Goal: Check status: Check status

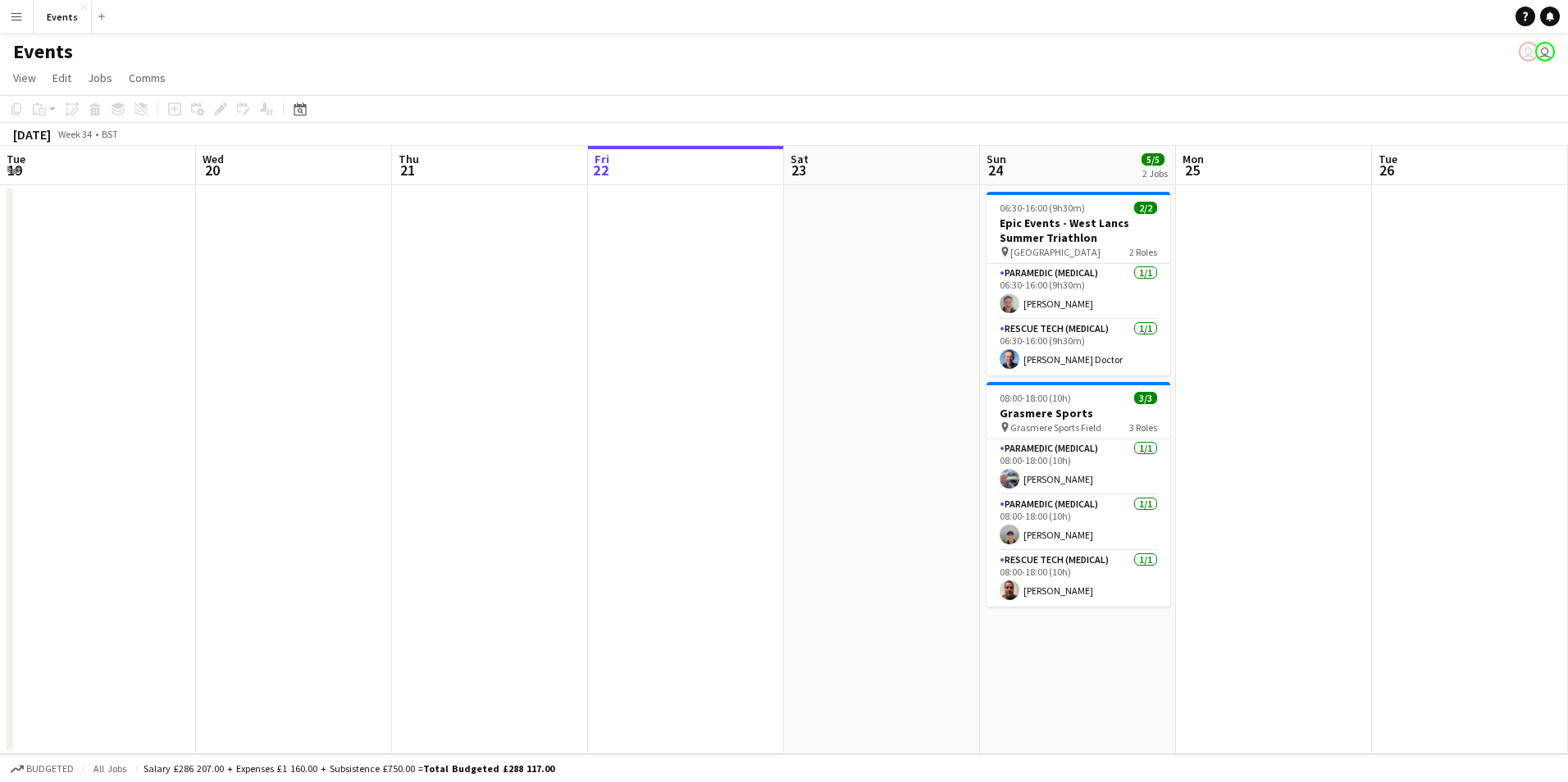
scroll to position [0, 392]
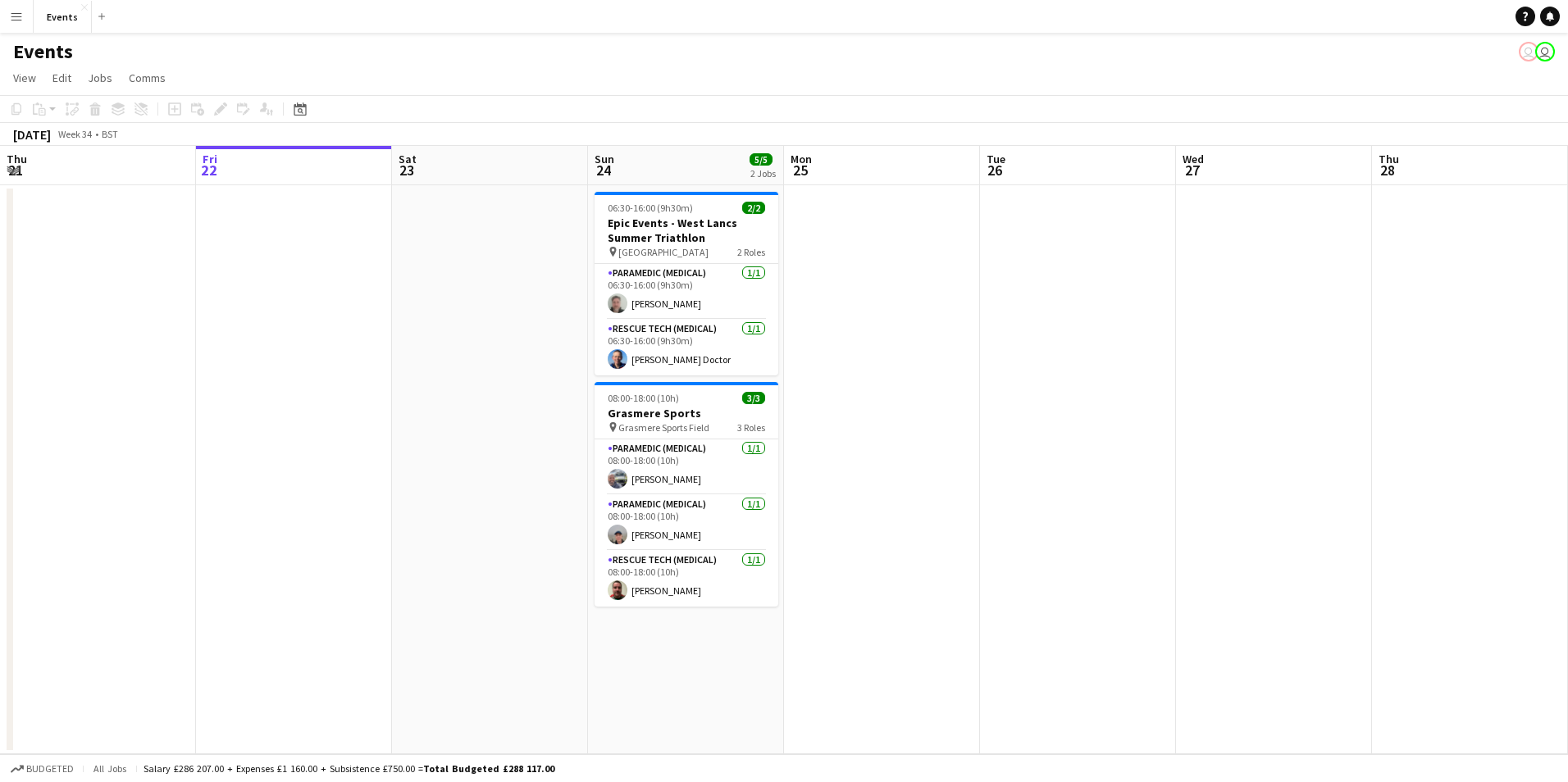
click at [23, 19] on button "Menu" at bounding box center [16, 16] width 33 height 33
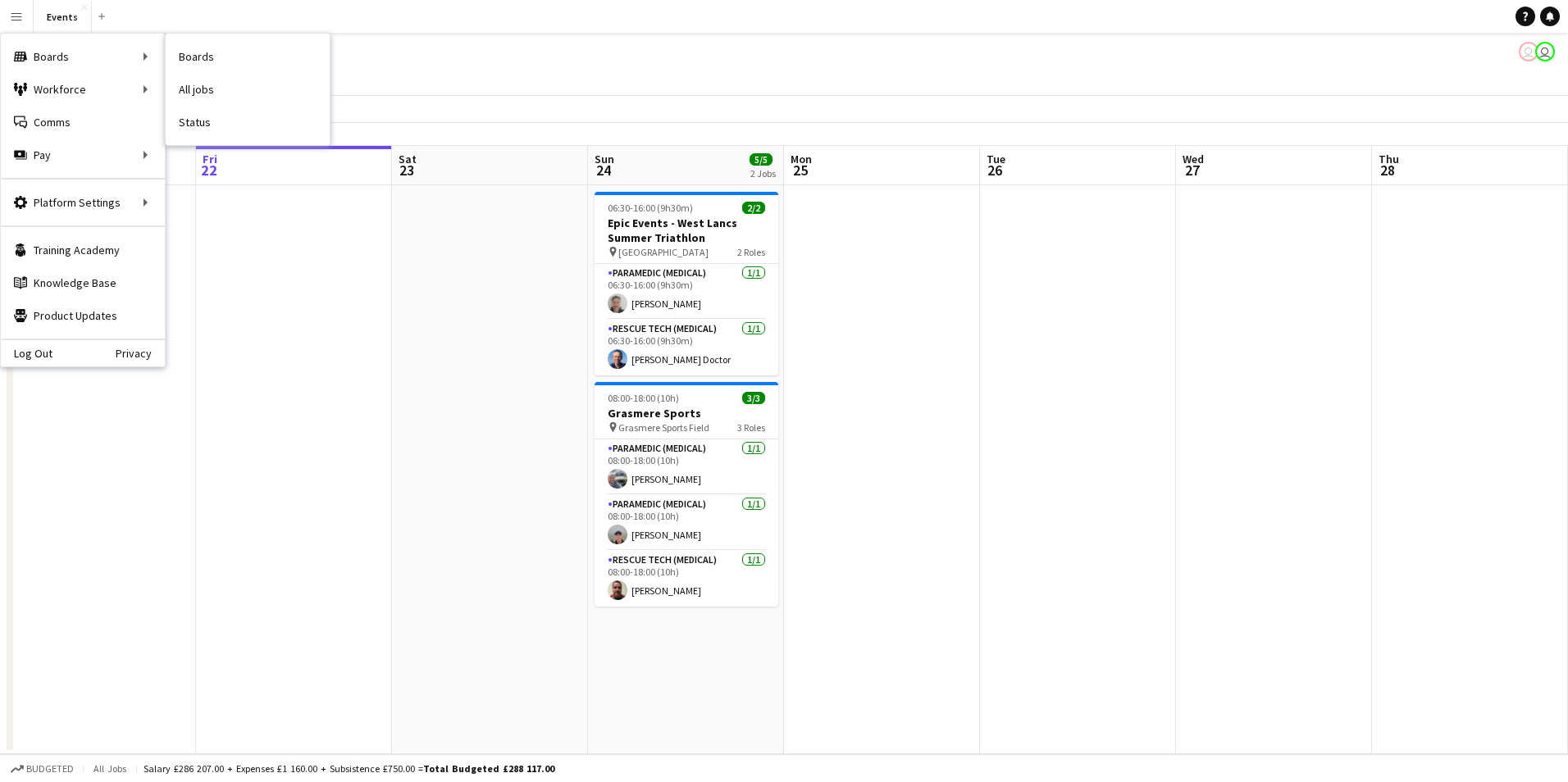
drag, startPoint x: 238, startPoint y: 134, endPoint x: 481, endPoint y: 182, distance: 247.7
click at [238, 134] on link "Status" at bounding box center [248, 122] width 164 height 33
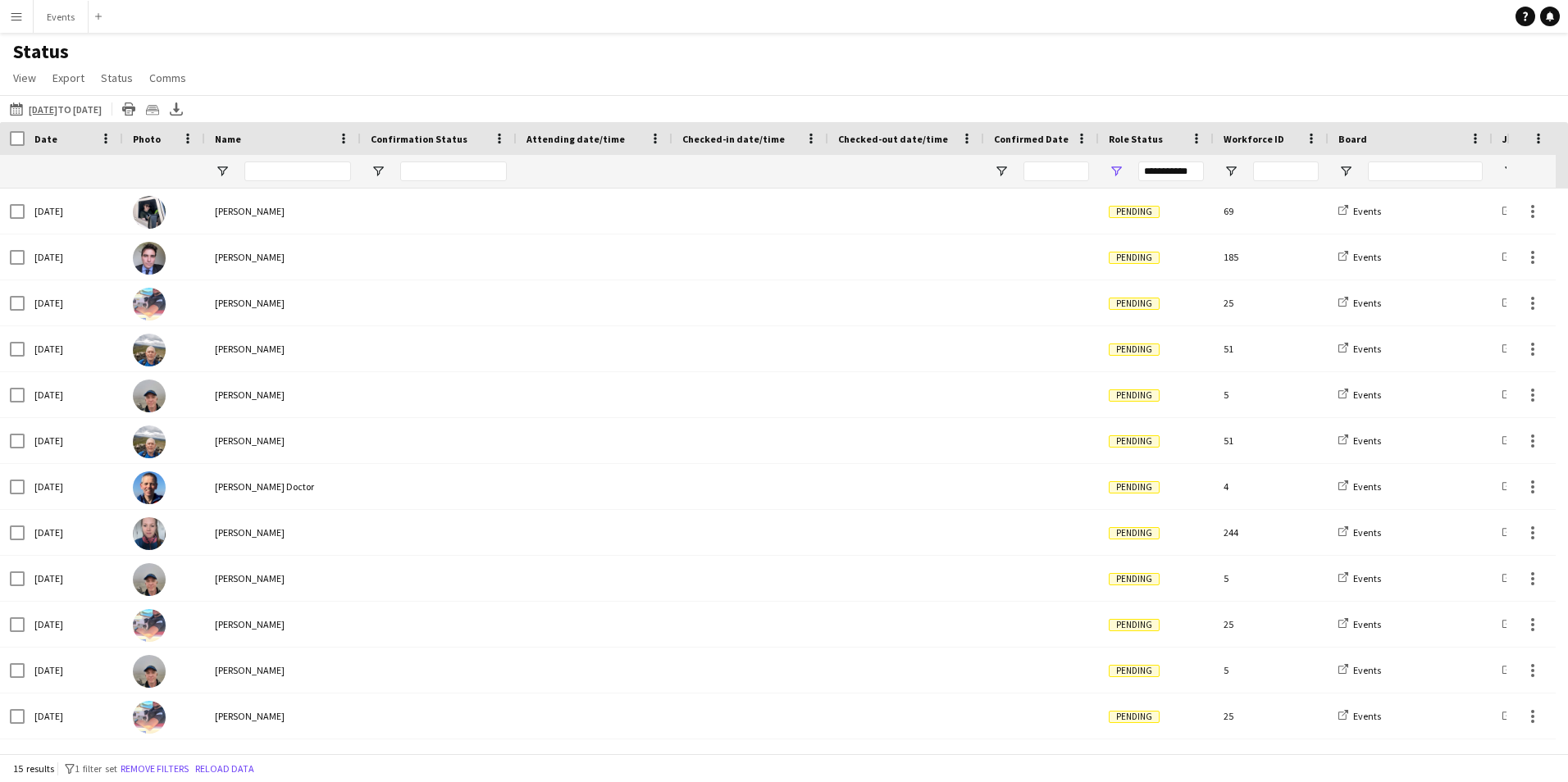
click at [140, 109] on div "[DATE] to [DATE] [DATE] to [DATE] [DATE] This Week This Month [DATE] Last Week …" at bounding box center [784, 108] width 1568 height 27
click at [105, 113] on button "[DATE] to [DATE] [DATE] to [DATE]" at bounding box center [56, 109] width 98 height 20
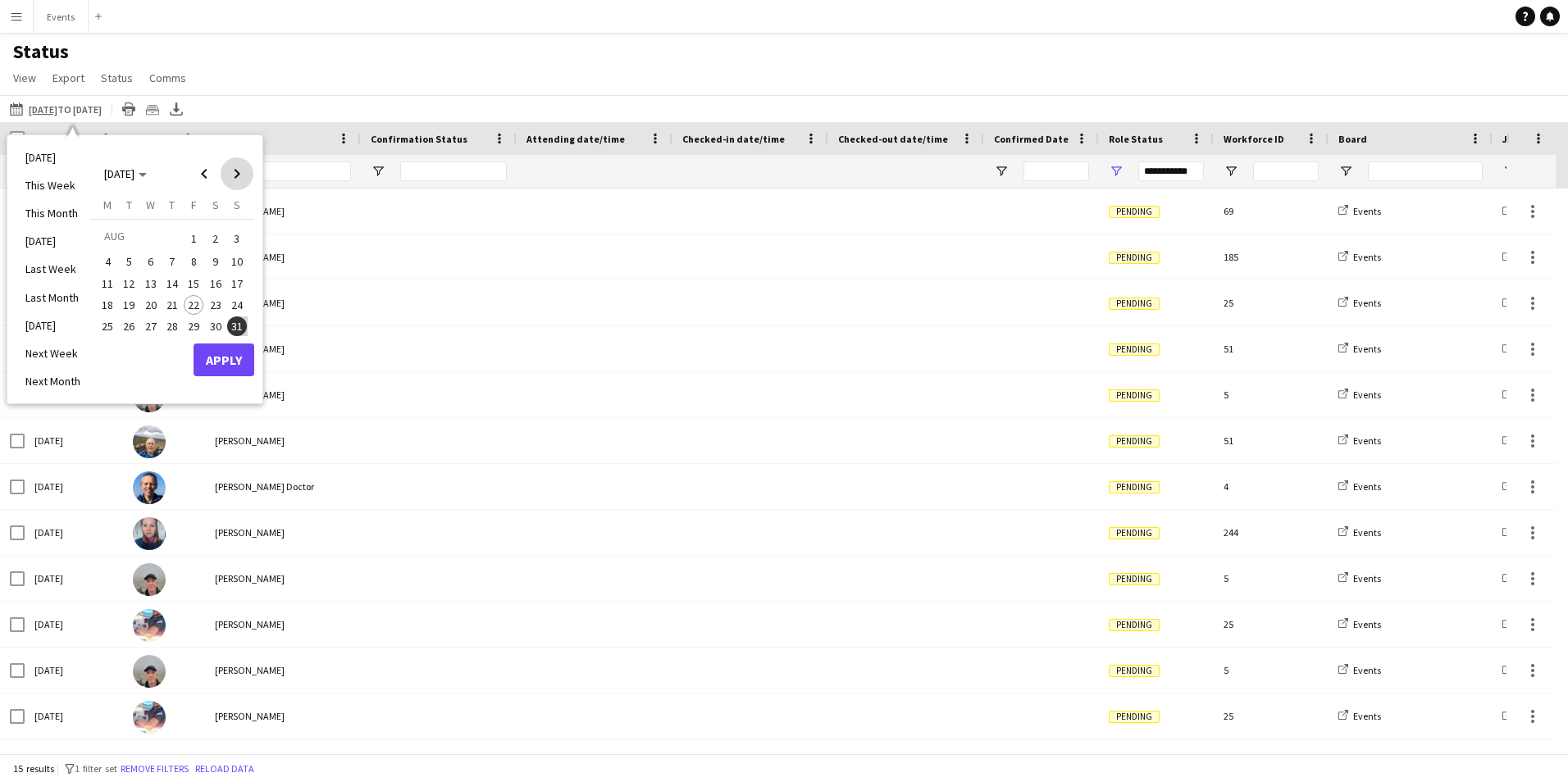
click at [238, 167] on span "Next month" at bounding box center [237, 173] width 33 height 33
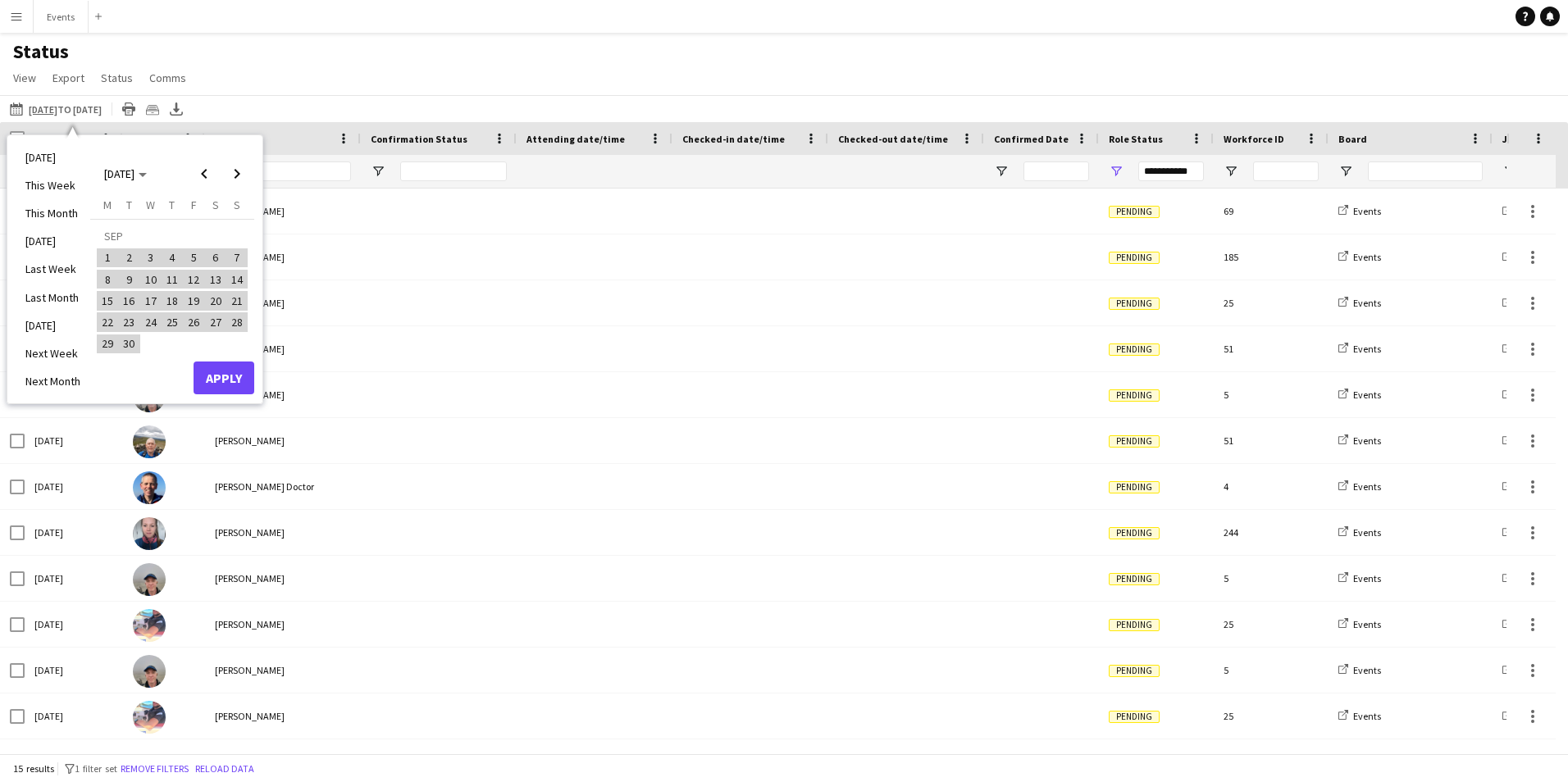
click at [112, 240] on td "SEP" at bounding box center [172, 236] width 151 height 22
click at [105, 263] on span "1" at bounding box center [108, 258] width 20 height 20
click at [233, 168] on span "Next month" at bounding box center [237, 173] width 33 height 33
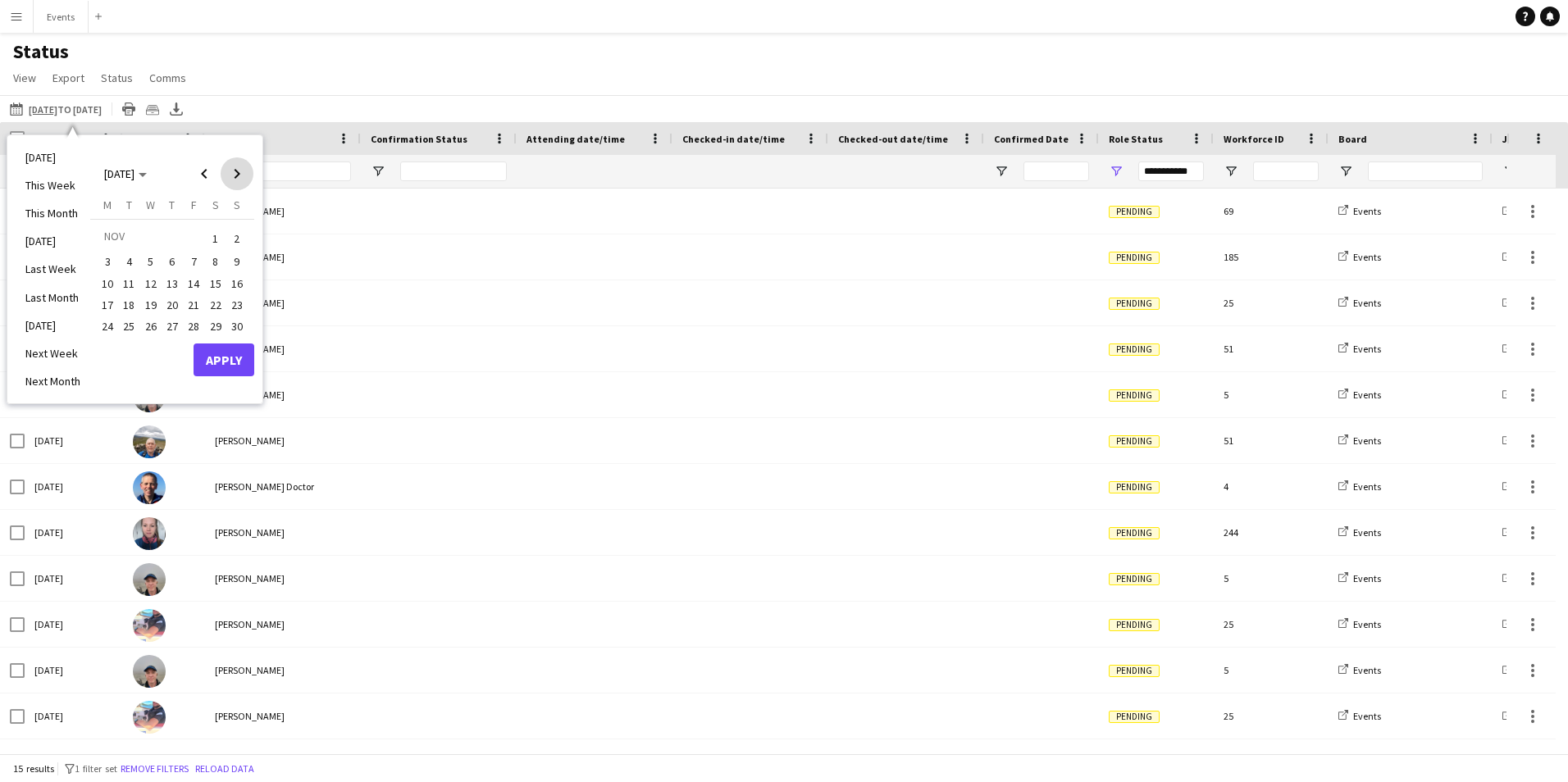
click at [233, 168] on span "Next month" at bounding box center [237, 173] width 33 height 33
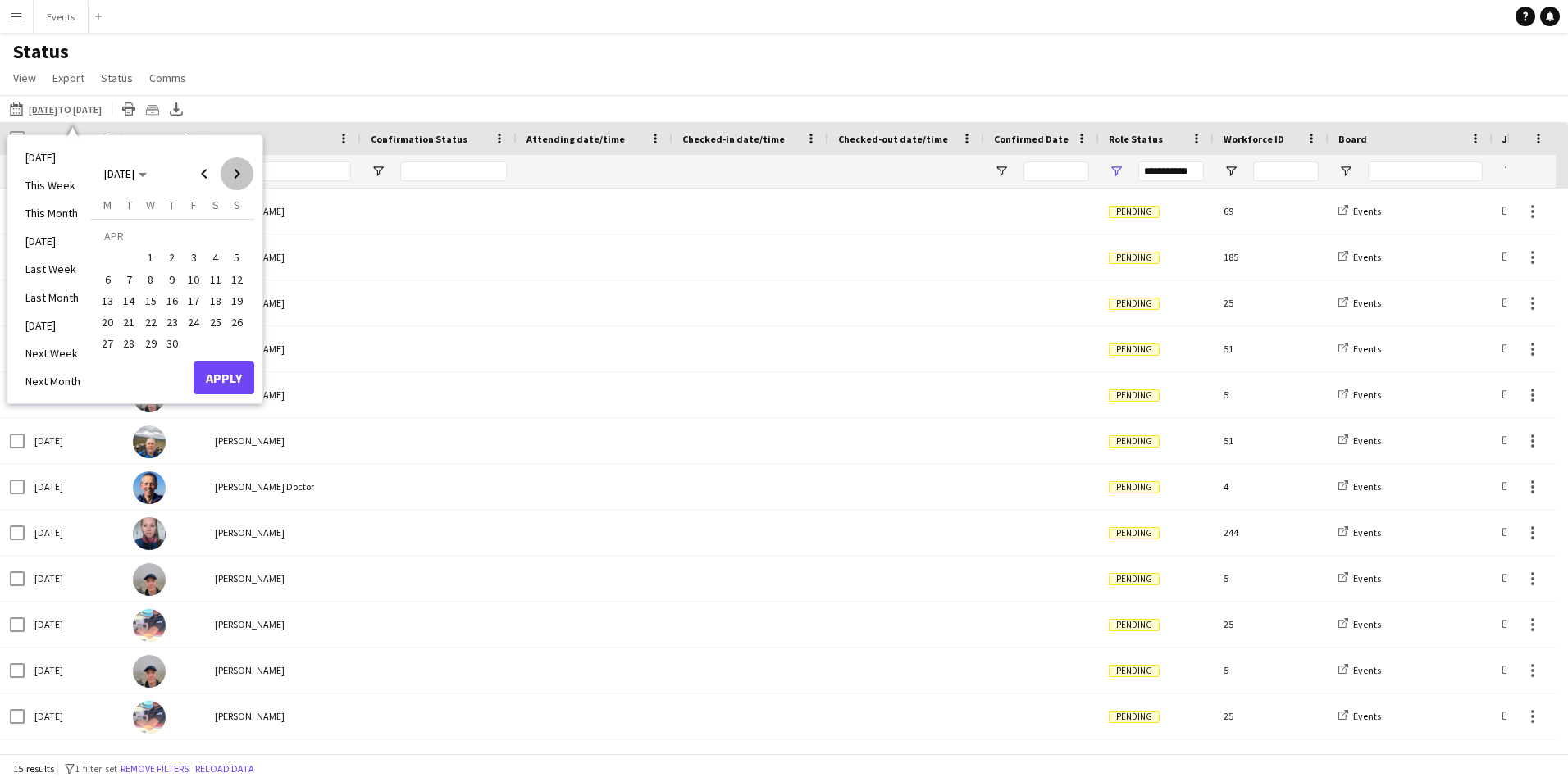
click at [233, 168] on span "Next month" at bounding box center [237, 173] width 33 height 33
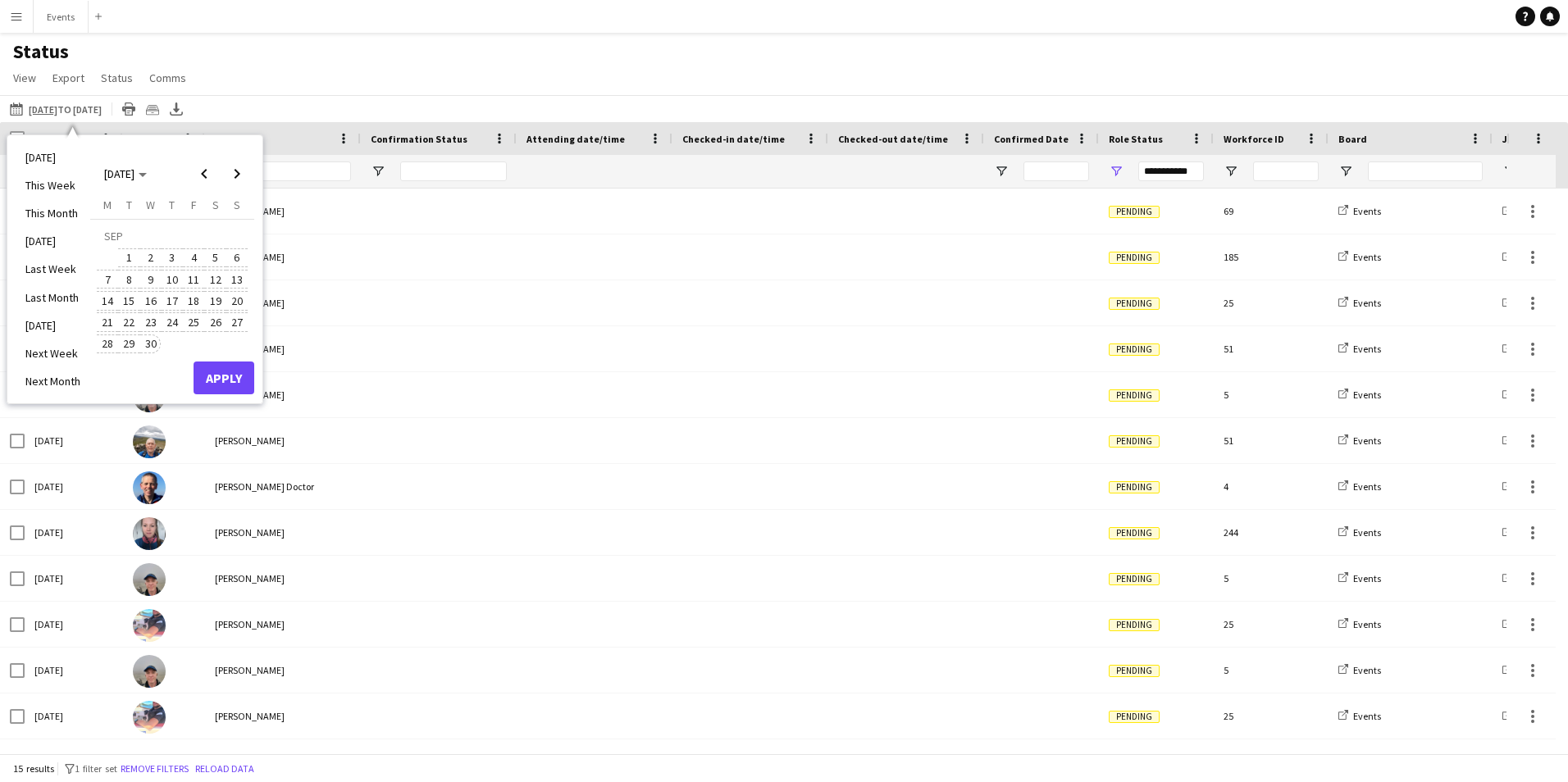
click at [142, 333] on button "30" at bounding box center [151, 343] width 22 height 22
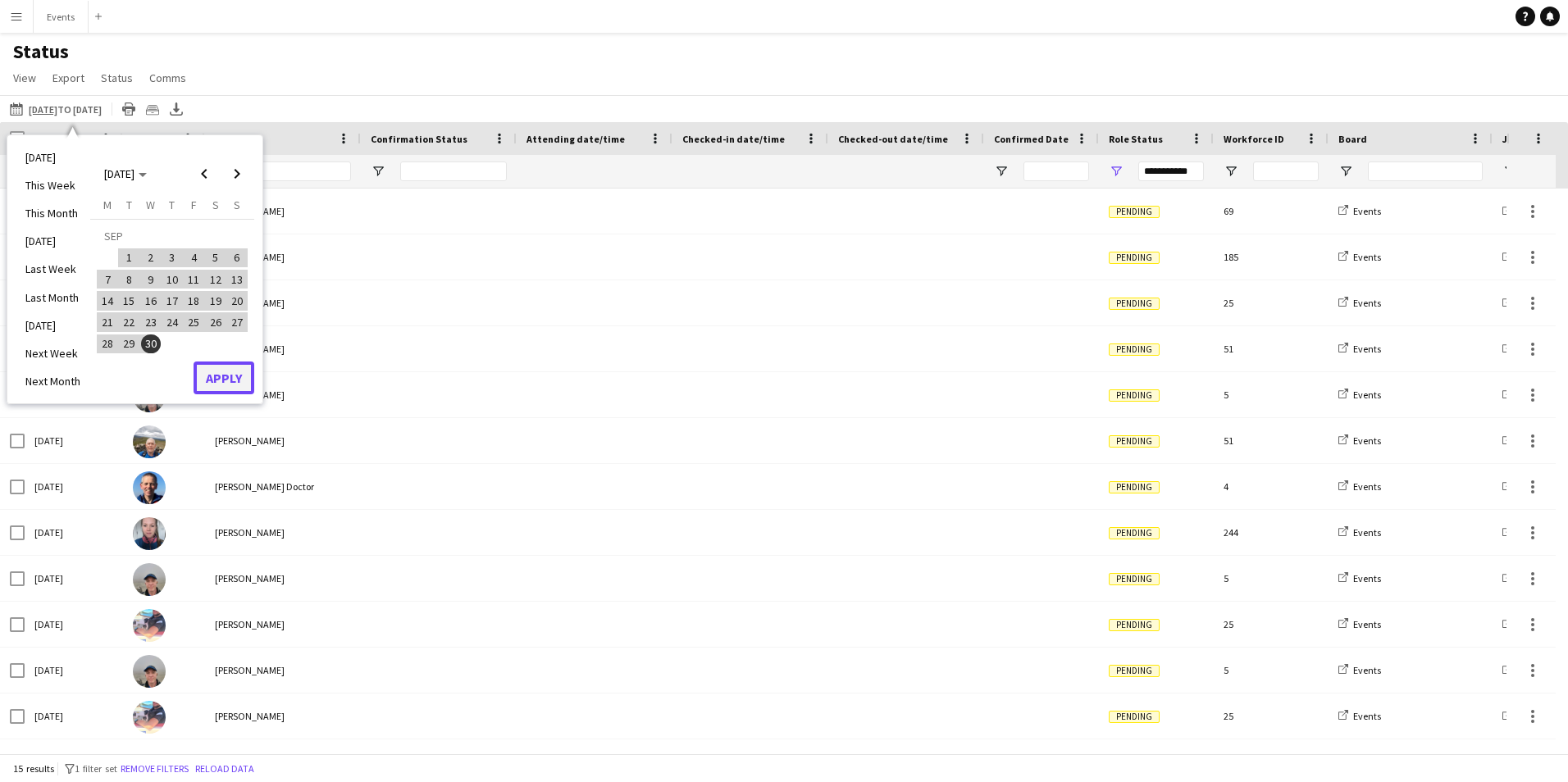
click at [233, 368] on button "Apply" at bounding box center [223, 378] width 61 height 33
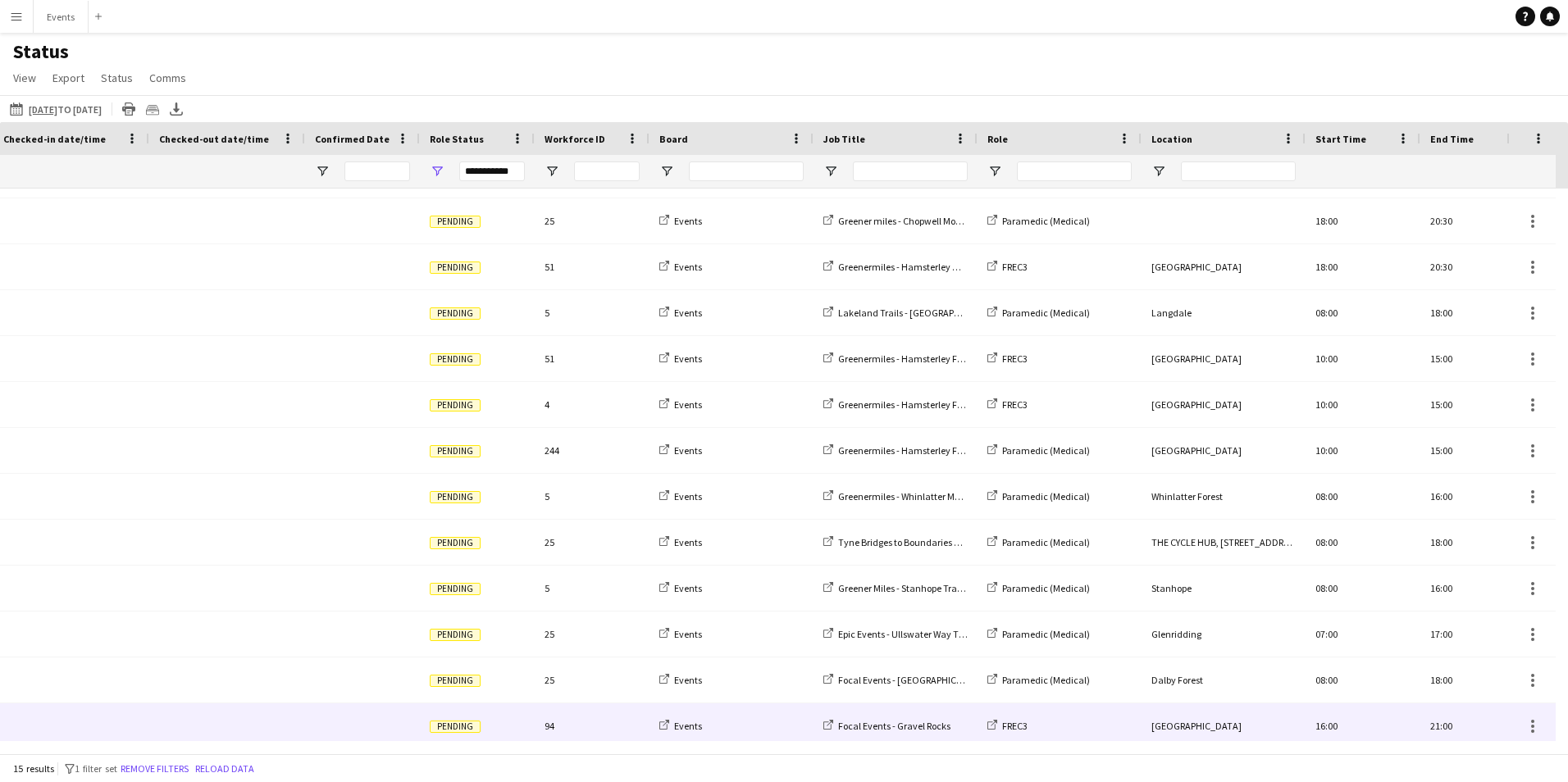
scroll to position [136, 0]
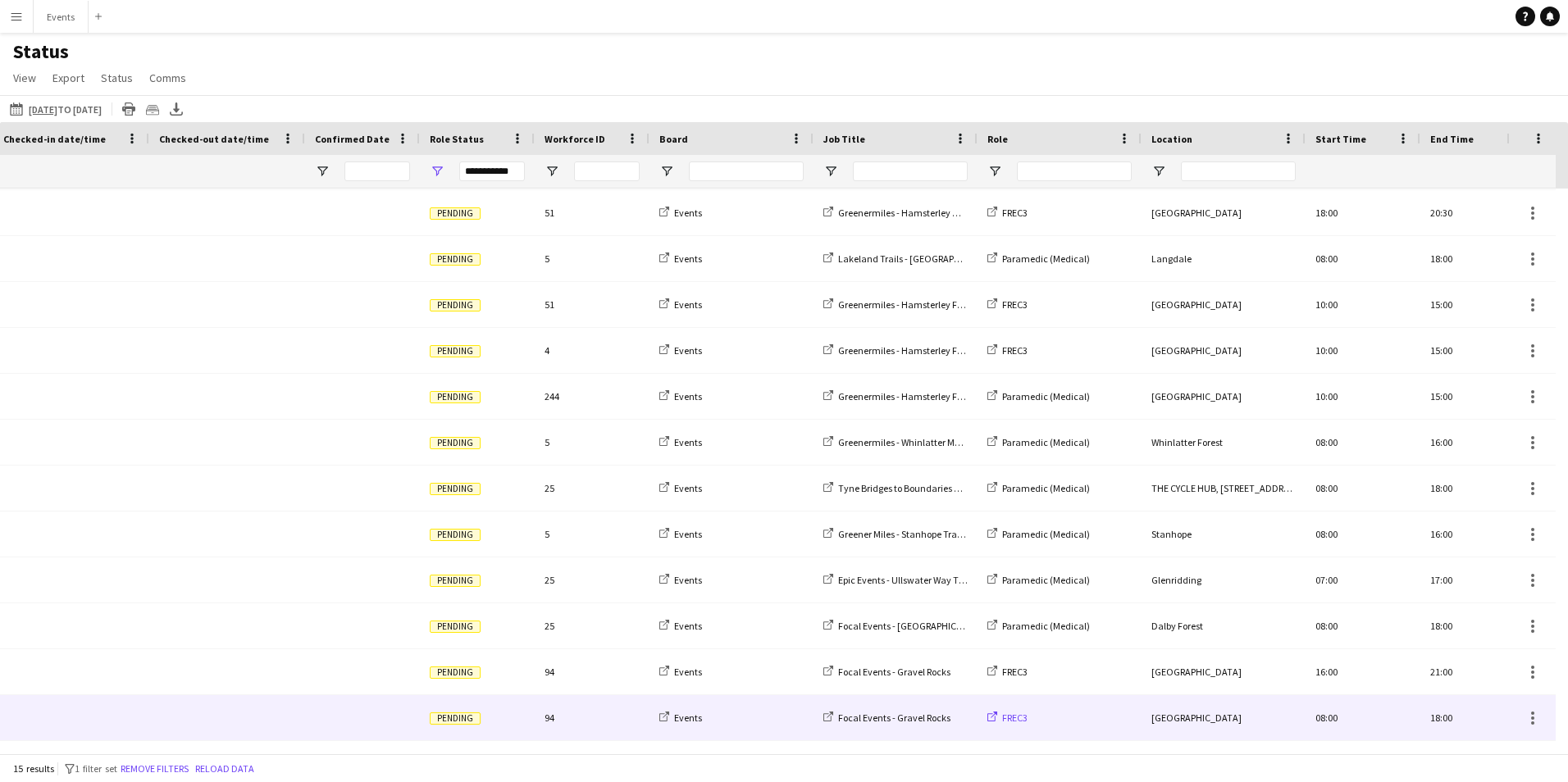
click at [1016, 716] on span "FREC3" at bounding box center [1014, 718] width 25 height 13
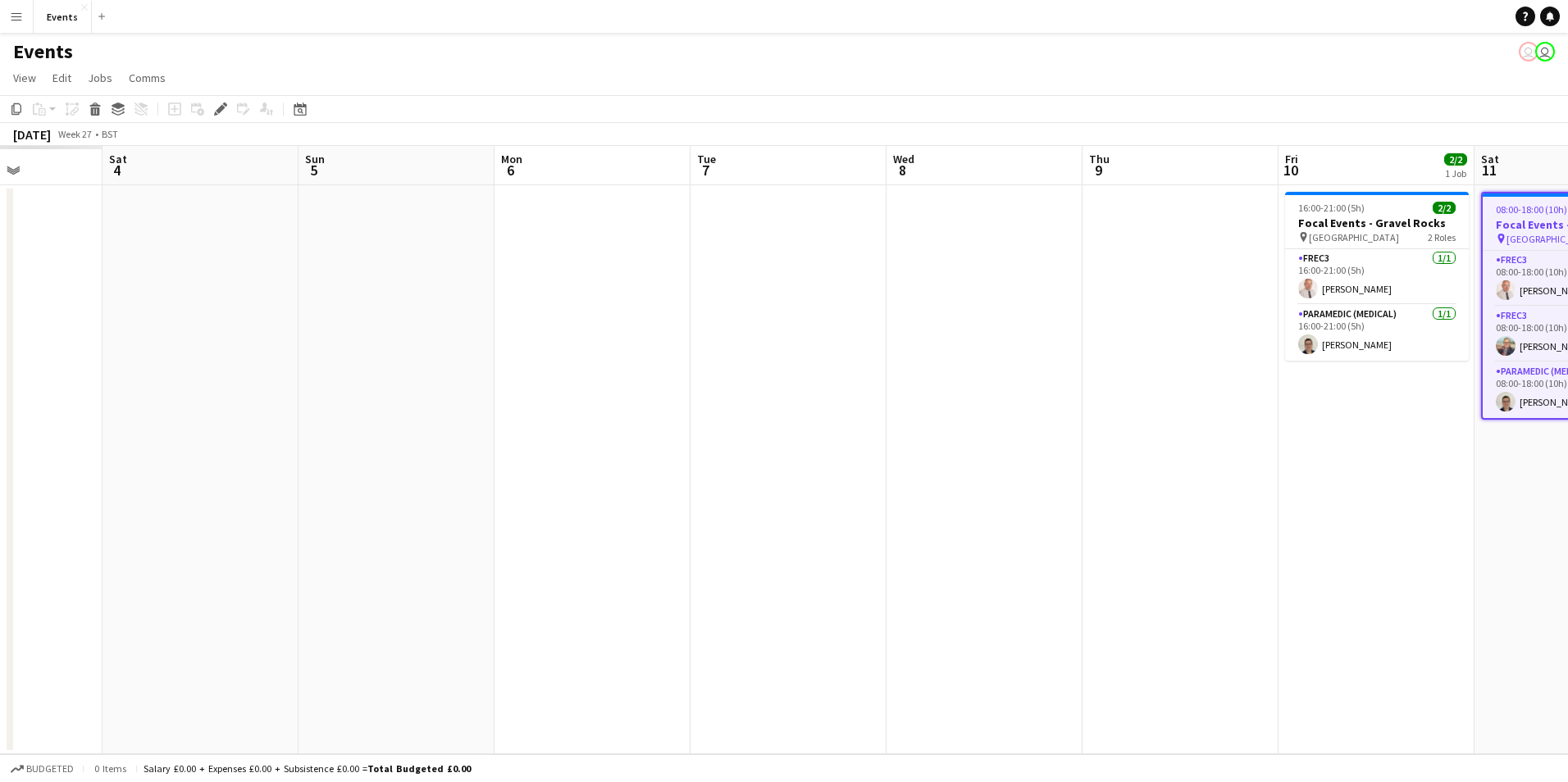
drag, startPoint x: 403, startPoint y: 549, endPoint x: 1267, endPoint y: 619, distance: 866.8
click at [1267, 619] on app-calendar-viewport "Wed 1 Thu 2 Fri 3 Sat 4 Sun 5 Mon 6 Tue 7 Wed 8 Thu 9 Fri 10 2/2 1 Job Sat 11 3…" at bounding box center [784, 450] width 1568 height 609
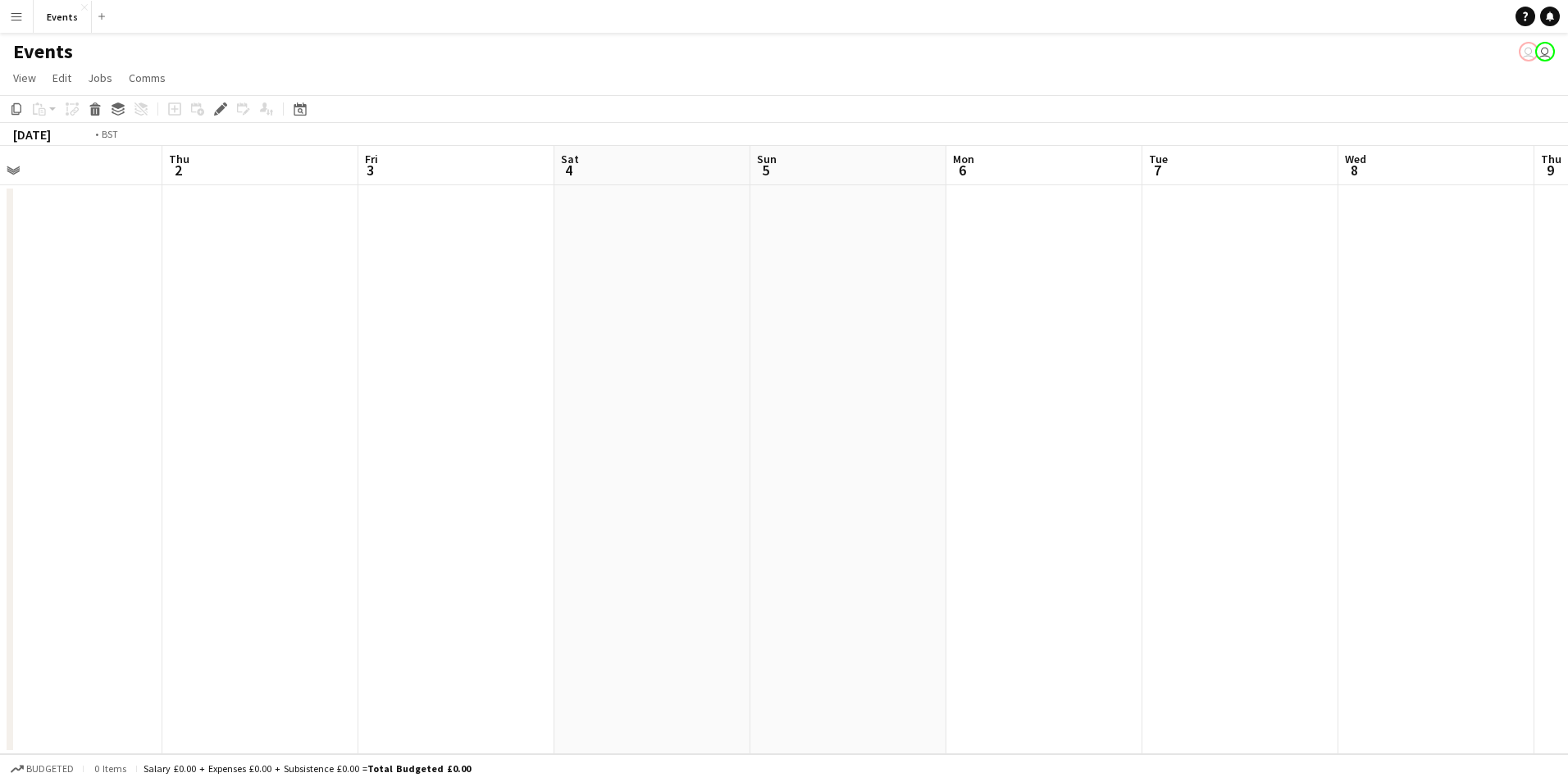
drag, startPoint x: 563, startPoint y: 601, endPoint x: 1569, endPoint y: 613, distance: 1006.1
click at [1567, 613] on html "Menu Boards Boards Boards All jobs Status Workforce Workforce My Workforce Recr…" at bounding box center [784, 391] width 1568 height 782
drag, startPoint x: 503, startPoint y: 541, endPoint x: 1571, endPoint y: 585, distance: 1068.9
click at [1567, 585] on html "Menu Boards Boards Boards All jobs Status Workforce Workforce My Workforce Recr…" at bounding box center [784, 391] width 1568 height 782
drag, startPoint x: 918, startPoint y: 562, endPoint x: 1345, endPoint y: 626, distance: 431.8
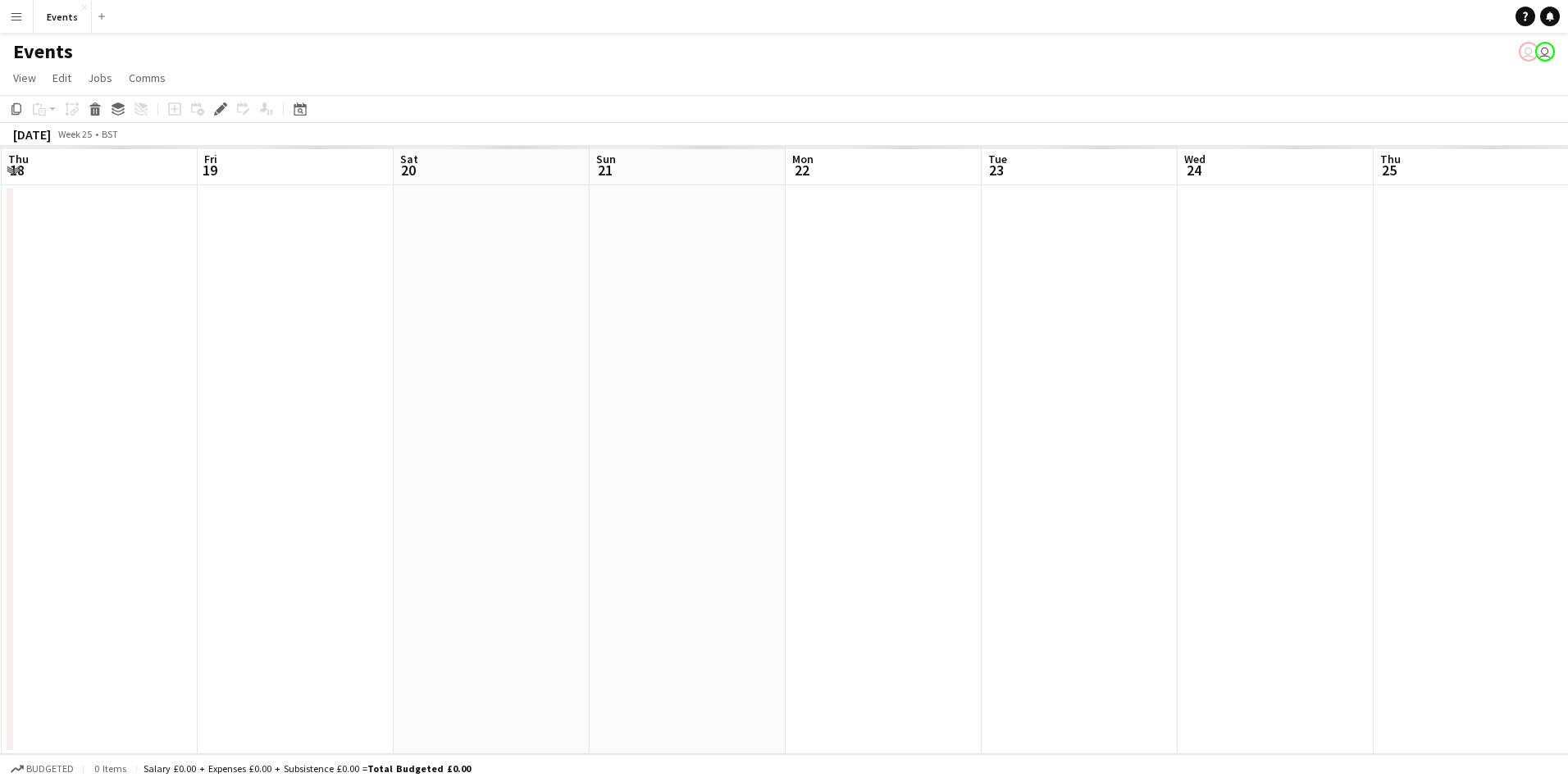
click at [1345, 626] on app-calendar-viewport "Tue 16 Wed 17 Thu 18 Fri 19 Sat 20 Sun 21 Mon 22 Tue 23 Wed 24 Thu 25 Fri 26 Sa…" at bounding box center [784, 450] width 1568 height 609
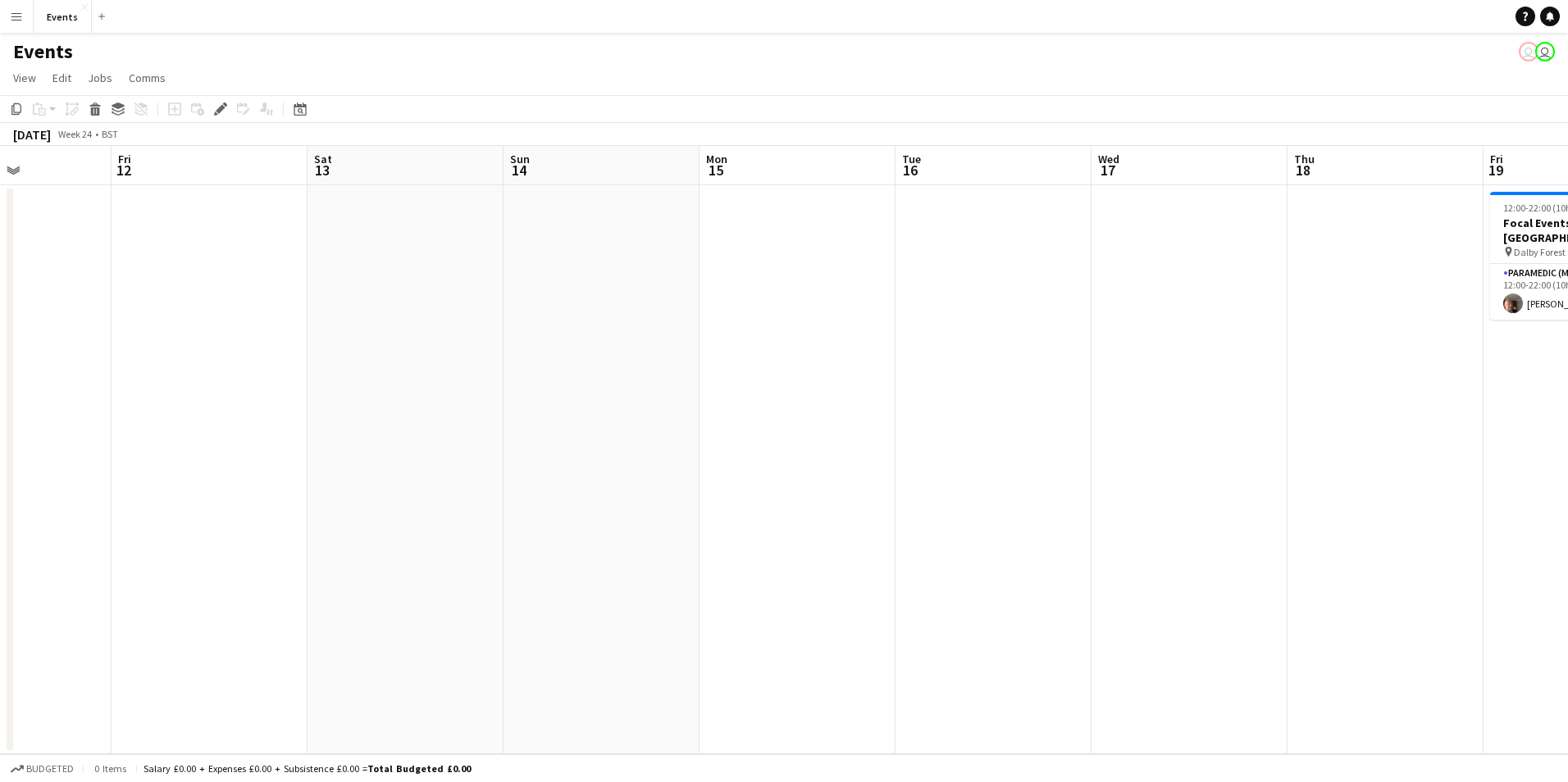
drag, startPoint x: 897, startPoint y: 584, endPoint x: 1335, endPoint y: 655, distance: 443.7
click at [1335, 655] on app-calendar-viewport "Wed 10 Thu 11 Fri 12 Sat 13 Sun 14 Mon 15 Tue 16 Wed 17 Thu 18 Fri 19 1/1 1 Job…" at bounding box center [784, 450] width 1568 height 609
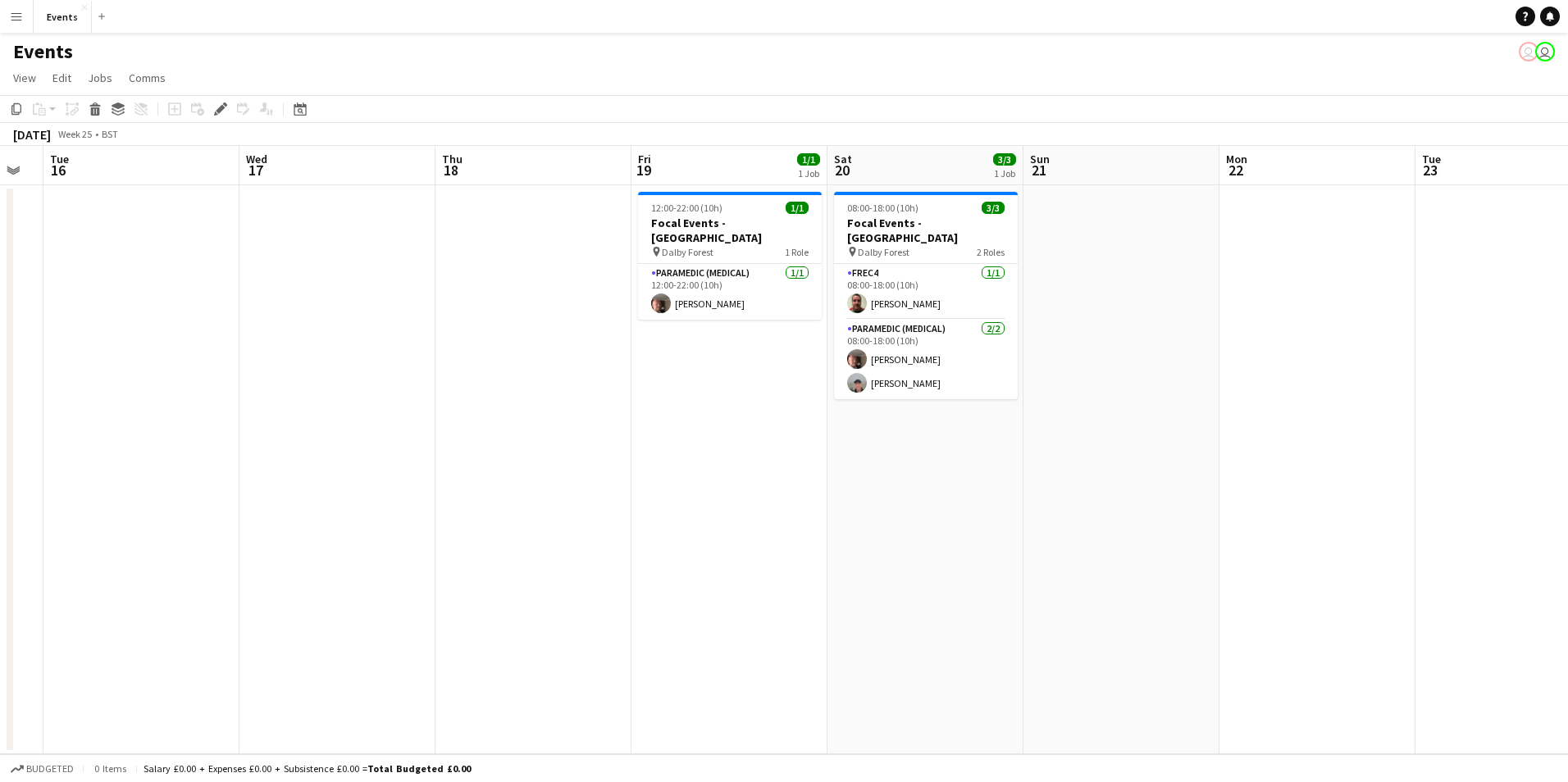
drag, startPoint x: 605, startPoint y: 578, endPoint x: 595, endPoint y: 577, distance: 10.0
click at [595, 577] on app-calendar-viewport "Sat 13 Sun 14 Mon 15 Tue 16 Wed 17 Thu 18 Fri 19 1/1 1 Job Sat 20 3/3 1 Job Sun…" at bounding box center [784, 450] width 1568 height 609
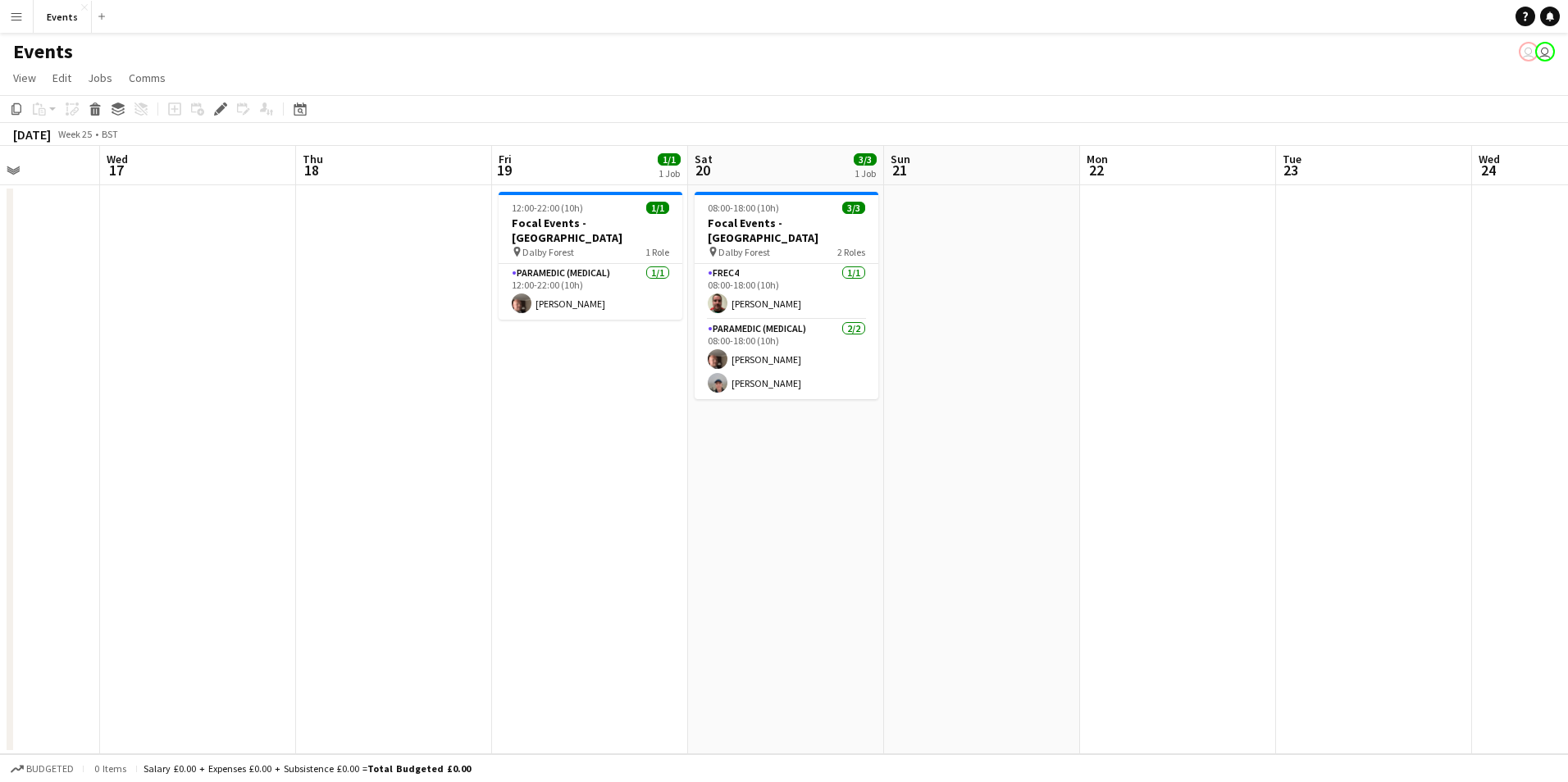
scroll to position [0, 519]
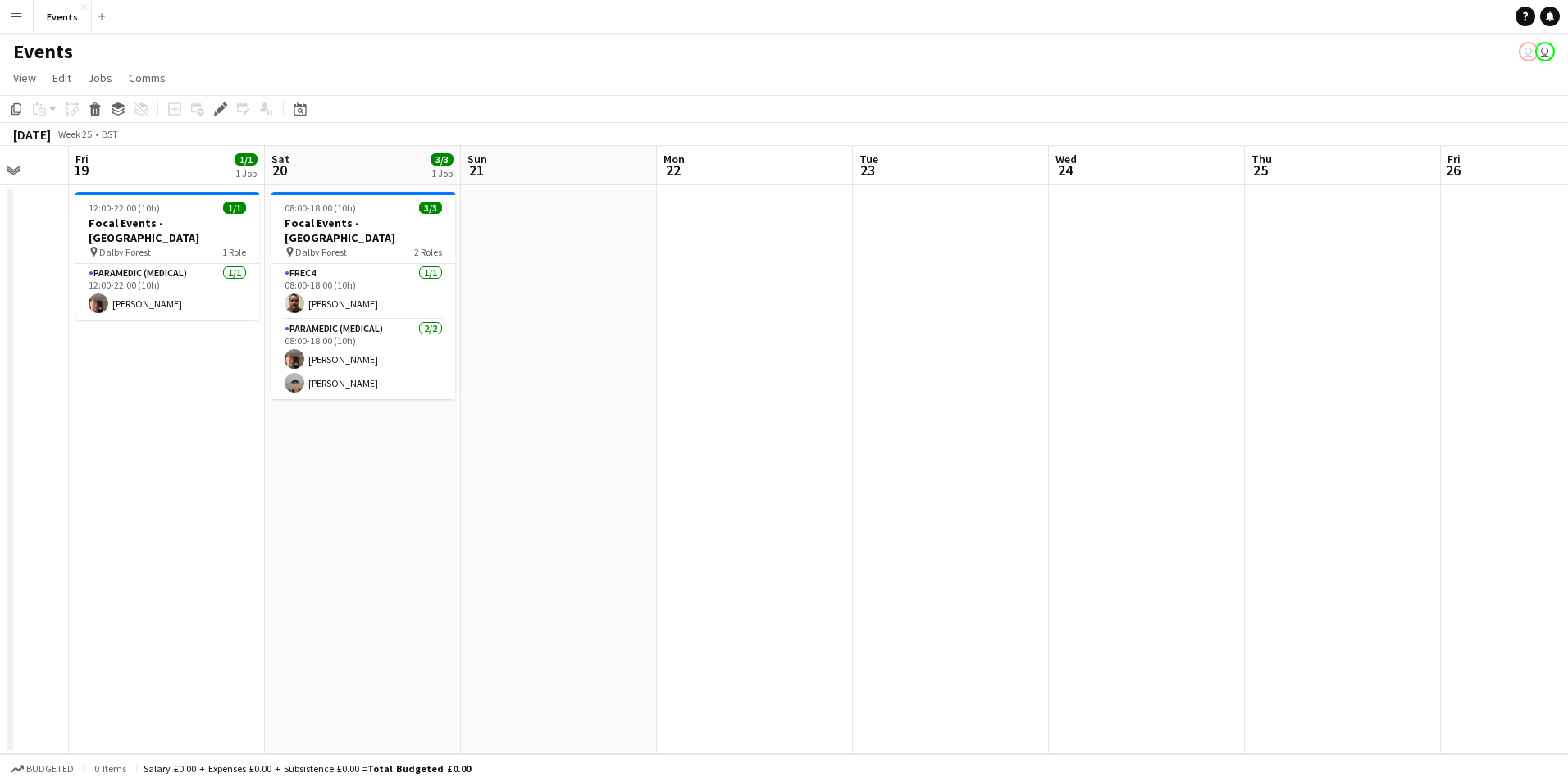
drag, startPoint x: 1408, startPoint y: 551, endPoint x: 845, endPoint y: 524, distance: 563.6
click at [845, 524] on app-calendar-viewport "Tue 16 Wed 17 Thu 18 Fri 19 1/1 1 Job Sat 20 3/3 1 Job Sun 21 Mon 22 Tue 23 Wed…" at bounding box center [784, 450] width 1568 height 609
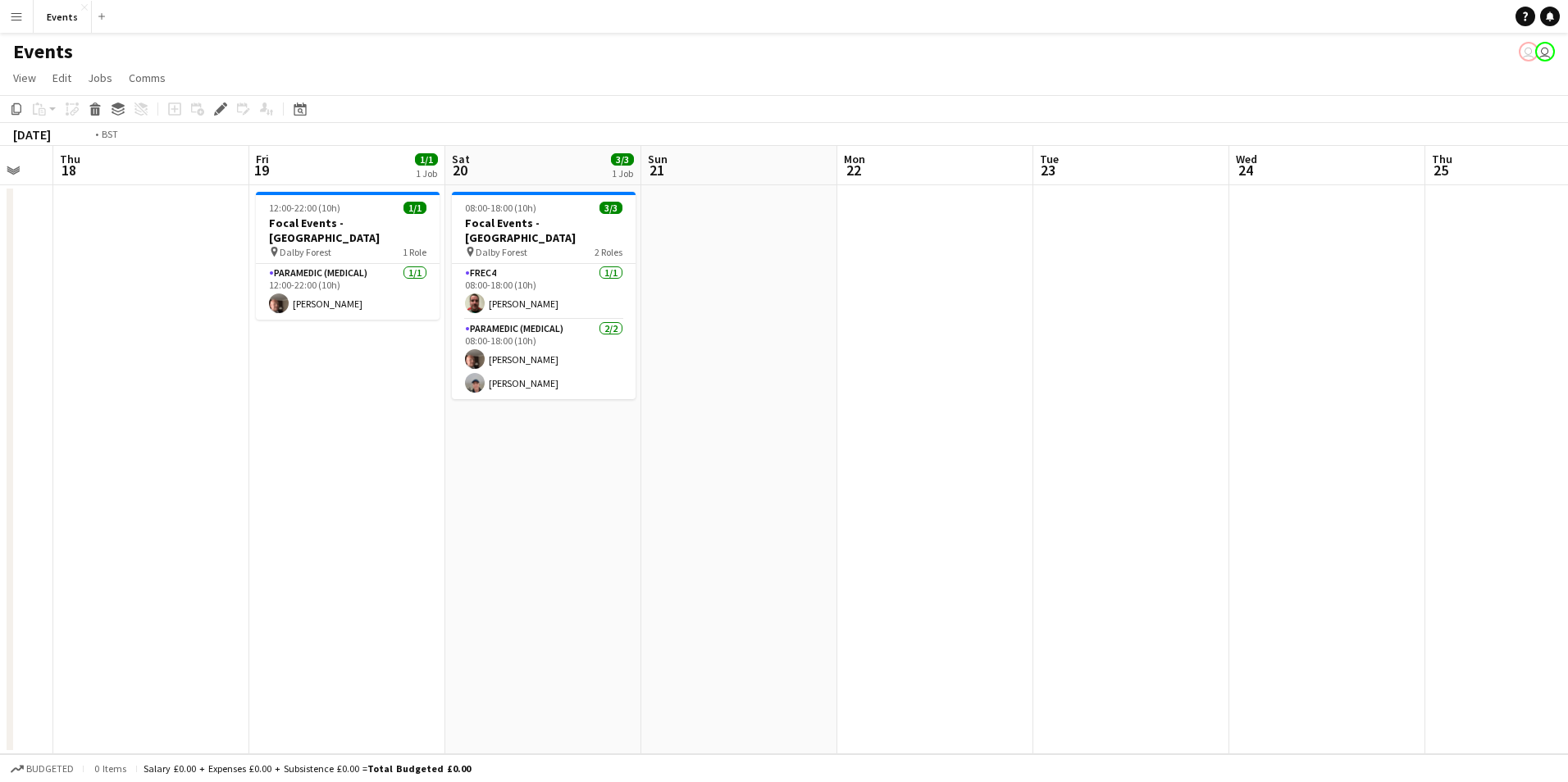
drag, startPoint x: 309, startPoint y: 520, endPoint x: 1272, endPoint y: 537, distance: 963.2
click at [1272, 537] on app-calendar-viewport "Tue 16 Wed 17 Thu 18 Fri 19 1/1 1 Job Sat 20 3/3 1 Job Sun 21 Mon 22 Tue 23 Wed…" at bounding box center [784, 450] width 1568 height 609
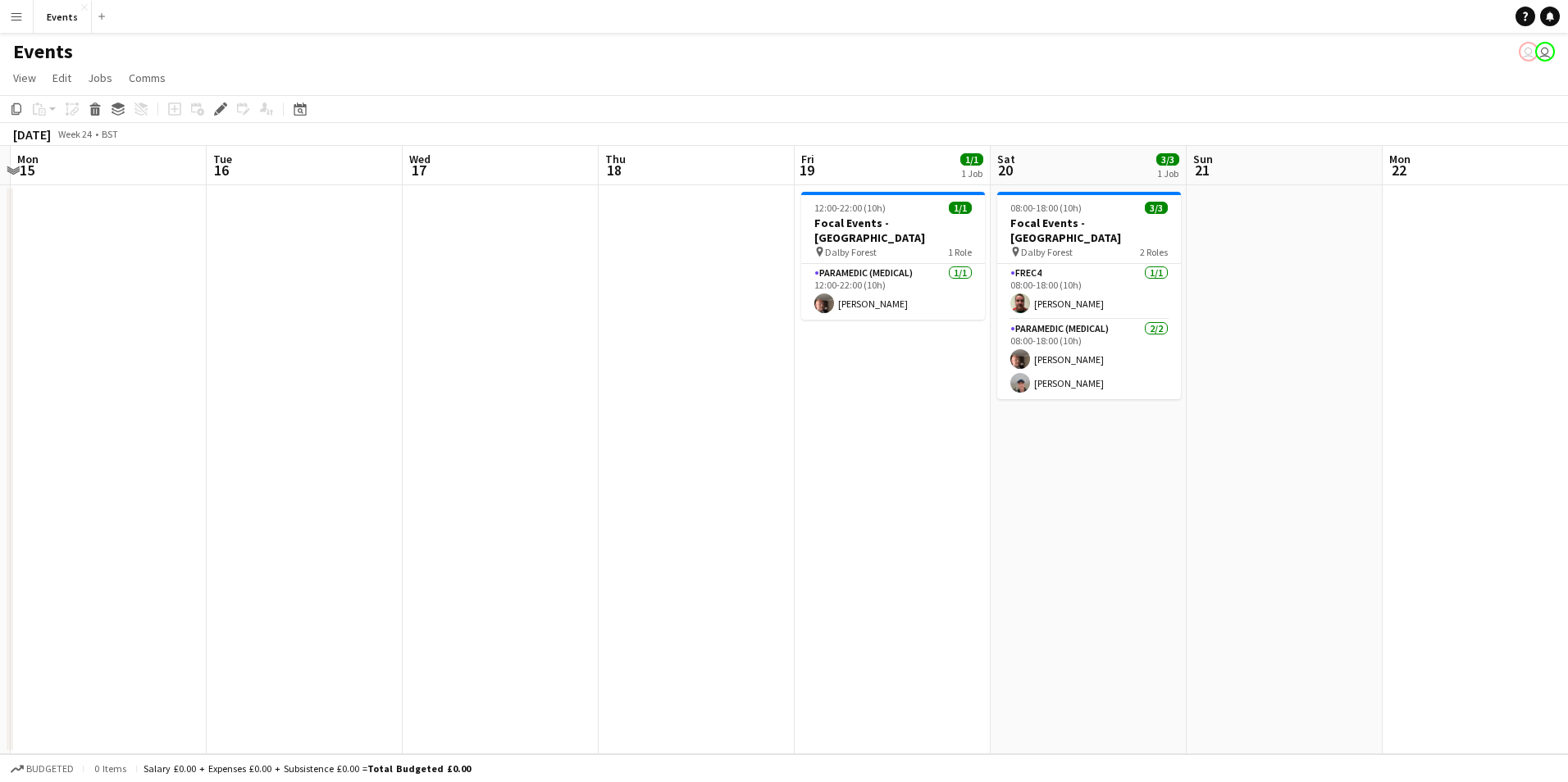
drag, startPoint x: 477, startPoint y: 566, endPoint x: 1320, endPoint y: 540, distance: 843.4
click at [1320, 540] on app-calendar-viewport "Fri 12 Sat 13 Sun 14 Mon 15 Tue 16 Wed 17 Thu 18 Fri 19 1/1 1 Job Sat 20 3/3 1 …" at bounding box center [784, 450] width 1568 height 609
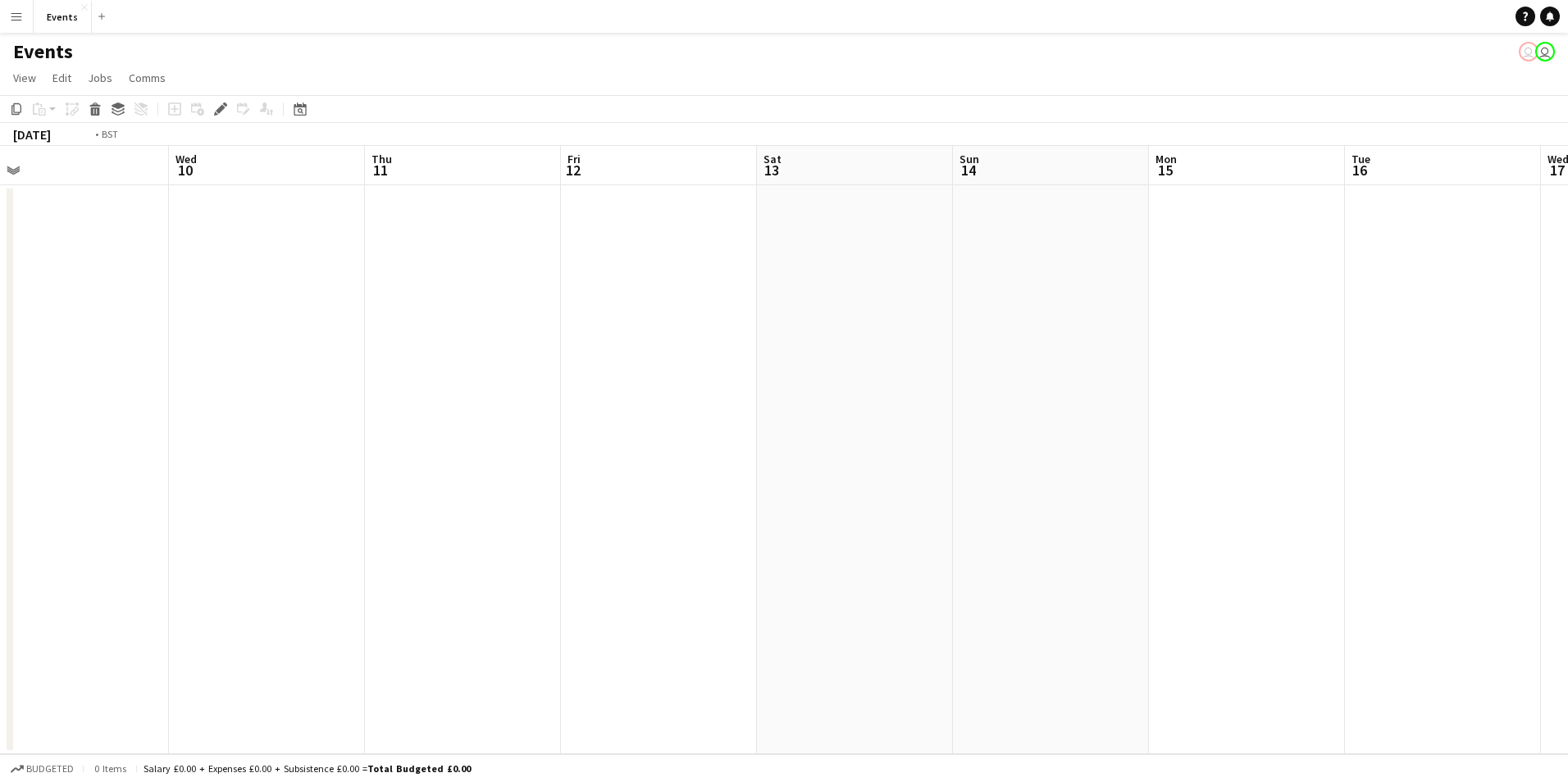
drag, startPoint x: 565, startPoint y: 529, endPoint x: 1474, endPoint y: 524, distance: 909.0
click at [1474, 524] on app-calendar-viewport "Sun 7 Mon 8 Tue 9 Wed 10 Thu 11 Fri 12 Sat 13 Sun 14 Mon 15 Tue 16 Wed 17 Thu 1…" at bounding box center [784, 450] width 1568 height 609
drag, startPoint x: 511, startPoint y: 519, endPoint x: 1451, endPoint y: 541, distance: 940.3
click at [1454, 536] on app-calendar-viewport "Wed 3 Thu 4 Fri 5 Sat 6 Sun 7 Mon 8 Tue 9 Wed 10 Thu 11 Fri 12 Sat 13 Sun 14 Mo…" at bounding box center [784, 450] width 1568 height 609
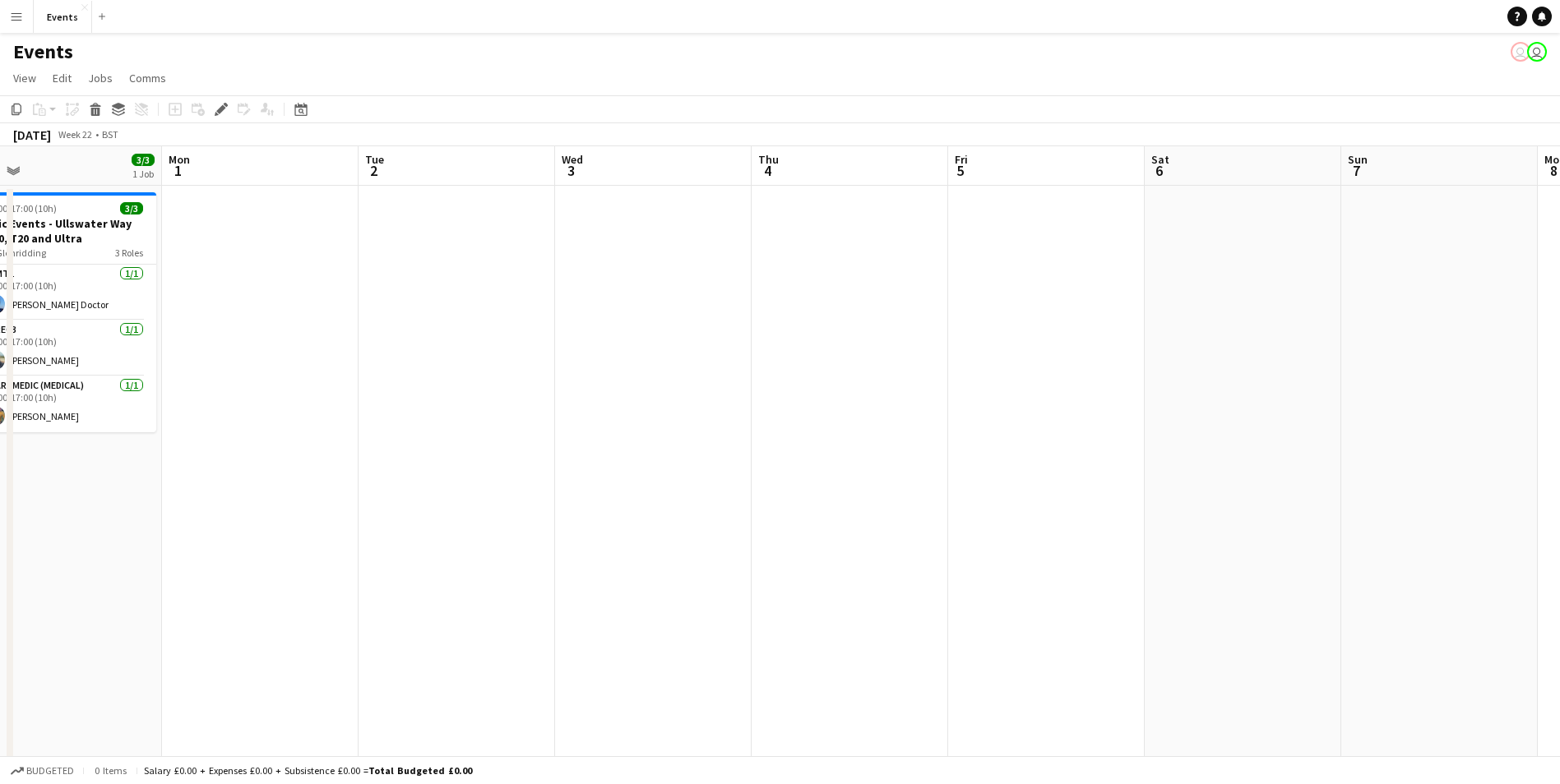
drag, startPoint x: 506, startPoint y: 545, endPoint x: 1070, endPoint y: 544, distance: 564.0
click at [1070, 544] on app-calendar-viewport "Fri 29 2/2 1 Job Sat 30 6/6 3 Jobs Sun 31 3/3 1 Job Mon 1 Tue 2 Wed 3 Thu 4 Fri…" at bounding box center [780, 471] width 1560 height 649
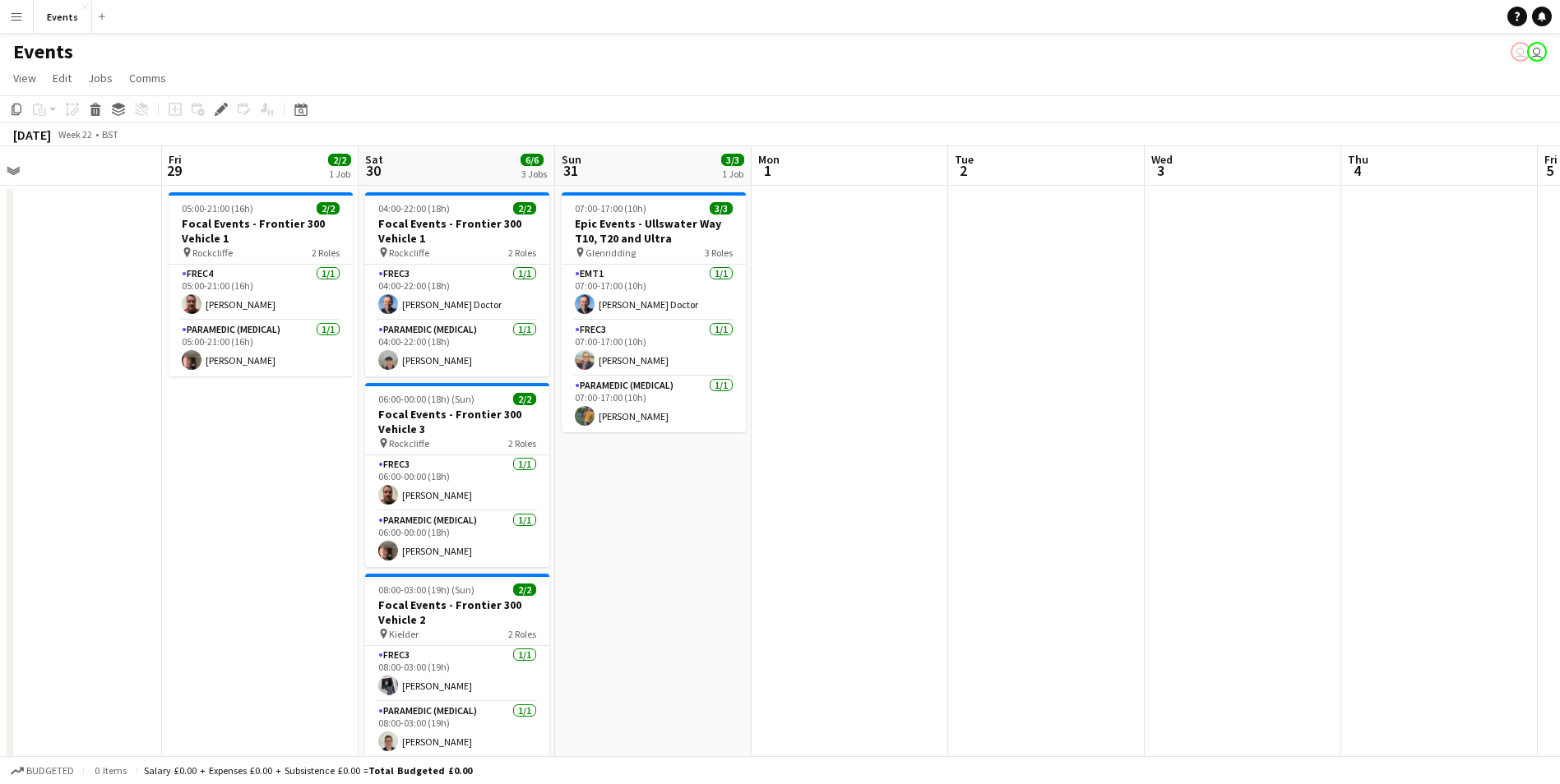
scroll to position [0, 418]
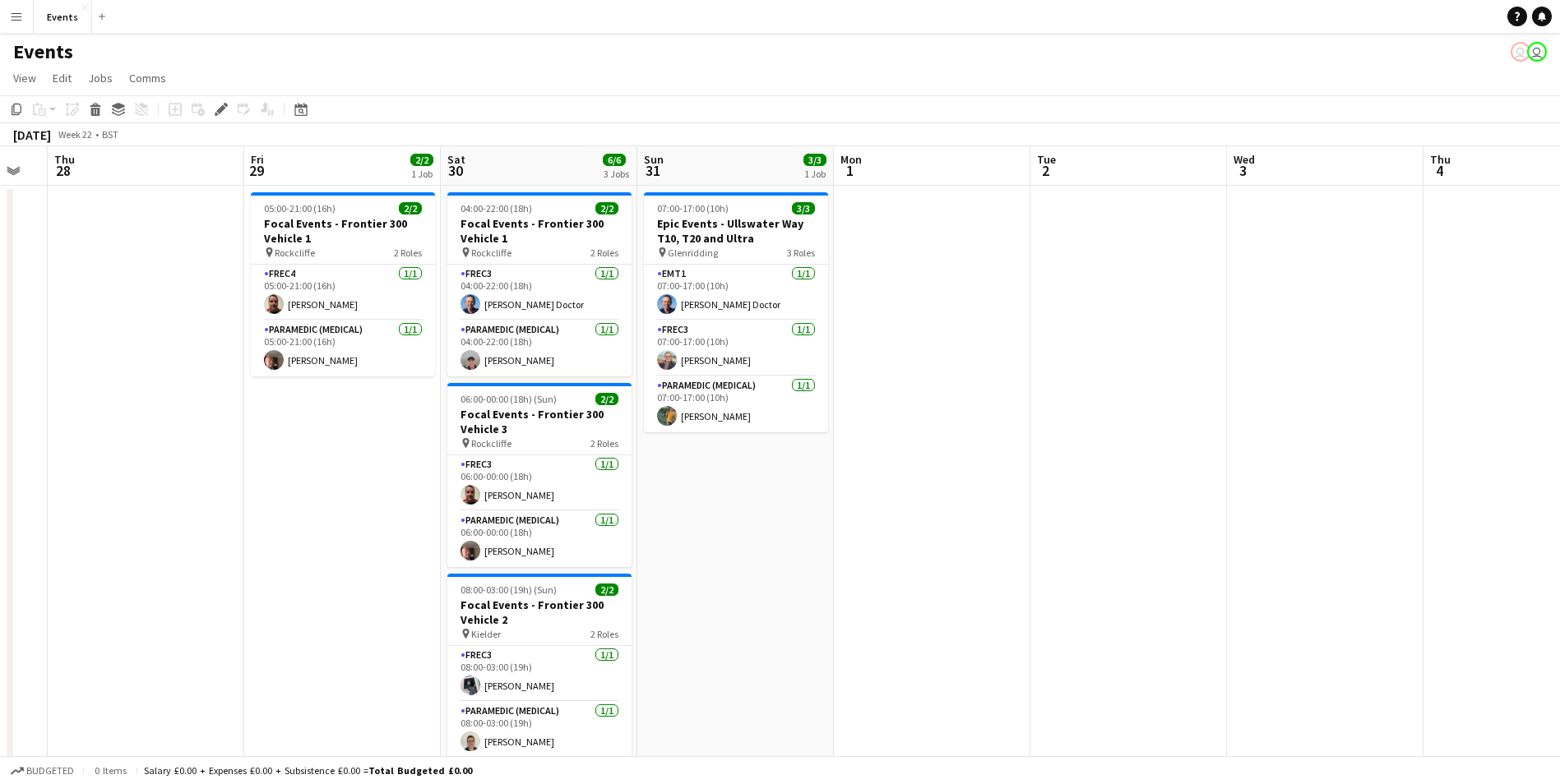
click at [761, 522] on app-calendar-viewport "Tue 26 Wed 27 Thu 28 Fri 29 2/2 1 Job Sat 30 6/6 3 Jobs Sun 31 3/3 1 Job Mon 1 …" at bounding box center [780, 471] width 1560 height 649
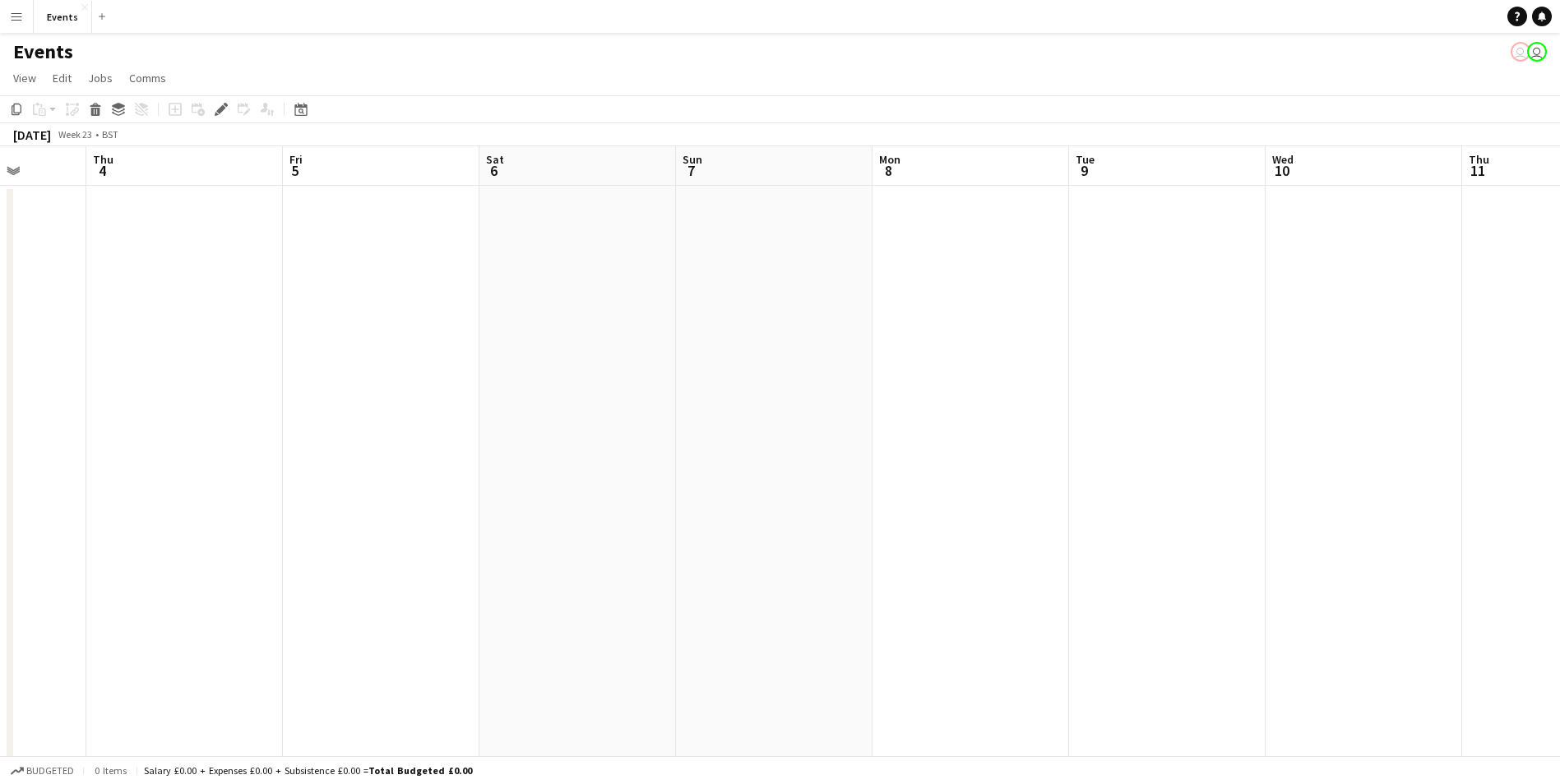
drag, startPoint x: 1292, startPoint y: 405, endPoint x: 79, endPoint y: 262, distance: 1221.4
click at [75, 262] on app-calendar-viewport "Mon 1 Tue 2 Wed 3 Thu 4 Fri 5 Sat 6 Sun 7 Mon 8 Tue 9 Wed 10 Thu 11 Fri 12 Sat …" at bounding box center [780, 471] width 1560 height 649
drag, startPoint x: 1236, startPoint y: 350, endPoint x: -3, endPoint y: 225, distance: 1245.3
click at [0, 225] on html "Menu Boards Boards Boards All jobs Status Workforce Workforce My Workforce Recr…" at bounding box center [780, 411] width 1560 height 823
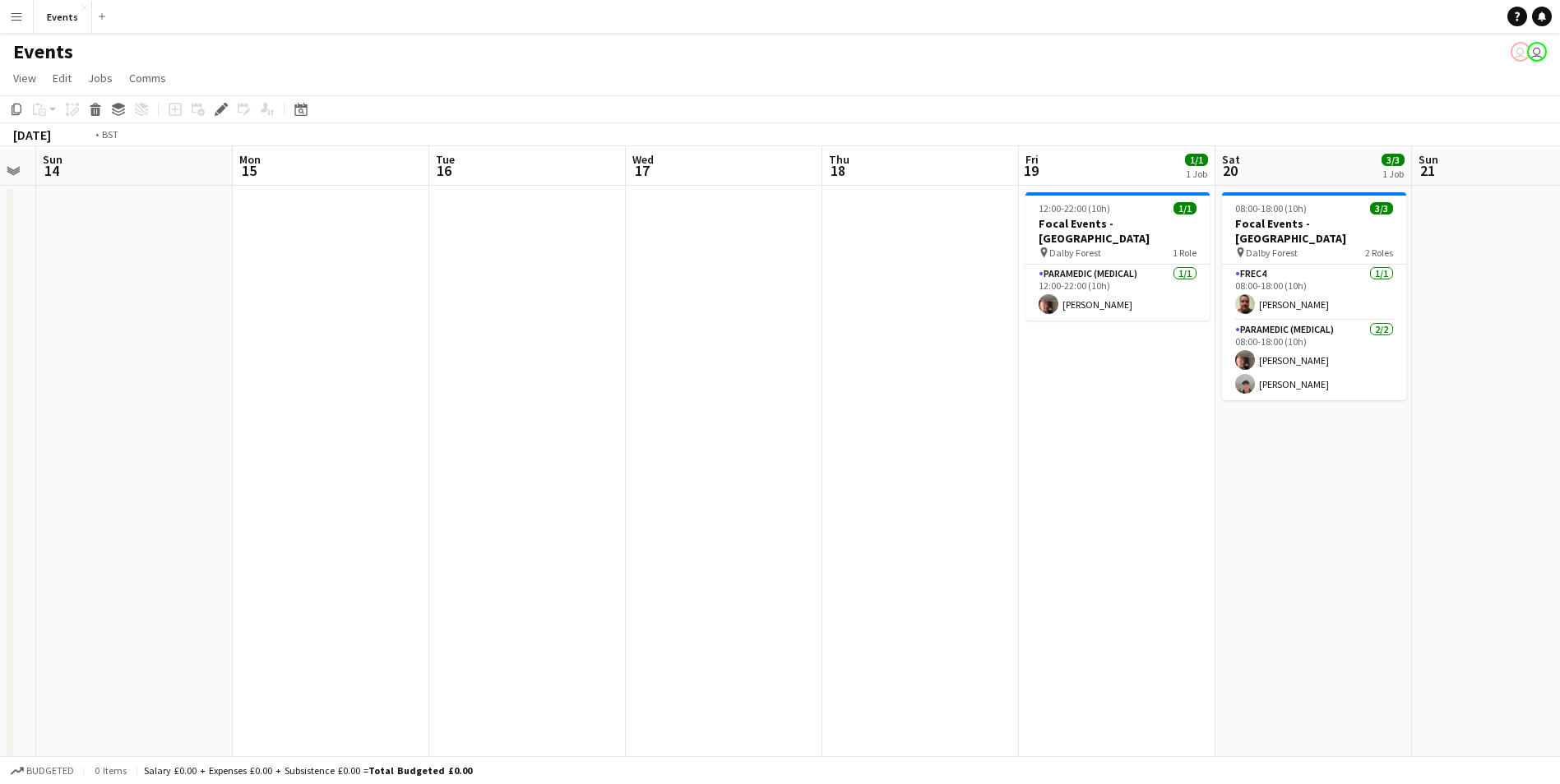
drag, startPoint x: 650, startPoint y: 329, endPoint x: 161, endPoint y: 281, distance: 491.4
click at [161, 281] on app-calendar-viewport "Thu 11 Fri 12 Sat 13 Sun 14 Mon 15 Tue 16 Wed 17 Thu 18 Fri 19 1/1 1 Job Sat 20…" at bounding box center [780, 471] width 1560 height 649
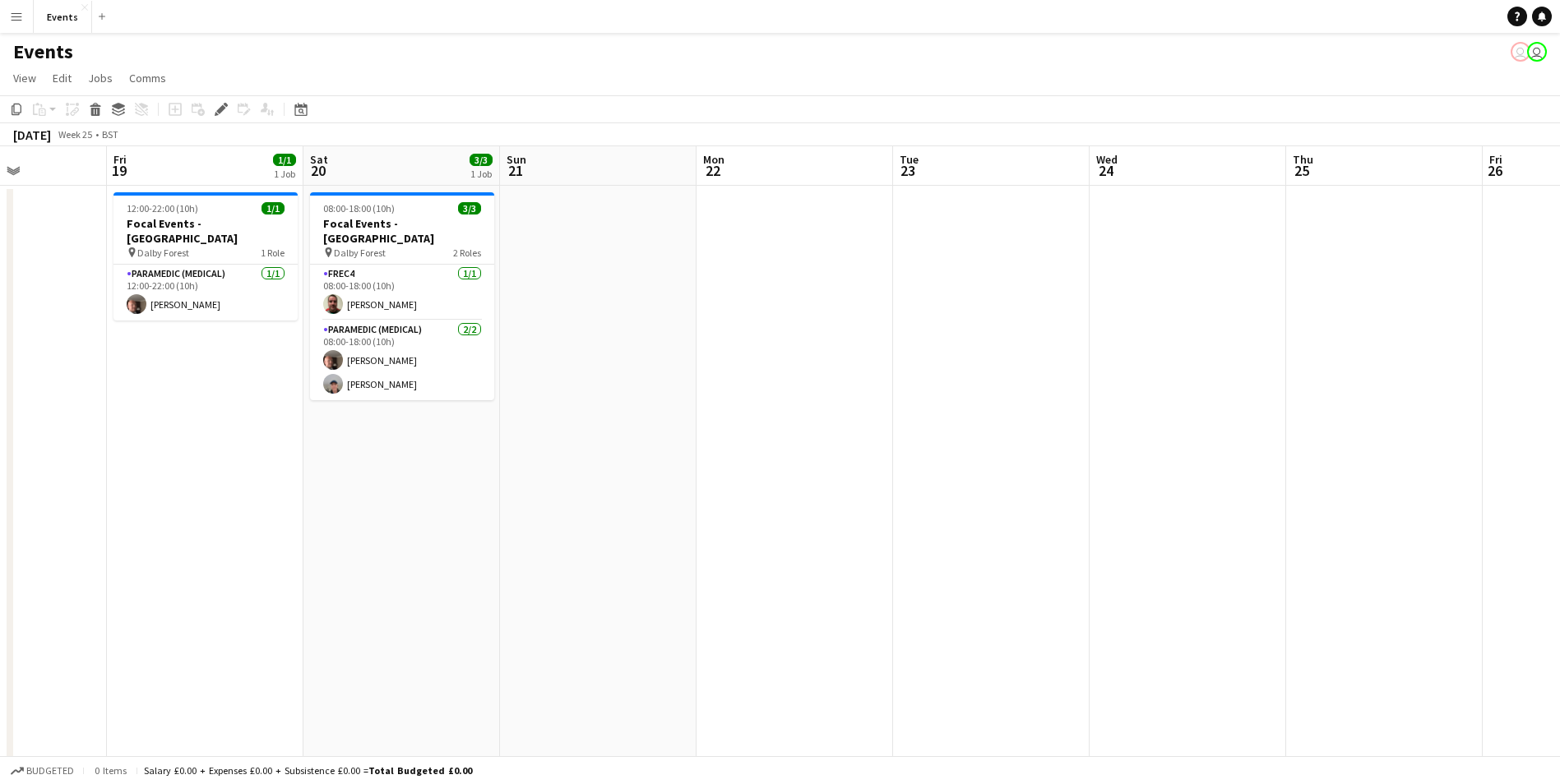
drag, startPoint x: 1236, startPoint y: 410, endPoint x: 554, endPoint y: 483, distance: 685.9
click at [1093, 427] on app-calendar-viewport "Tue 16 Wed 17 Thu 18 Fri 19 1/1 1 Job Sat 20 3/3 1 Job Sun 21 Mon 22 Tue 23 Wed…" at bounding box center [780, 471] width 1560 height 649
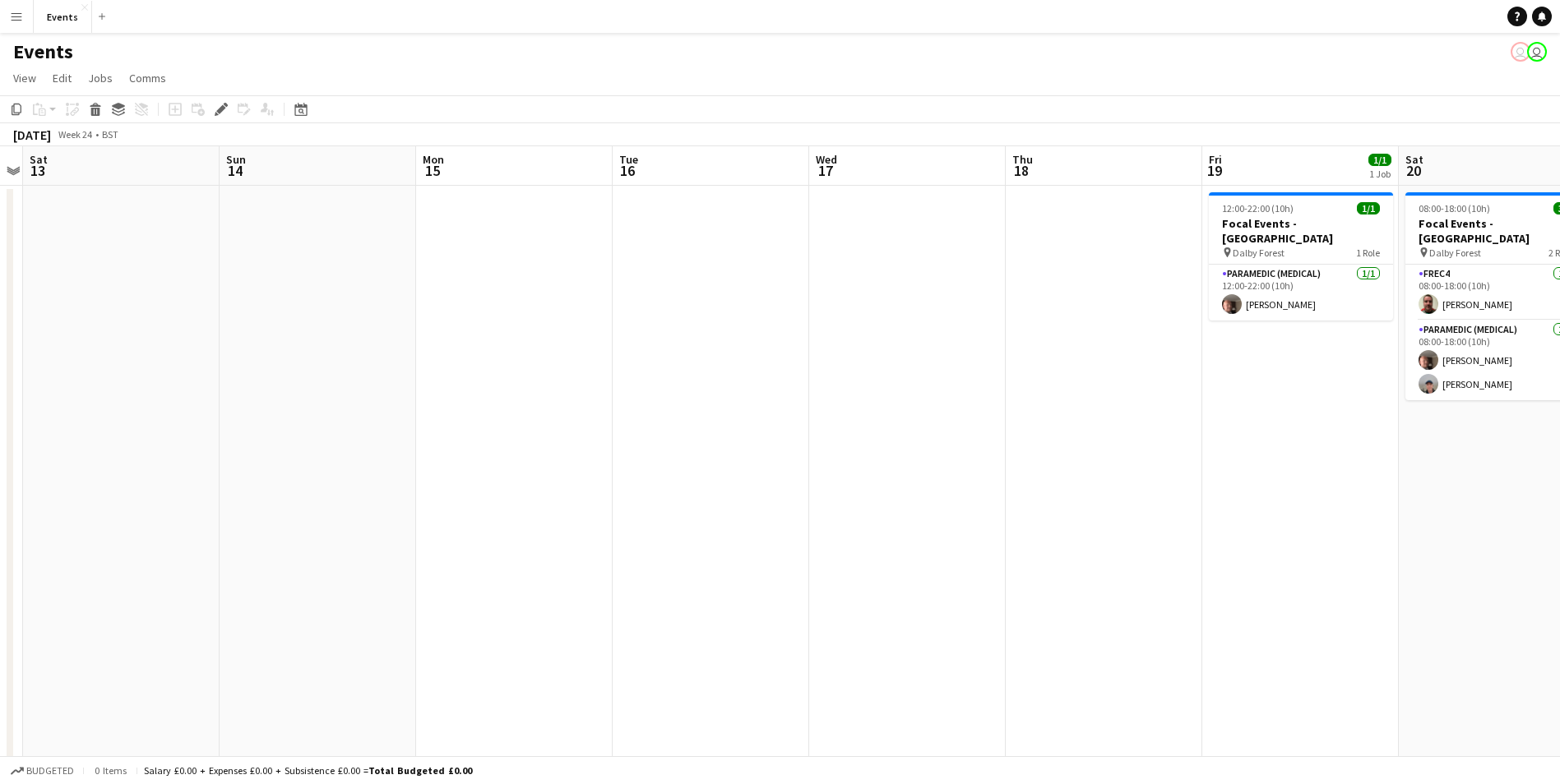
drag, startPoint x: 171, startPoint y: 530, endPoint x: 717, endPoint y: 546, distance: 546.2
click at [1437, 547] on app-calendar-viewport "Thu 11 Fri 12 Sat 13 Sun 14 Mon 15 Tue 16 Wed 17 Thu 18 Fri 19 1/1 1 Job Sat 20…" at bounding box center [780, 471] width 1560 height 649
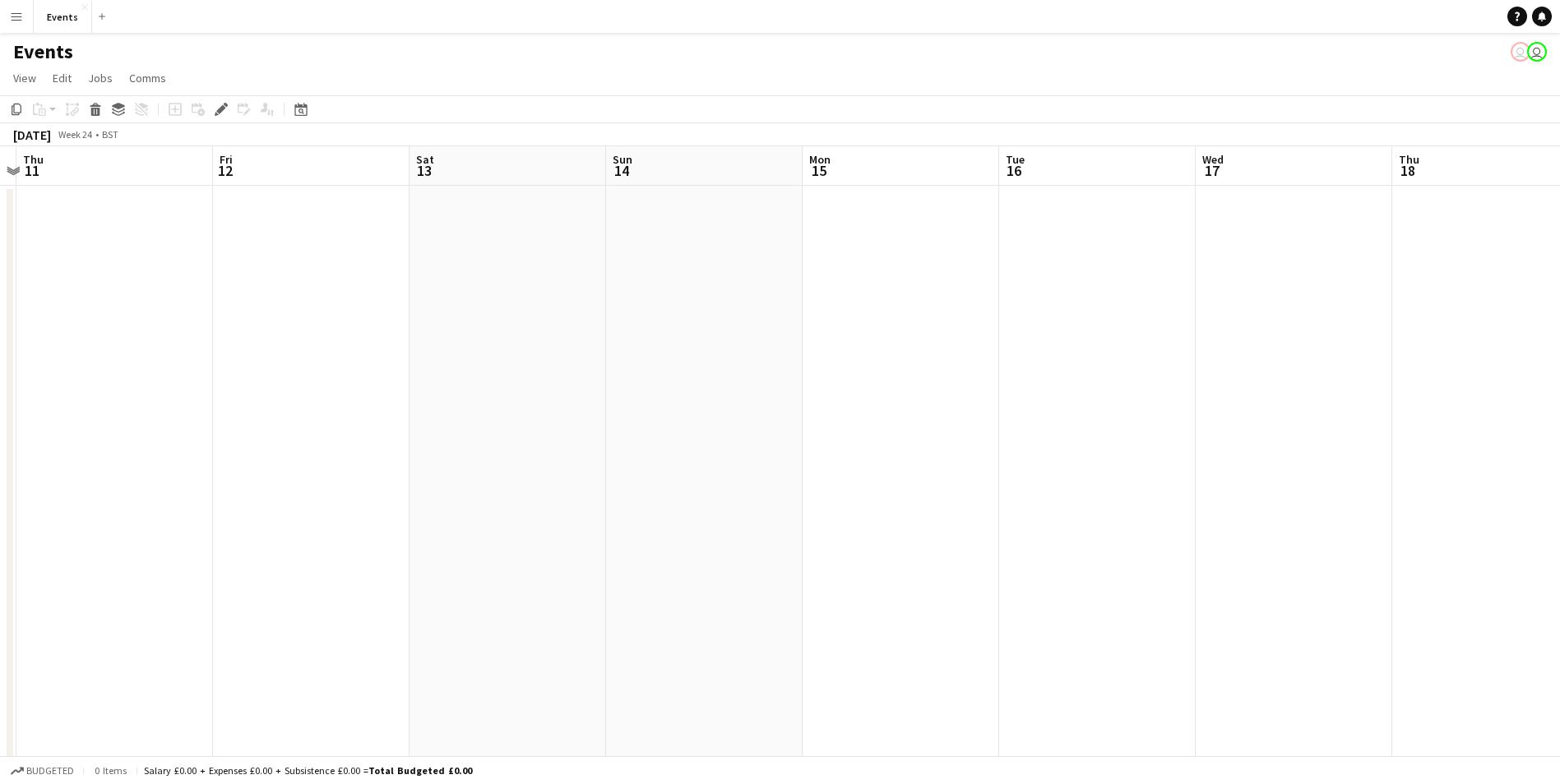
scroll to position [0, 393]
drag, startPoint x: 331, startPoint y: 547, endPoint x: 158, endPoint y: 570, distance: 174.5
click at [1560, 573] on html "Menu Boards Boards Boards All jobs Status Workforce Workforce My Workforce Recr…" at bounding box center [780, 411] width 1560 height 823
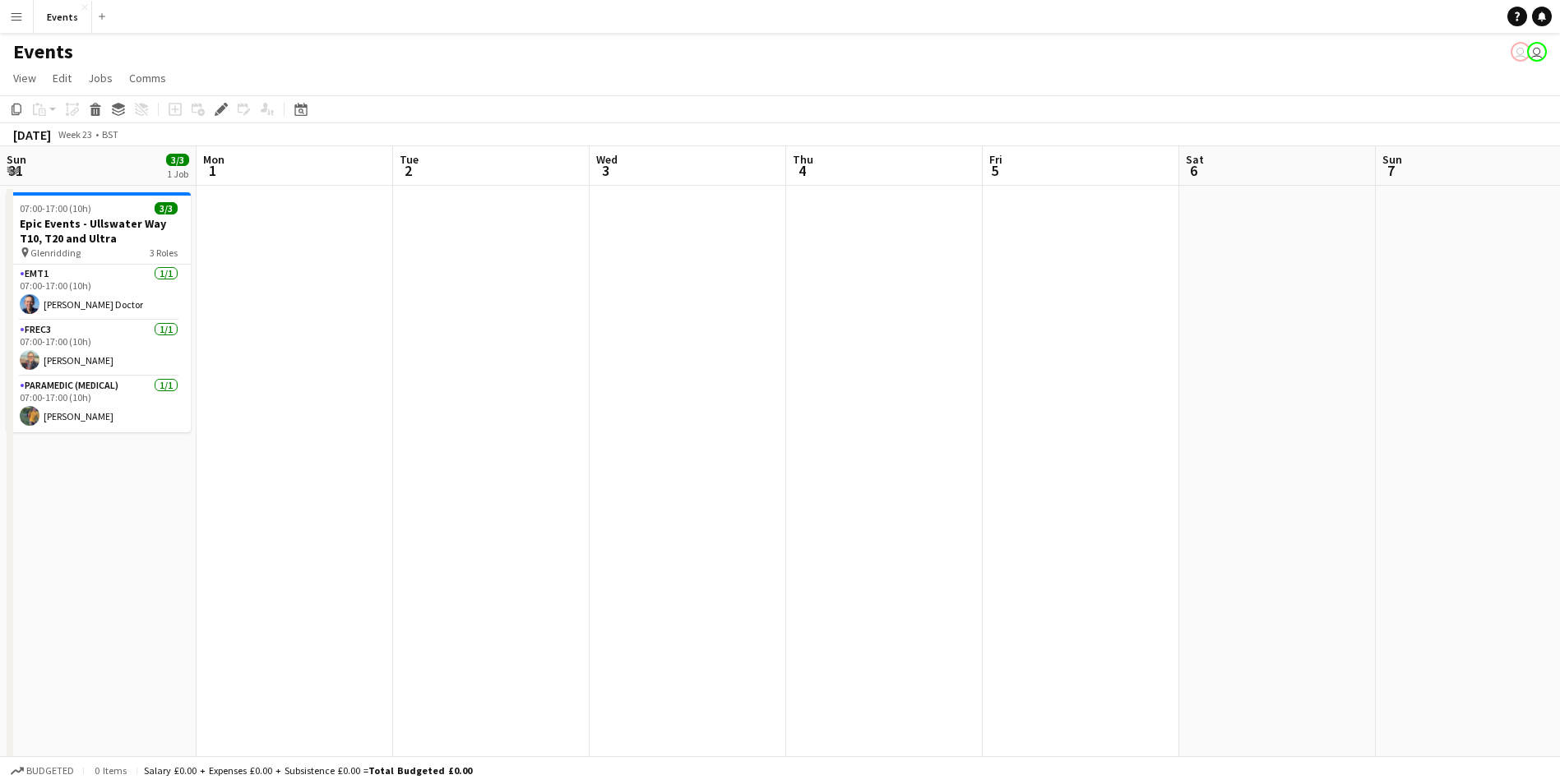
drag, startPoint x: 109, startPoint y: 566, endPoint x: 1464, endPoint y: 561, distance: 1355.0
click at [1560, 559] on html "Menu Boards Boards Boards All jobs Status Workforce Workforce My Workforce Recr…" at bounding box center [780, 411] width 1560 height 823
drag, startPoint x: 176, startPoint y: 539, endPoint x: 1246, endPoint y: 494, distance: 1070.9
click at [1560, 491] on html "Menu Boards Boards Boards All jobs Status Workforce Workforce My Workforce Recr…" at bounding box center [780, 411] width 1560 height 823
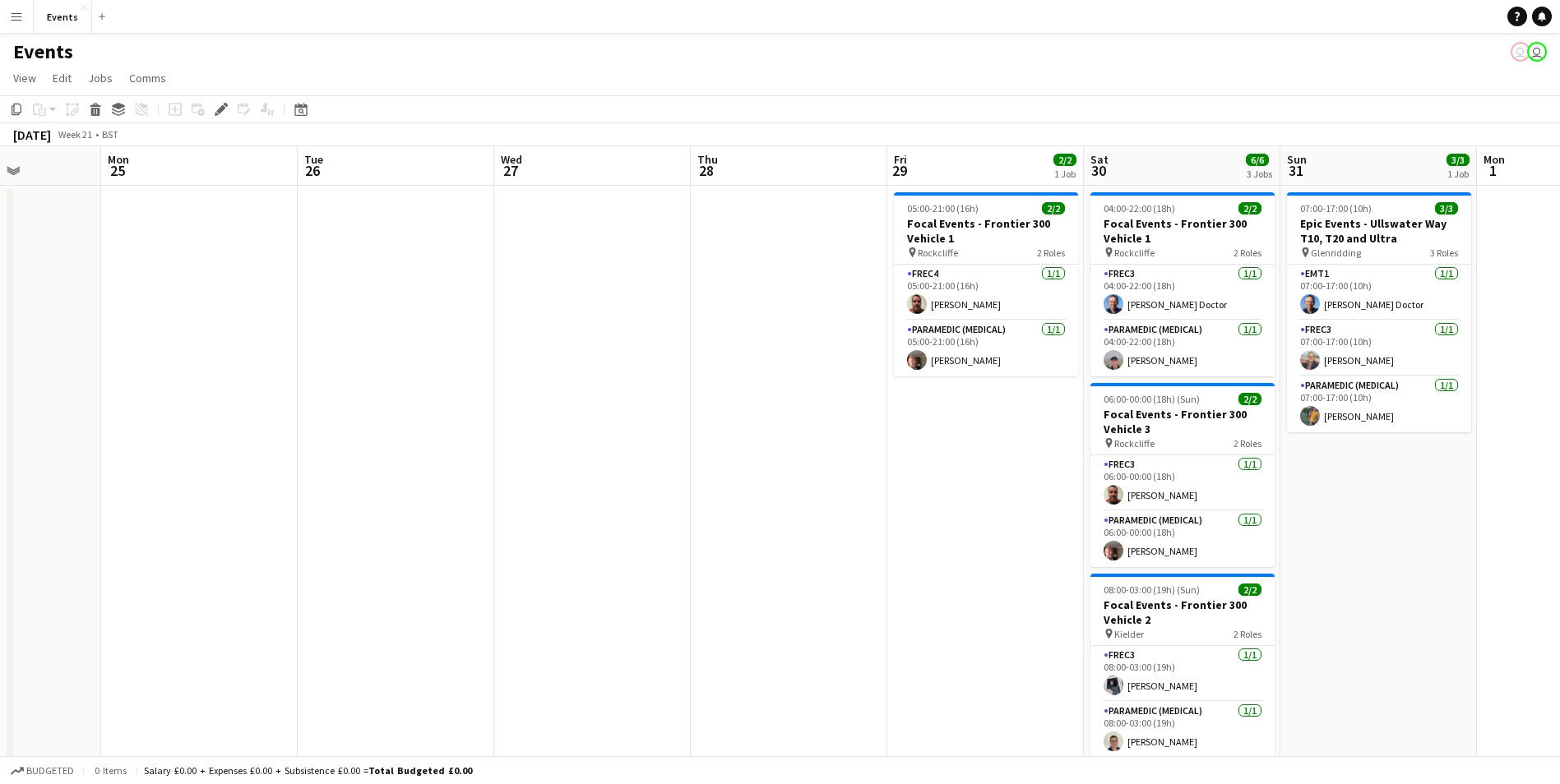
drag, startPoint x: 854, startPoint y: 501, endPoint x: 1246, endPoint y: 499, distance: 392.0
click at [1462, 499] on app-calendar-viewport "Fri 22 Sat 23 Sun 24 Mon 25 Tue 26 Wed 27 Thu 28 Fri 29 2/2 1 Job Sat 30 6/6 3 …" at bounding box center [780, 471] width 1560 height 649
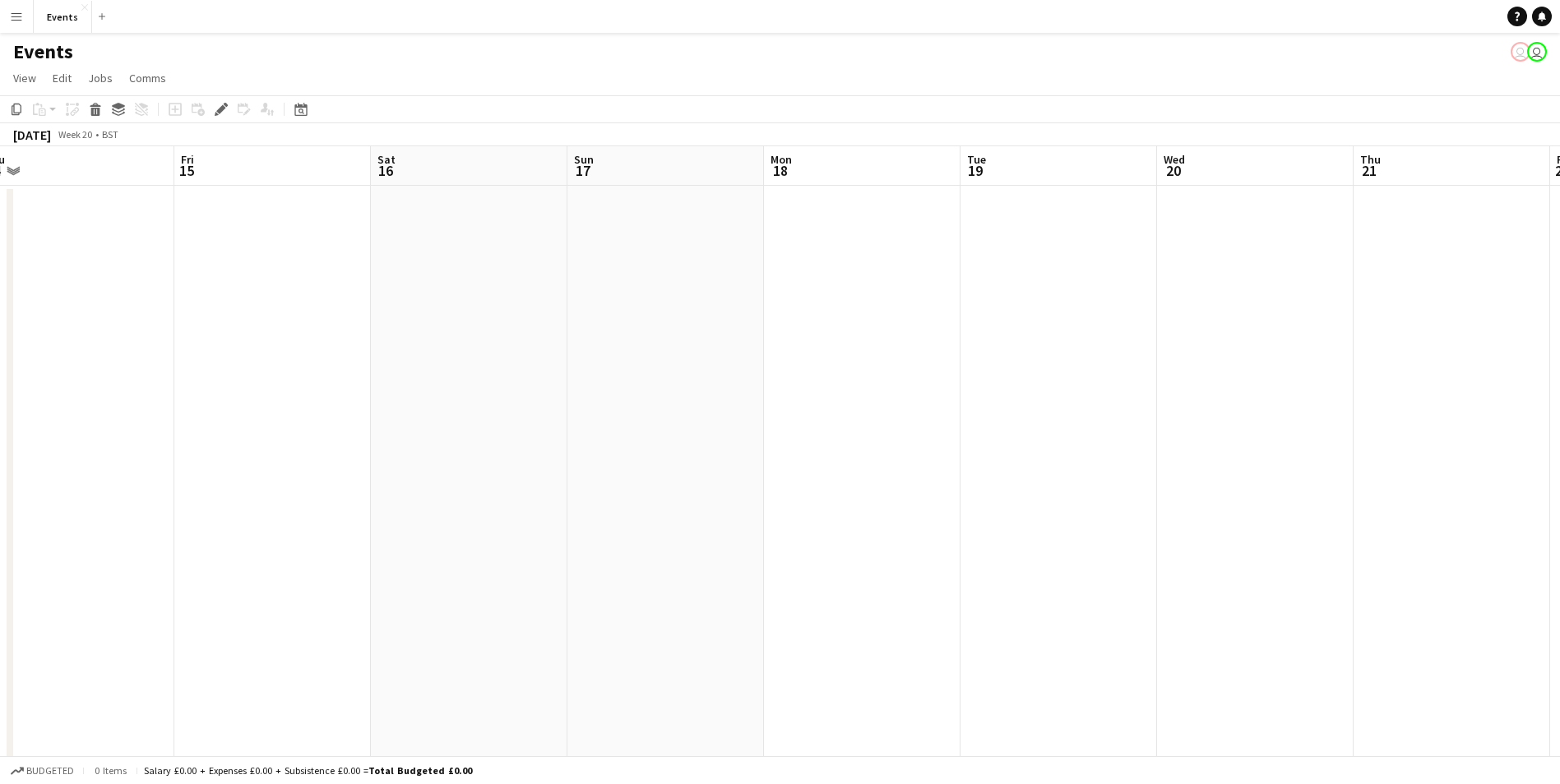
drag, startPoint x: 301, startPoint y: 512, endPoint x: 435, endPoint y: 471, distance: 140.1
click at [1560, 498] on html "Menu Boards Boards Boards All jobs Status Workforce Workforce My Workforce Recr…" at bounding box center [780, 411] width 1560 height 823
drag, startPoint x: 276, startPoint y: 471, endPoint x: 1561, endPoint y: 434, distance: 1285.5
click at [1560, 434] on html "Menu Boards Boards Boards All jobs Status Workforce Workforce My Workforce Recr…" at bounding box center [780, 411] width 1560 height 823
drag, startPoint x: 159, startPoint y: 399, endPoint x: 1575, endPoint y: 358, distance: 1416.6
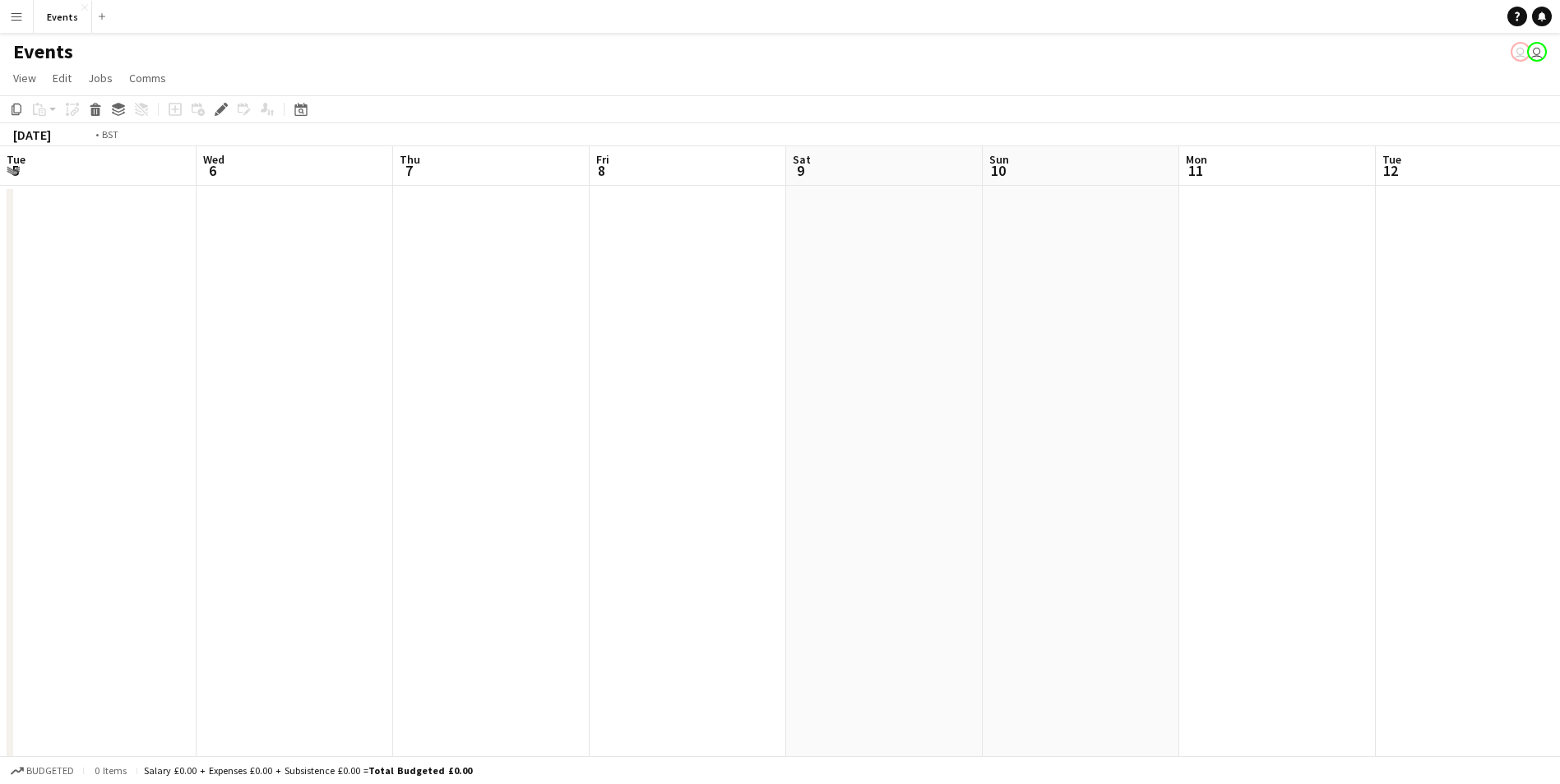
click at [1560, 358] on html "Menu Boards Boards Boards All jobs Status Workforce Workforce My Workforce Recr…" at bounding box center [780, 411] width 1560 height 823
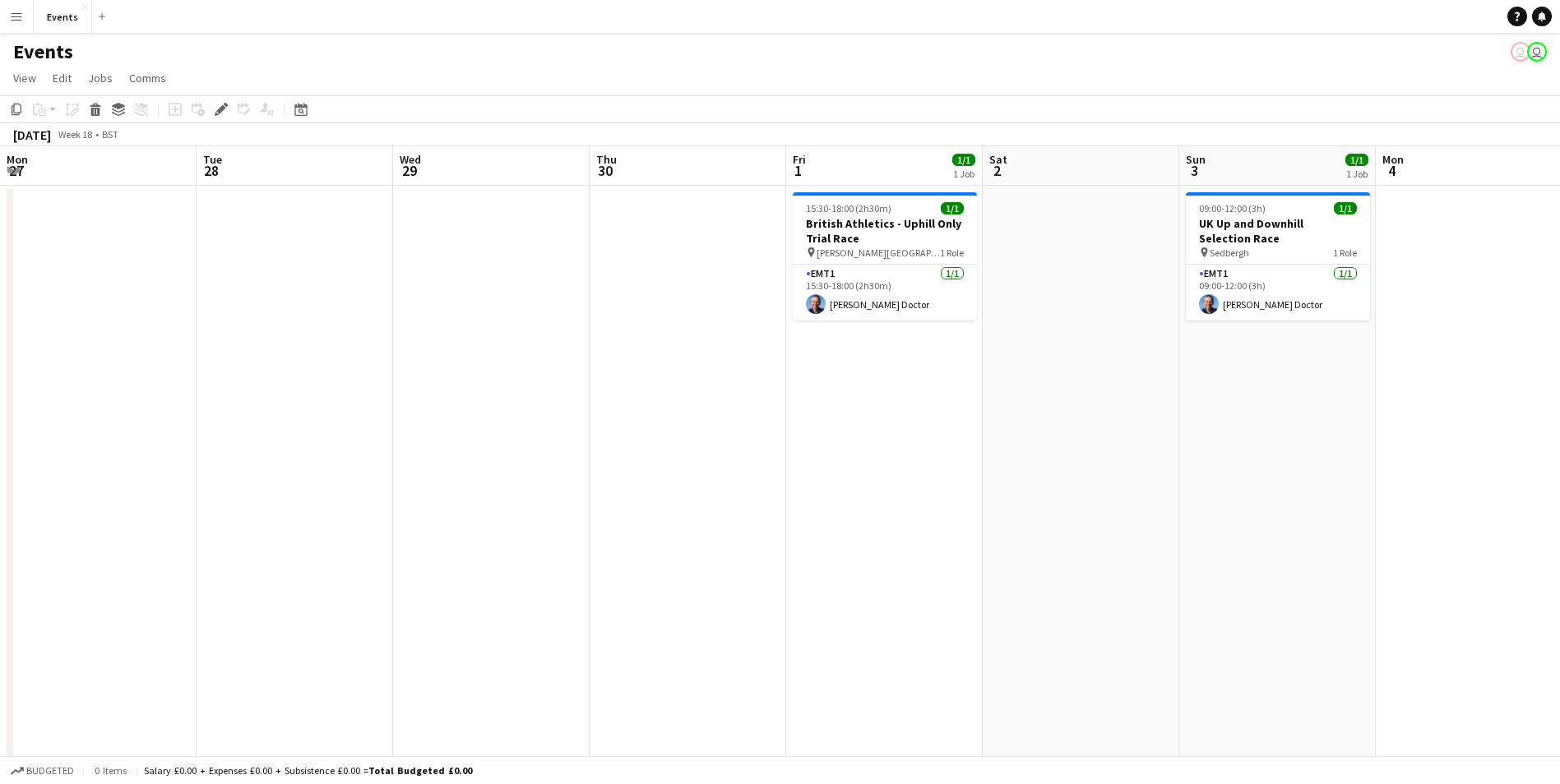
drag, startPoint x: 681, startPoint y: 426, endPoint x: 1532, endPoint y: 432, distance: 851.0
click at [1560, 432] on html "Menu Boards Boards Boards All jobs Status Workforce Workforce My Workforce Recr…" at bounding box center [780, 411] width 1560 height 823
drag, startPoint x: 279, startPoint y: 435, endPoint x: 1525, endPoint y: 422, distance: 1246.1
click at [1525, 422] on app-calendar-viewport "Sat 25 9/9 5 Jobs Sun 26 Mon 27 Tue 28 Wed 29 Thu 30 Fri 1 1/1 1 Job Sat 2 Sun …" at bounding box center [780, 634] width 1560 height 977
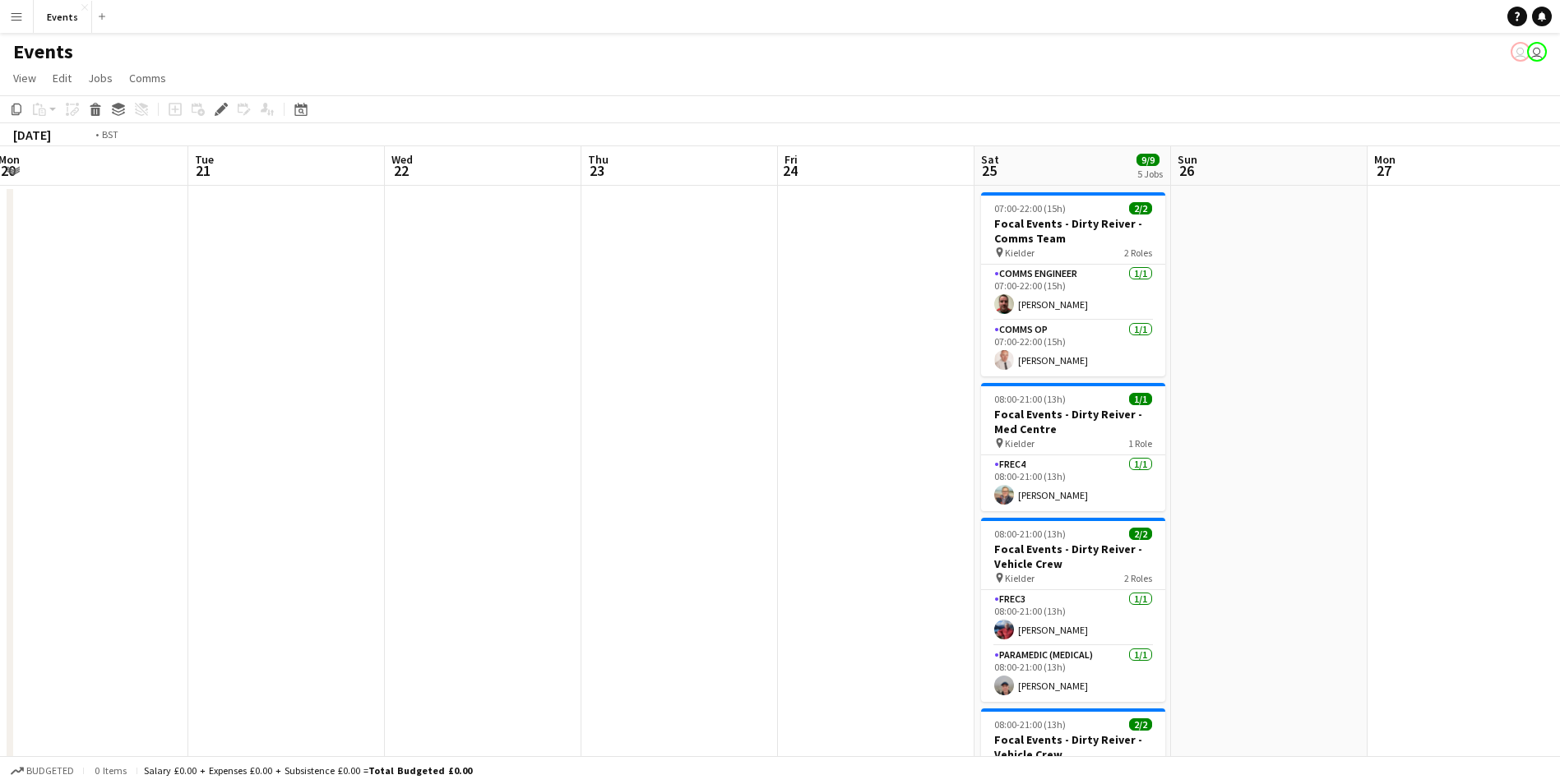
drag, startPoint x: 283, startPoint y: 481, endPoint x: 1441, endPoint y: 456, distance: 1158.3
click at [1441, 456] on app-calendar-viewport "Sat 18 Sun 19 Mon 20 Tue 21 Wed 22 Thu 23 Fri 24 Sat 25 9/9 5 Jobs Sun 26 Mon 2…" at bounding box center [780, 634] width 1560 height 977
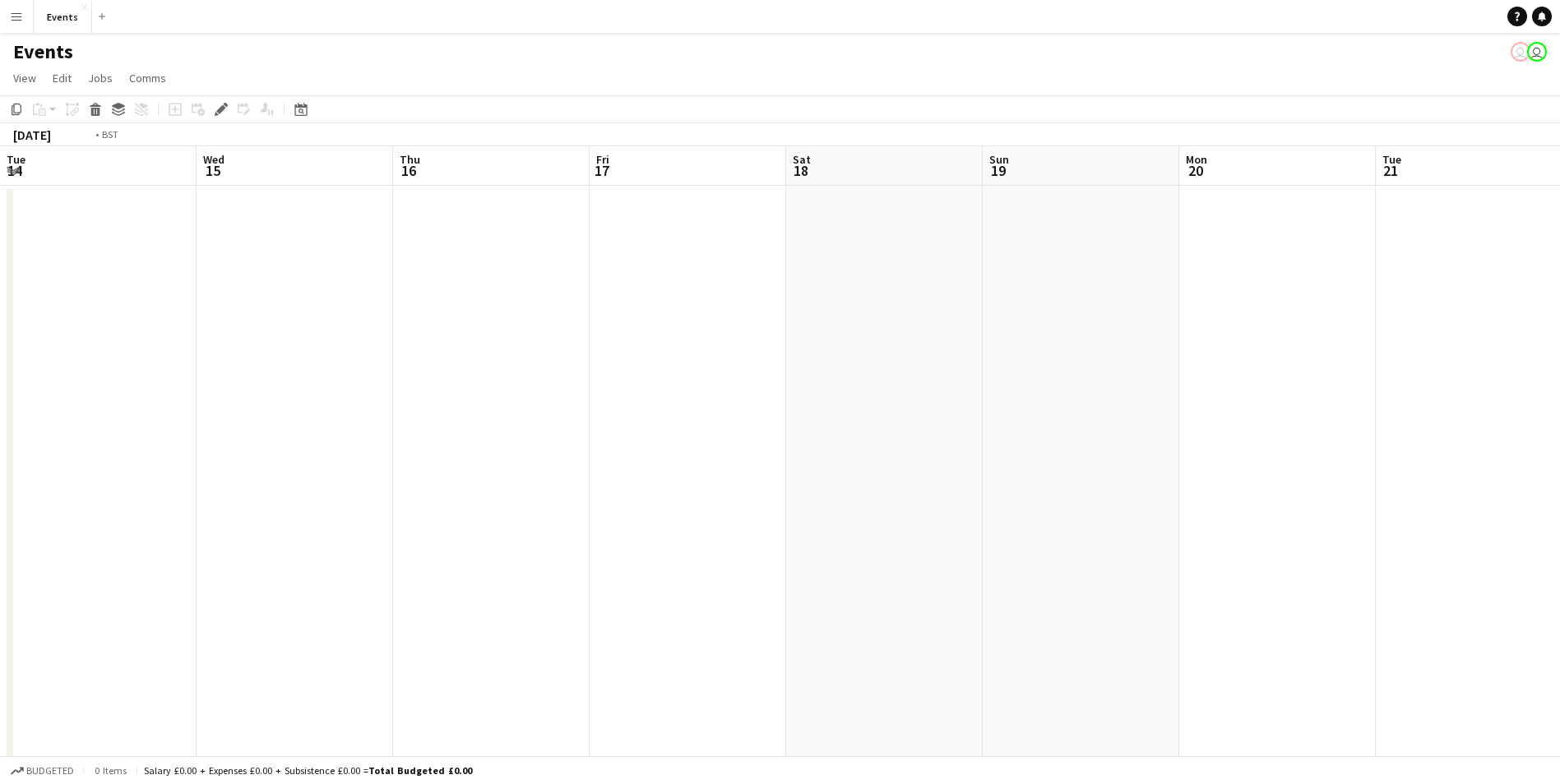
drag, startPoint x: 176, startPoint y: 440, endPoint x: 1533, endPoint y: 427, distance: 1357.1
click at [1560, 427] on html "Menu Boards Boards Boards All jobs Status Workforce Workforce My Workforce Recr…" at bounding box center [780, 575] width 1560 height 1151
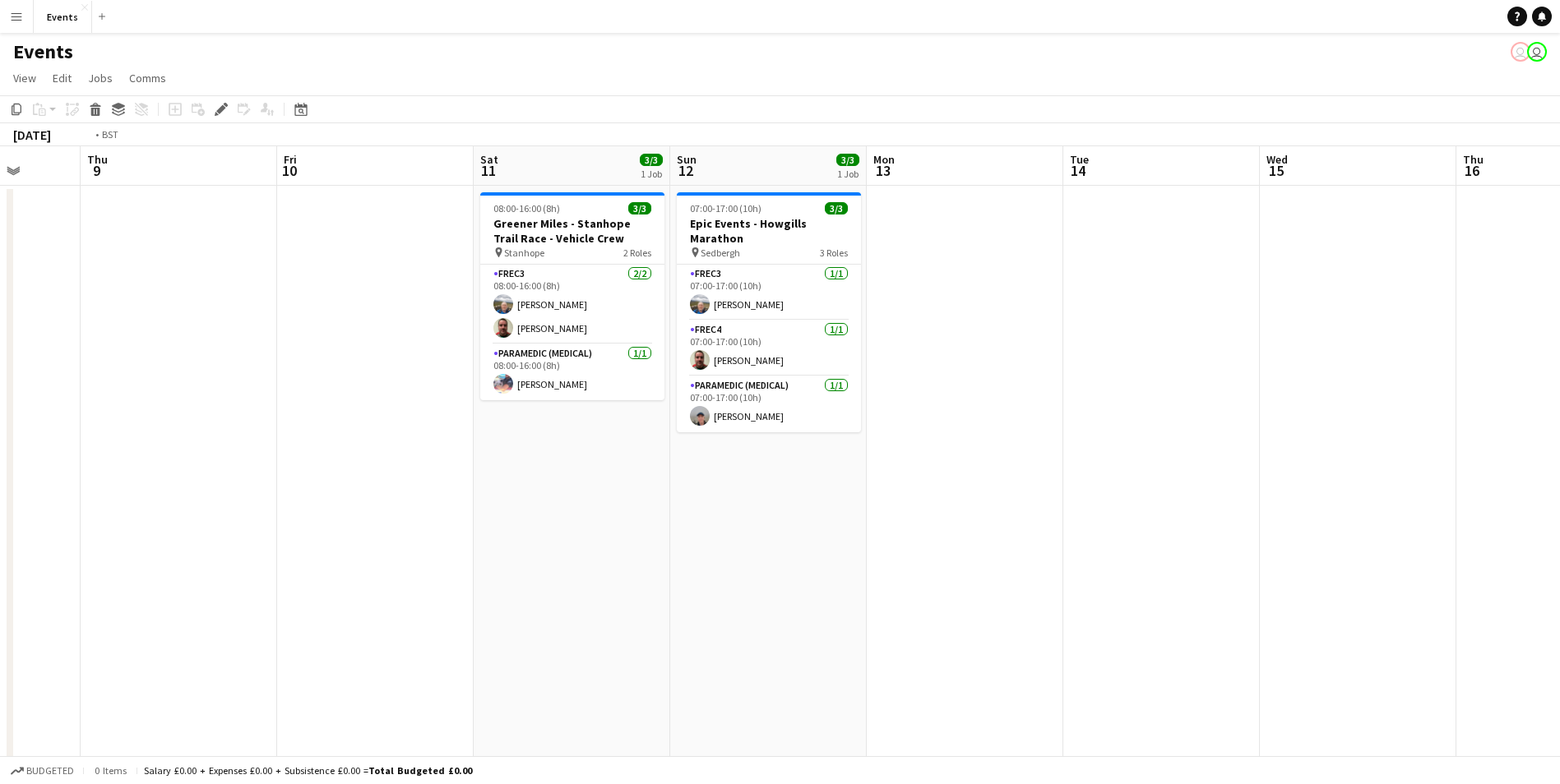
drag, startPoint x: 427, startPoint y: 395, endPoint x: 1529, endPoint y: 395, distance: 1102.0
click at [1560, 394] on html "Menu Boards Boards Boards All jobs Status Workforce Workforce My Workforce Recr…" at bounding box center [780, 575] width 1560 height 1151
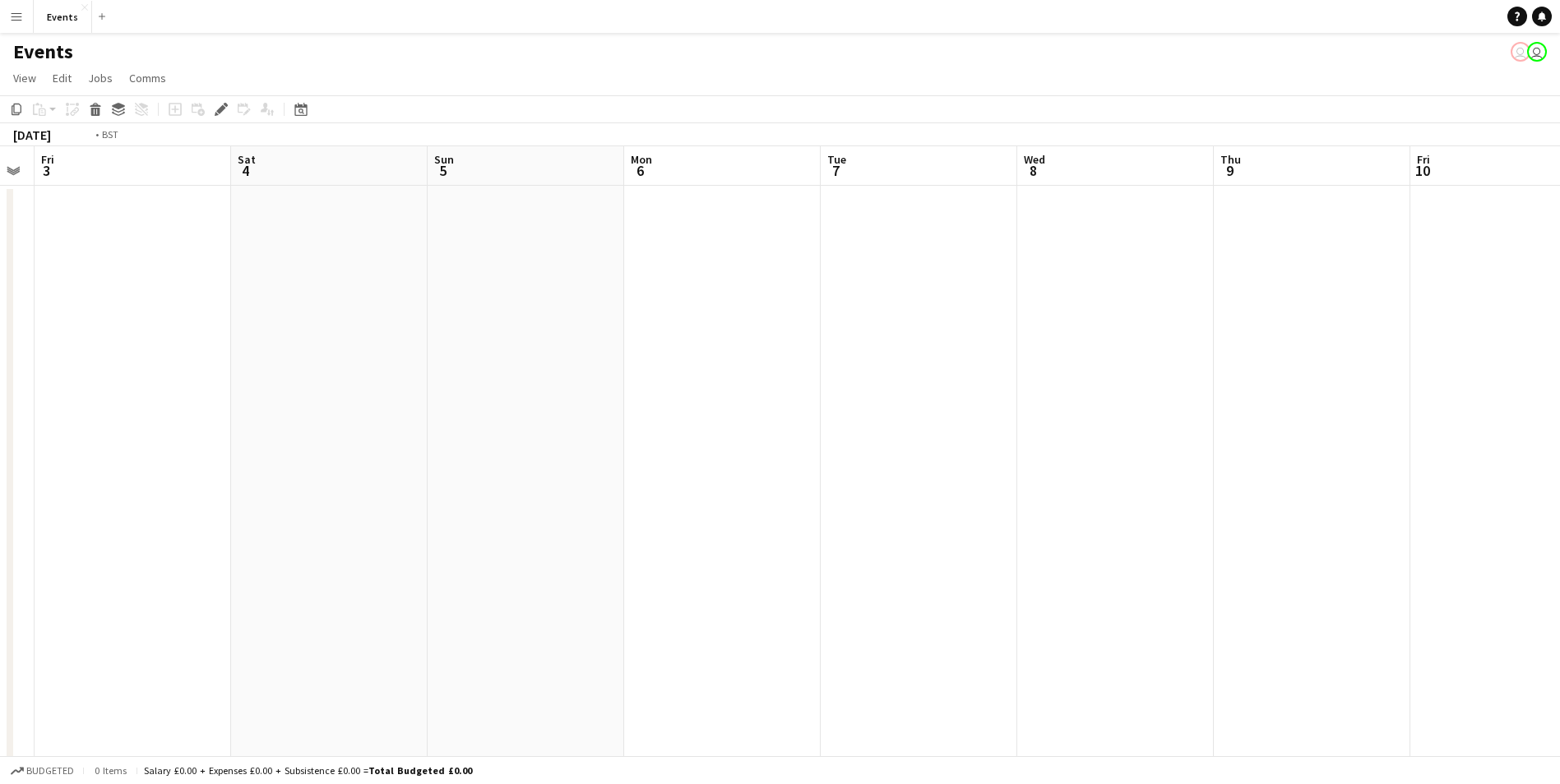
drag, startPoint x: 319, startPoint y: 398, endPoint x: 1554, endPoint y: 376, distance: 1235.2
click at [1560, 374] on html "Menu Boards Boards Boards All jobs Status Workforce Workforce My Workforce Recr…" at bounding box center [780, 575] width 1560 height 1151
drag, startPoint x: 150, startPoint y: 395, endPoint x: 1388, endPoint y: 415, distance: 1238.2
click at [1388, 415] on app-calendar-viewport "Fri 27 Sat 28 Sun 29 Mon 30 Tue 31 Wed 1 Thu 2 Fri 3 Sat 4 Sun 5 Mon 6 Tue 7 We…" at bounding box center [780, 634] width 1560 height 977
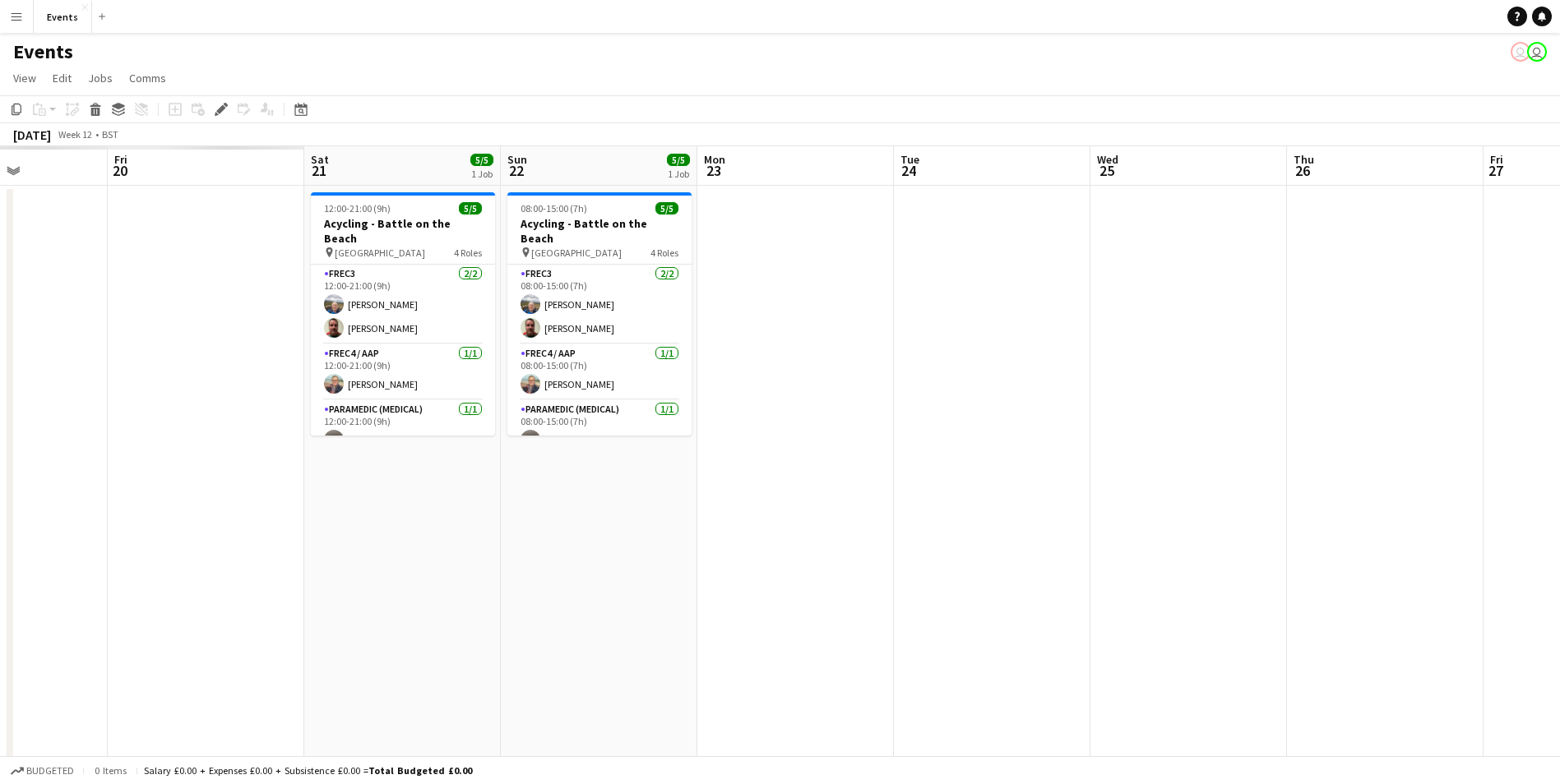
drag, startPoint x: 631, startPoint y: 382, endPoint x: 1532, endPoint y: 388, distance: 901.0
click at [1560, 384] on html "Menu Boards Boards Boards All jobs Status Workforce Workforce My Workforce Recr…" at bounding box center [780, 575] width 1560 height 1151
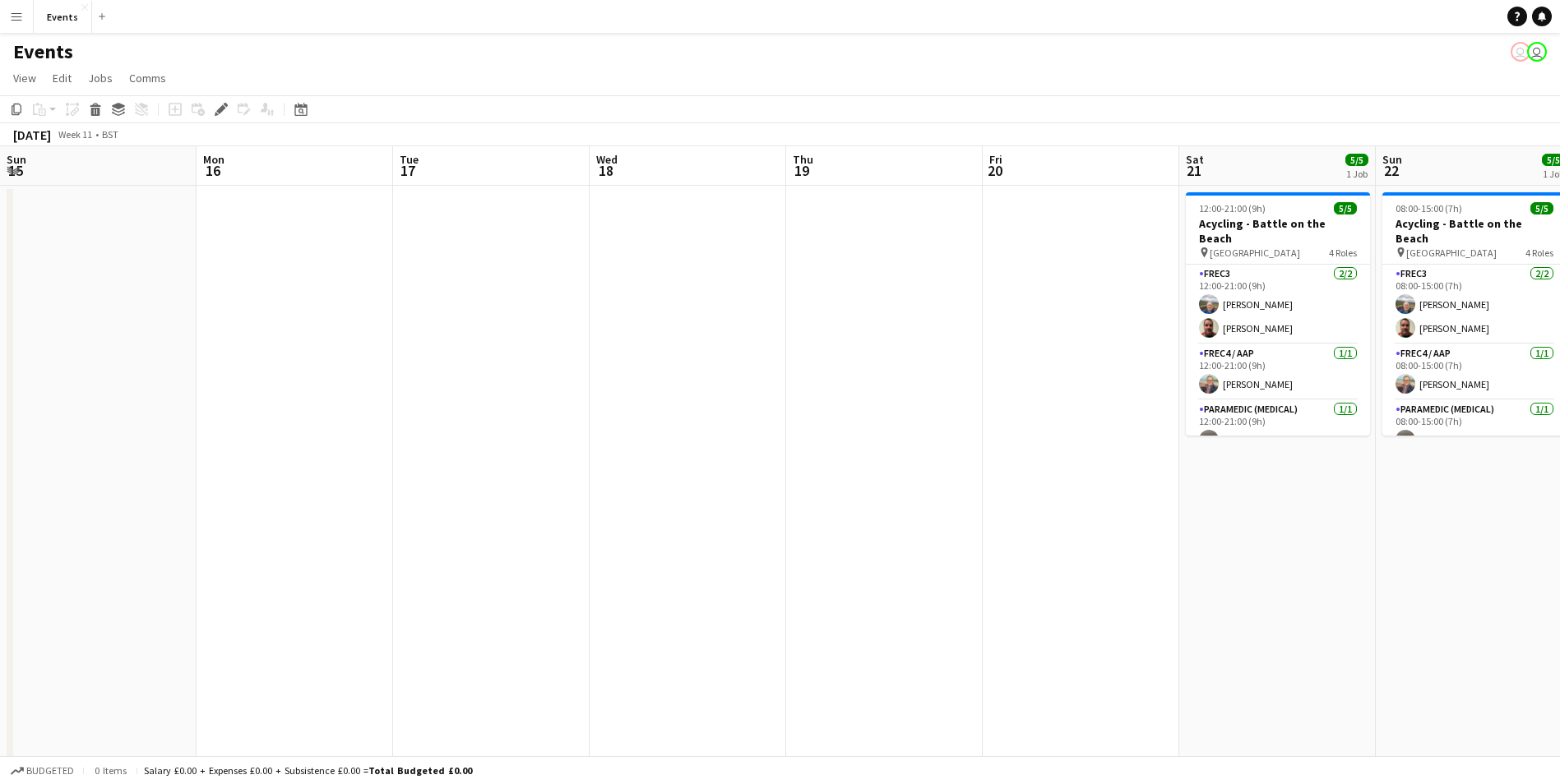
drag, startPoint x: 726, startPoint y: 411, endPoint x: 1545, endPoint y: 407, distance: 819.0
click at [1560, 406] on html "Menu Boards Boards Boards All jobs Status Workforce Workforce My Workforce Recr…" at bounding box center [780, 575] width 1560 height 1151
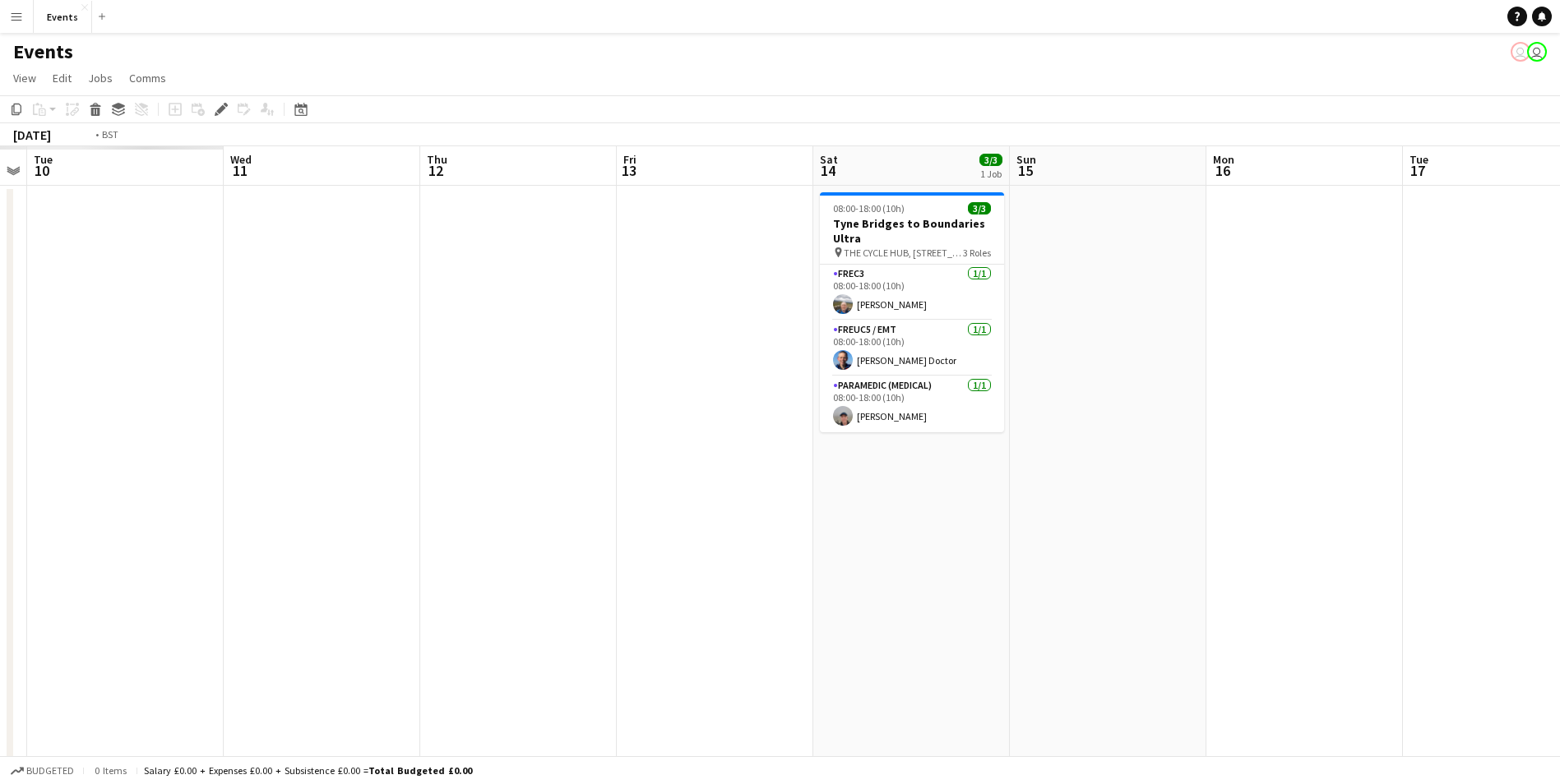
drag, startPoint x: 443, startPoint y: 412, endPoint x: 1282, endPoint y: 410, distance: 839.0
click at [1282, 410] on app-calendar-viewport "Sat 7 Sun 8 Mon 9 Tue 10 Wed 11 Thu 12 Fri 13 Sat 14 3/3 1 Job Sun 15 Mon 16 Tu…" at bounding box center [780, 634] width 1560 height 977
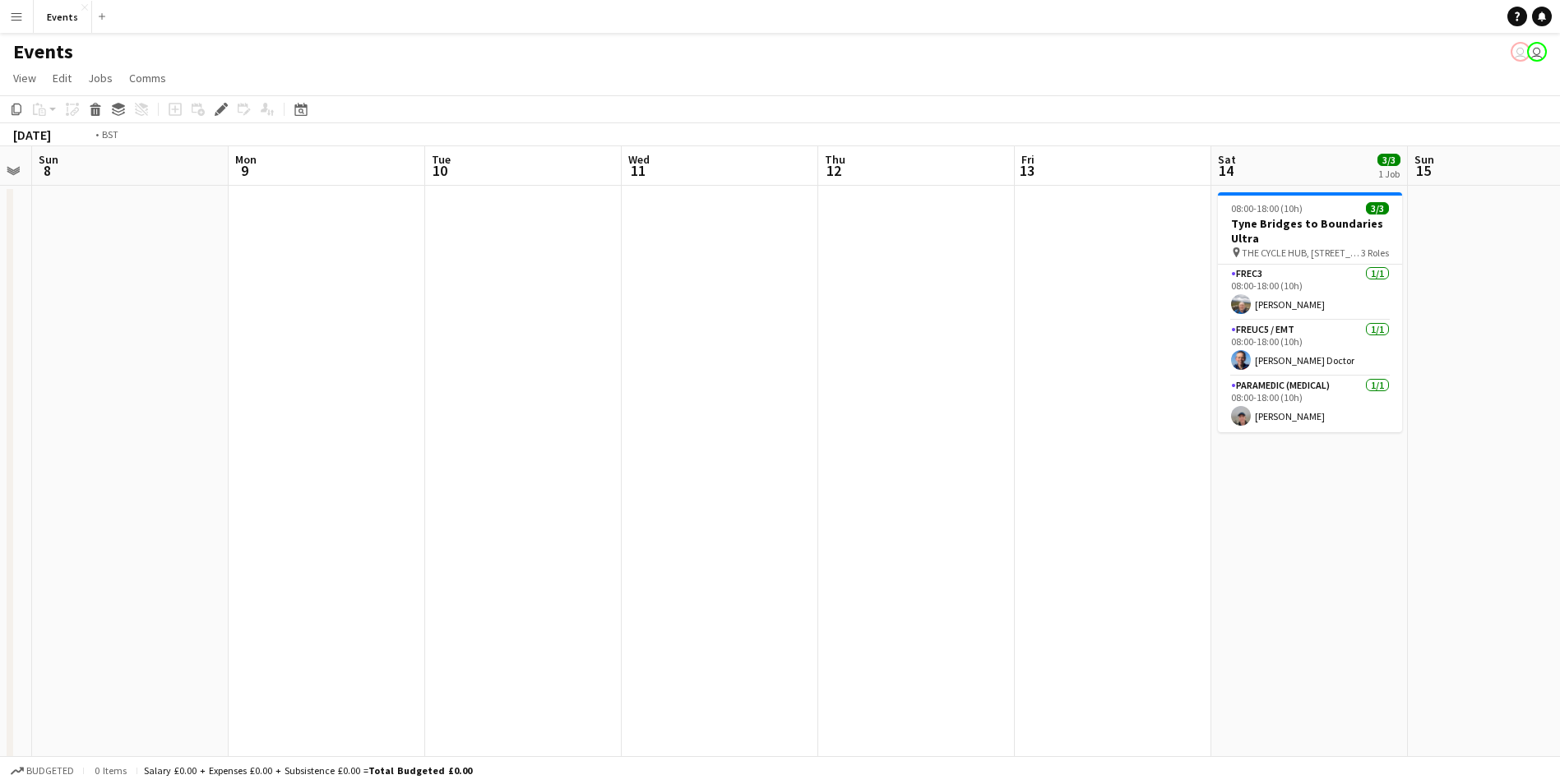
drag, startPoint x: 37, startPoint y: 412, endPoint x: 1221, endPoint y: 402, distance: 1184.0
click at [1221, 402] on app-calendar-viewport "Thu 5 Fri 6 Sat 7 Sun 8 Mon 9 Tue 10 Wed 11 Thu 12 Fri 13 Sat 14 3/3 1 Job Sun …" at bounding box center [780, 634] width 1560 height 977
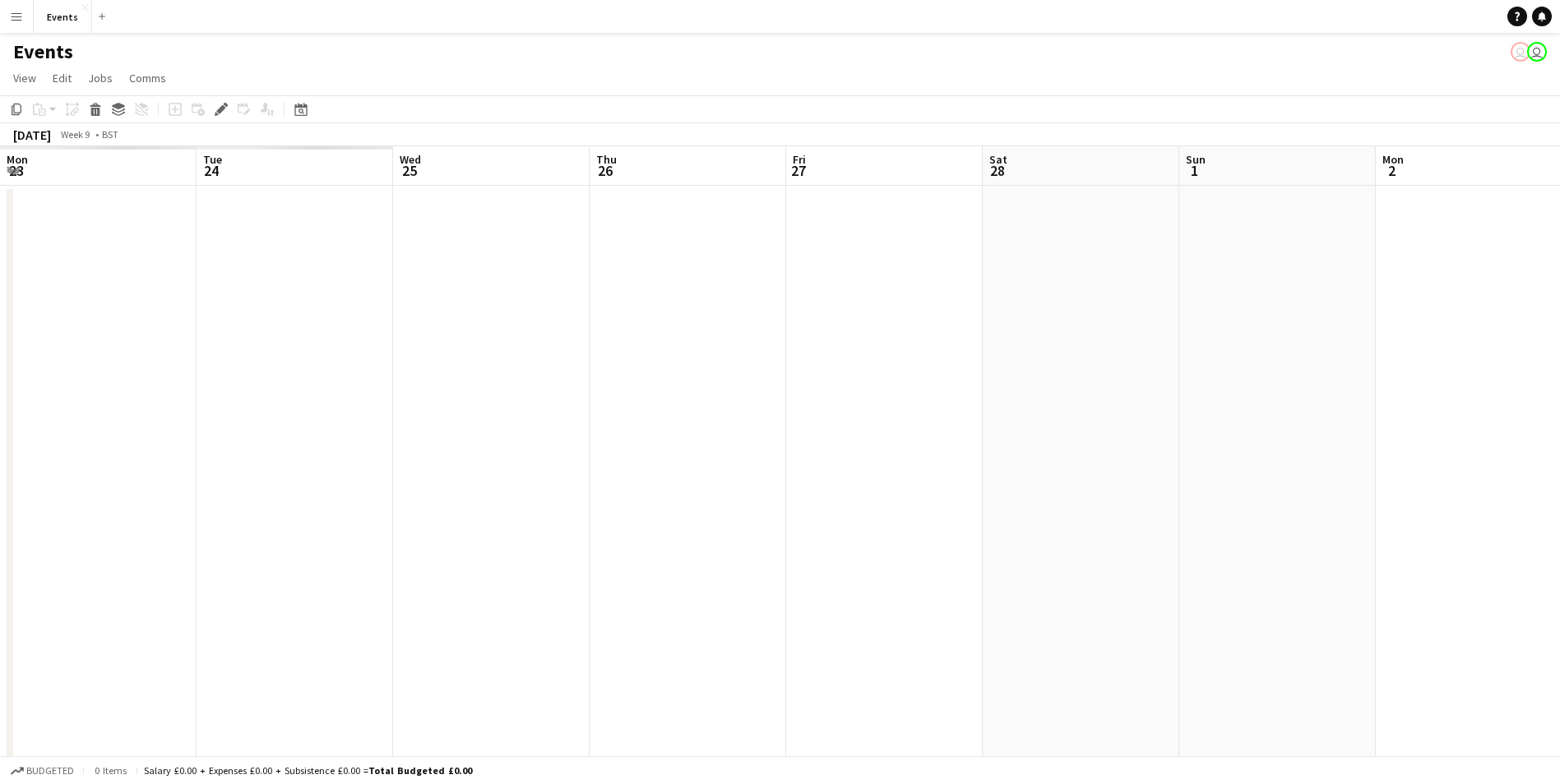
scroll to position [0, 526]
drag, startPoint x: 0, startPoint y: 332, endPoint x: 1211, endPoint y: 333, distance: 1211.0
click at [1211, 333] on app-calendar-viewport "Sat 21 Sun 22 Mon 23 Tue 24 Wed 25 Thu 26 Fri 27 Sat 28 Sun 1 Mon 2 Tue 3 Wed 4…" at bounding box center [780, 634] width 1560 height 977
drag, startPoint x: 455, startPoint y: 330, endPoint x: 1432, endPoint y: 363, distance: 977.6
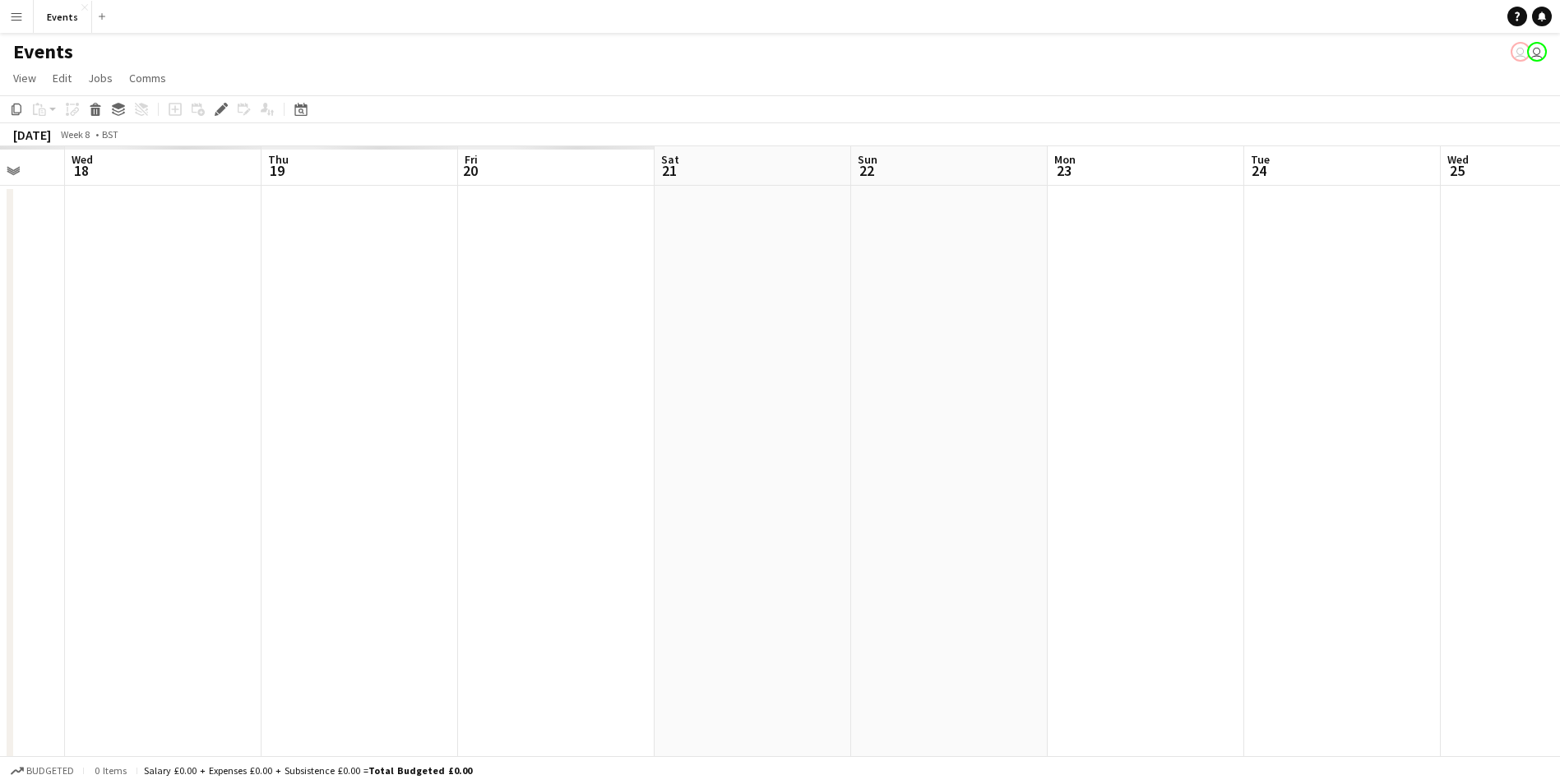
click at [1432, 363] on app-calendar-viewport "Sun 15 Mon 16 Tue 17 Wed 18 Thu 19 Fri 20 Sat 21 Sun 22 Mon 23 Tue 24 Wed 25 Th…" at bounding box center [780, 634] width 1560 height 977
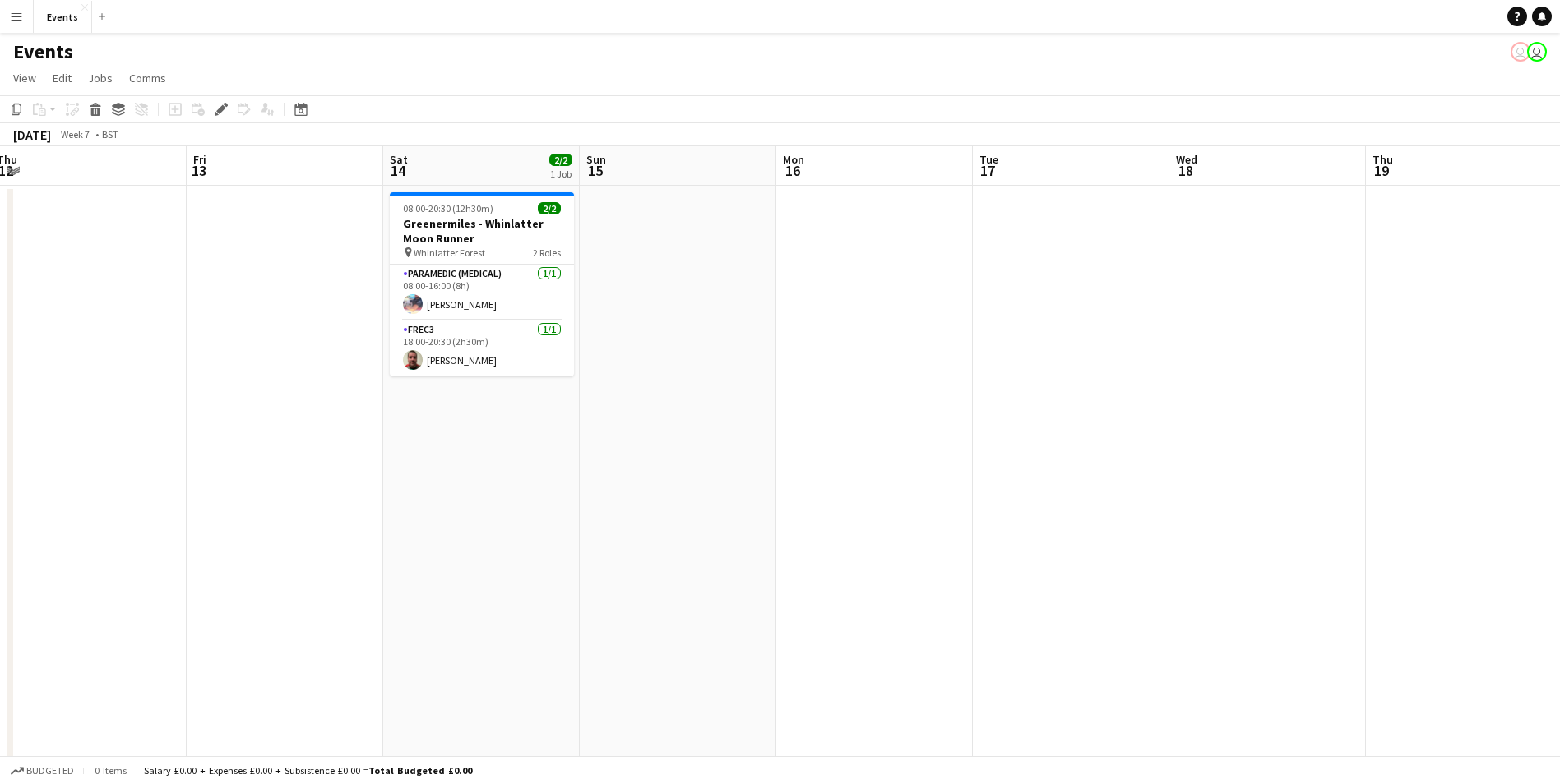
drag, startPoint x: 309, startPoint y: 327, endPoint x: 1328, endPoint y: 341, distance: 1019.1
click at [1328, 341] on app-calendar-viewport "Tue 10 Wed 11 Thu 12 Fri 13 Sat 14 2/2 1 Job Sun 15 Mon 16 Tue 17 Wed 18 Thu 19…" at bounding box center [780, 634] width 1560 height 977
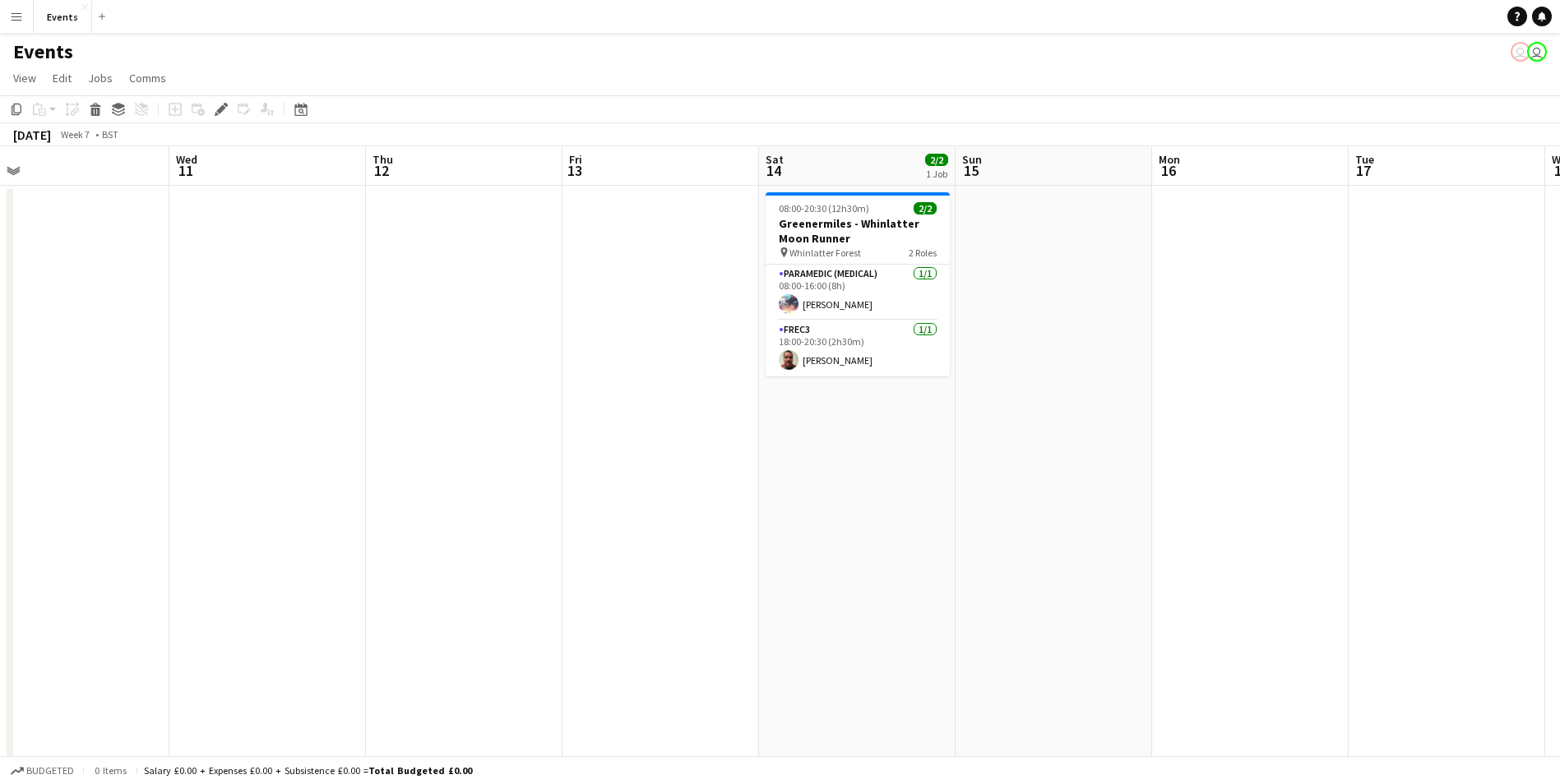
drag, startPoint x: 283, startPoint y: 337, endPoint x: 124, endPoint y: 33, distance: 343.1
click at [671, 335] on app-calendar-viewport "Sun 8 Mon 9 Tue 10 Wed 11 Thu 12 Fri 13 Sat 14 2/2 1 Job Sun 15 Mon 16 Tue 17 W…" at bounding box center [780, 634] width 1560 height 977
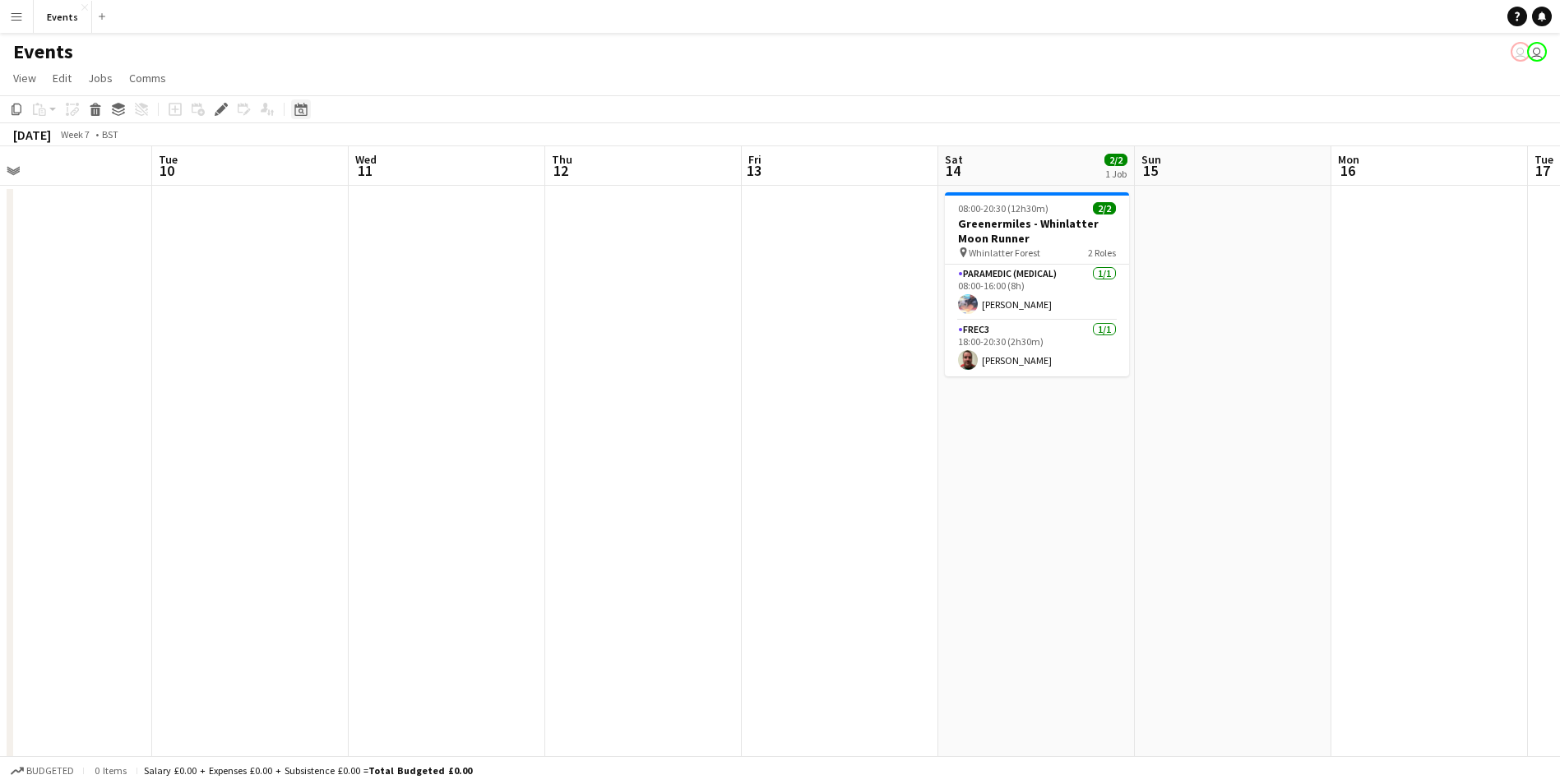
click at [304, 104] on icon at bounding box center [300, 109] width 13 height 13
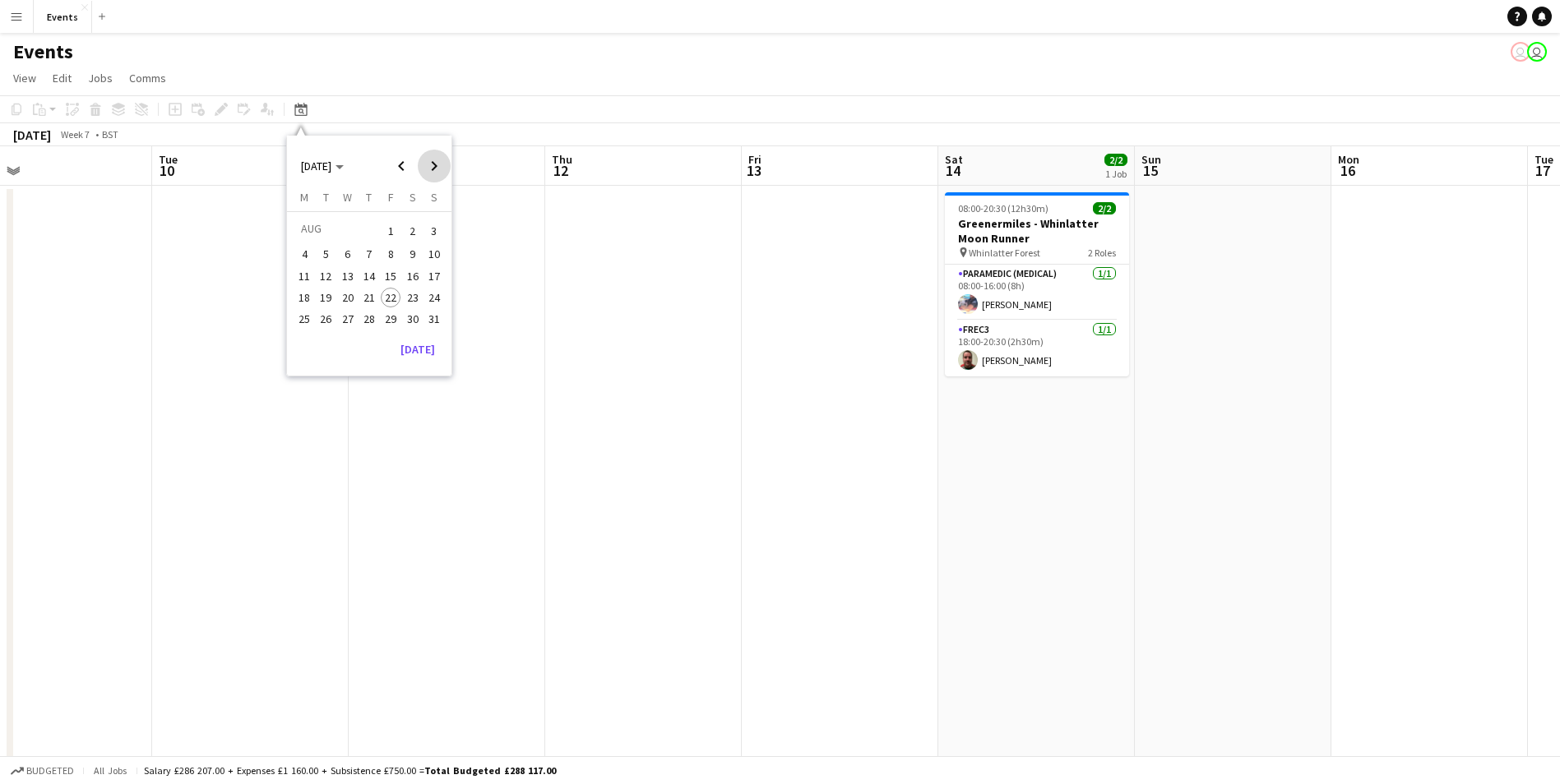
click at [434, 160] on span "Next month" at bounding box center [434, 165] width 33 height 33
click at [398, 293] on span "19" at bounding box center [390, 293] width 20 height 20
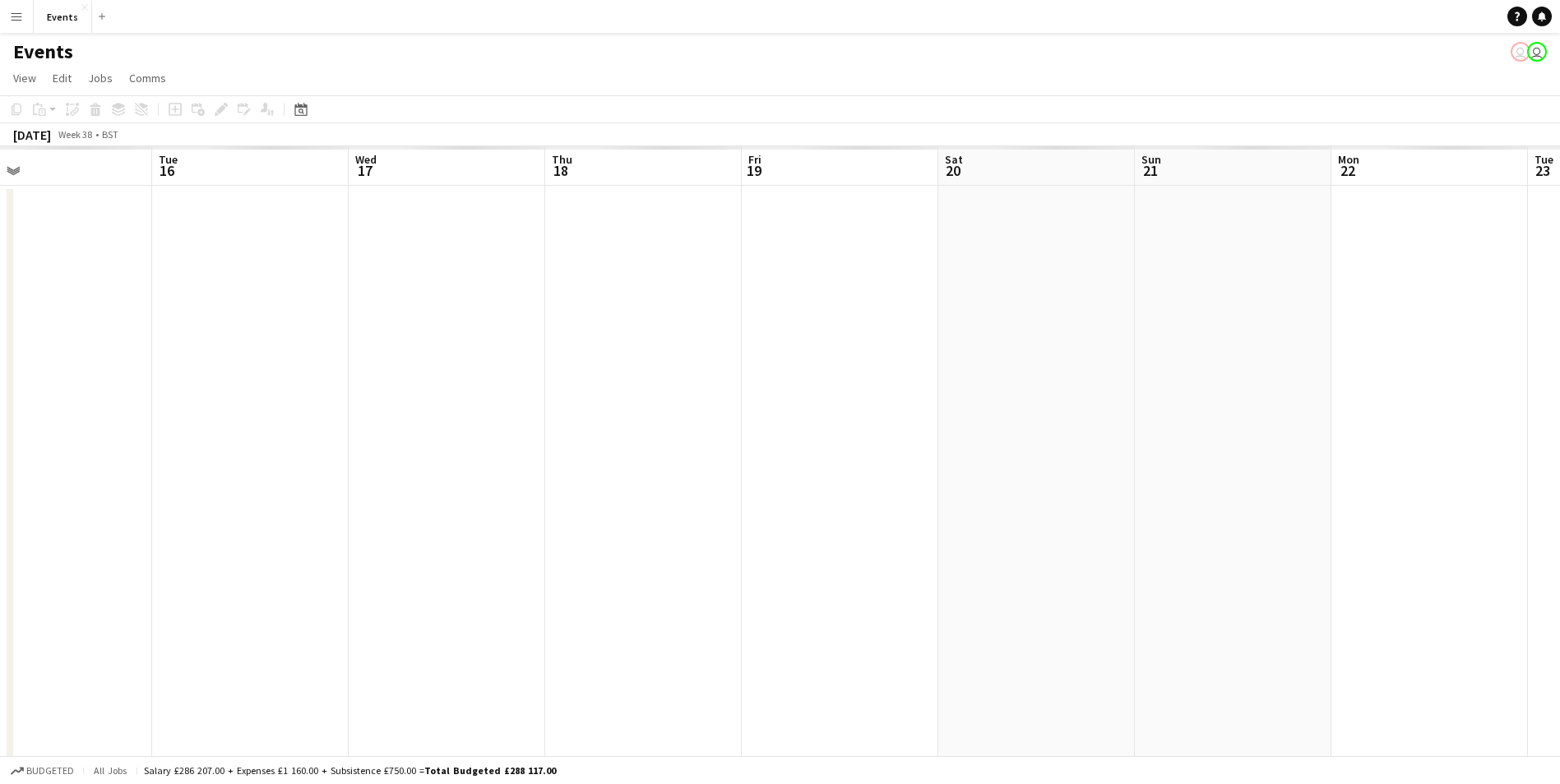
scroll to position [0, 566]
click at [308, 107] on div "Date picker" at bounding box center [301, 109] width 20 height 20
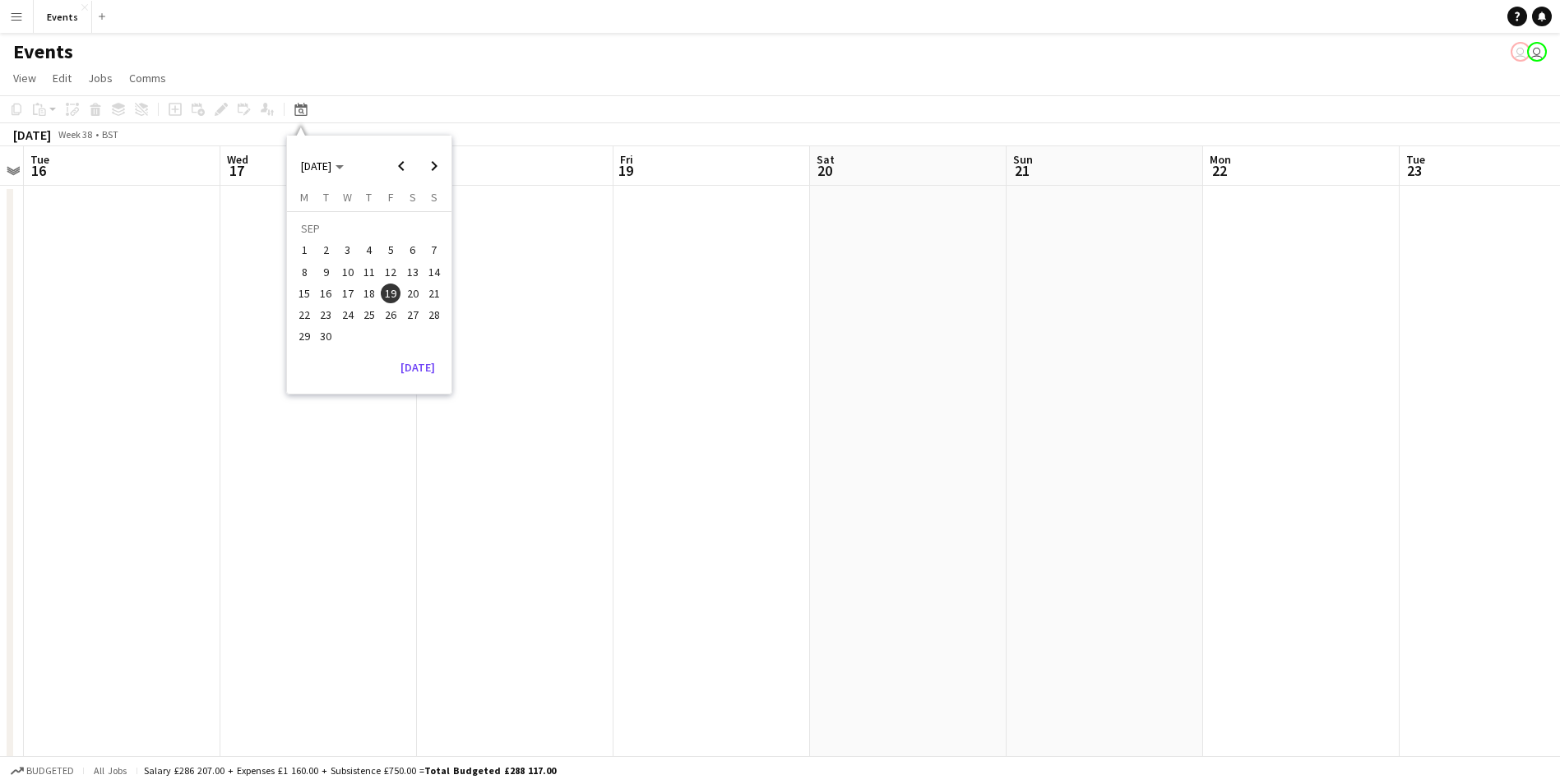
click at [295, 291] on span "15" at bounding box center [304, 293] width 20 height 20
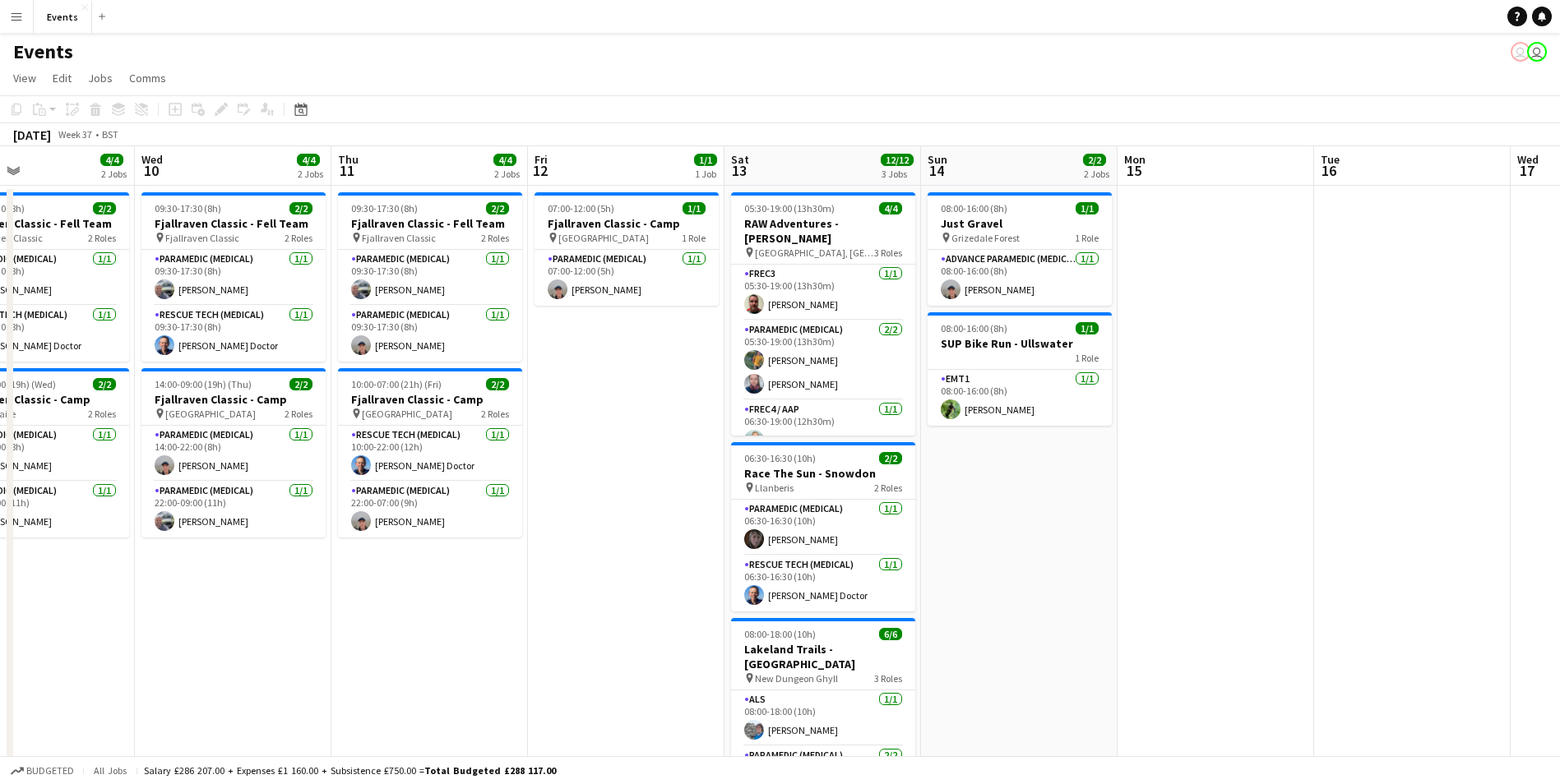
drag, startPoint x: 673, startPoint y: 570, endPoint x: 1147, endPoint y: 504, distance: 478.6
click at [1147, 504] on app-calendar-viewport "Sun 7 Mon 8 2/2 1 Job Tue 9 4/4 2 Jobs Wed 10 4/4 2 Jobs Thu 11 4/4 2 Jobs Fri …" at bounding box center [780, 634] width 1560 height 977
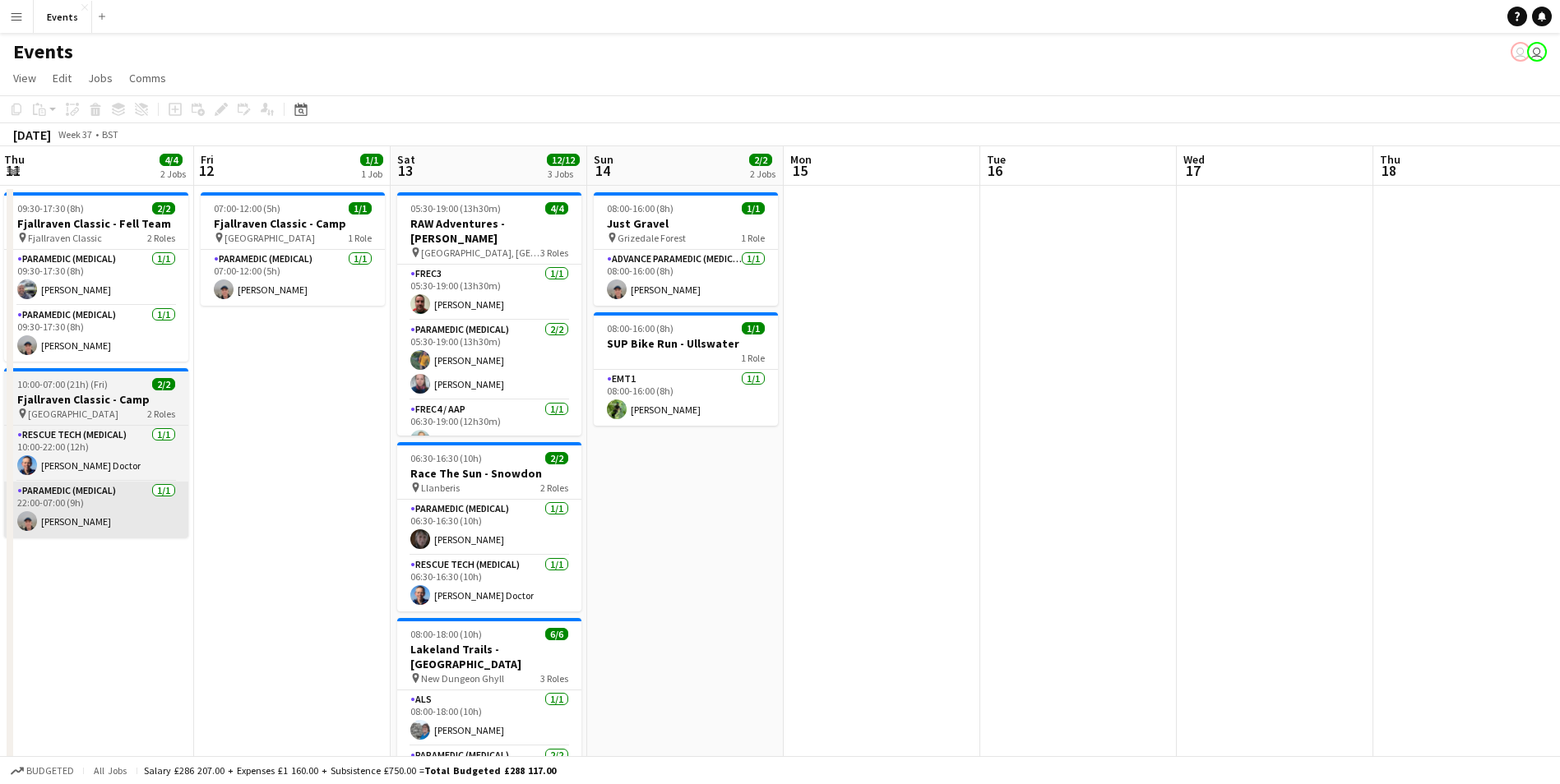
drag, startPoint x: 424, startPoint y: 548, endPoint x: 63, endPoint y: 525, distance: 361.7
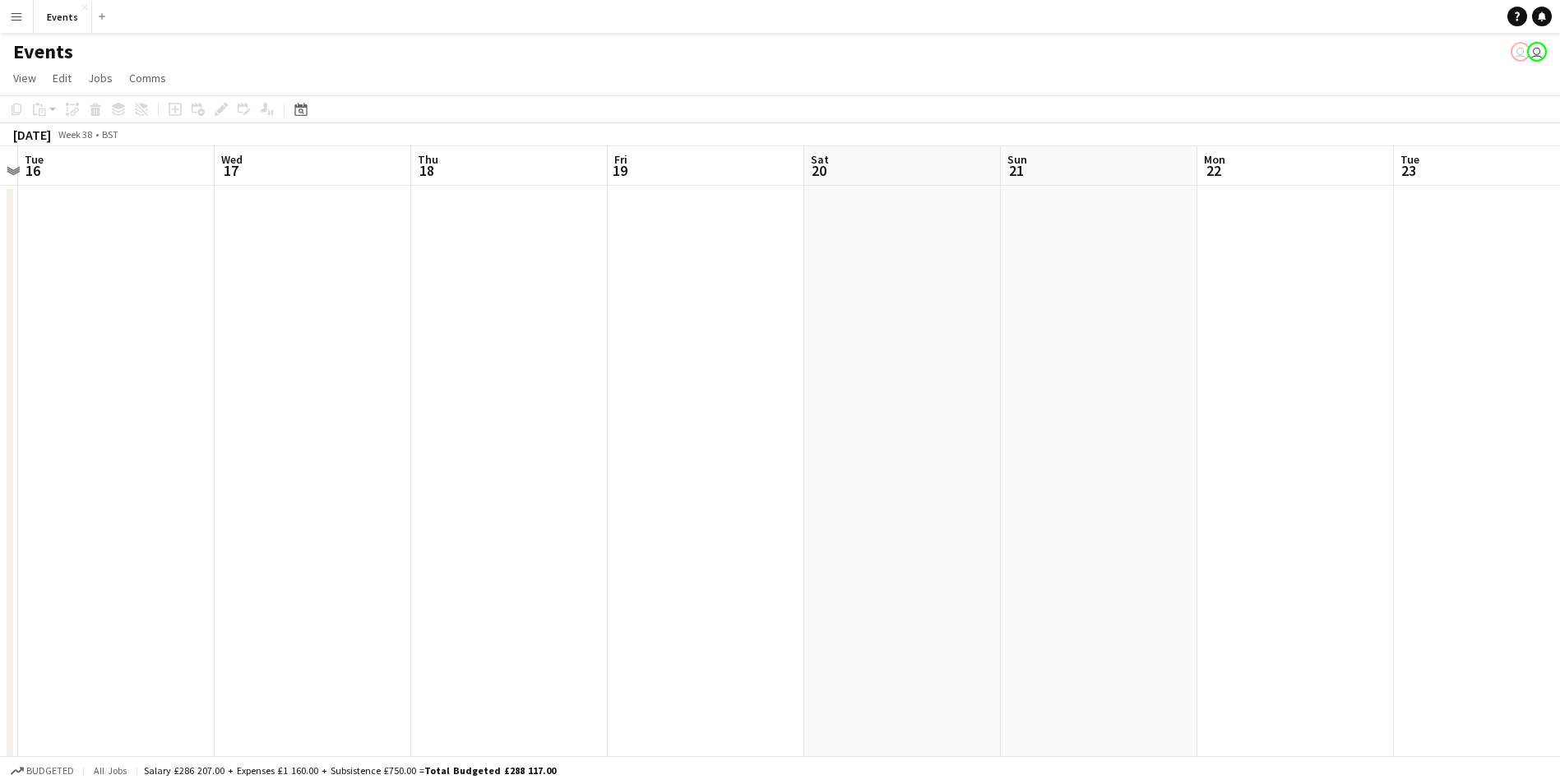
drag, startPoint x: 1106, startPoint y: 575, endPoint x: 198, endPoint y: 499, distance: 911.2
drag
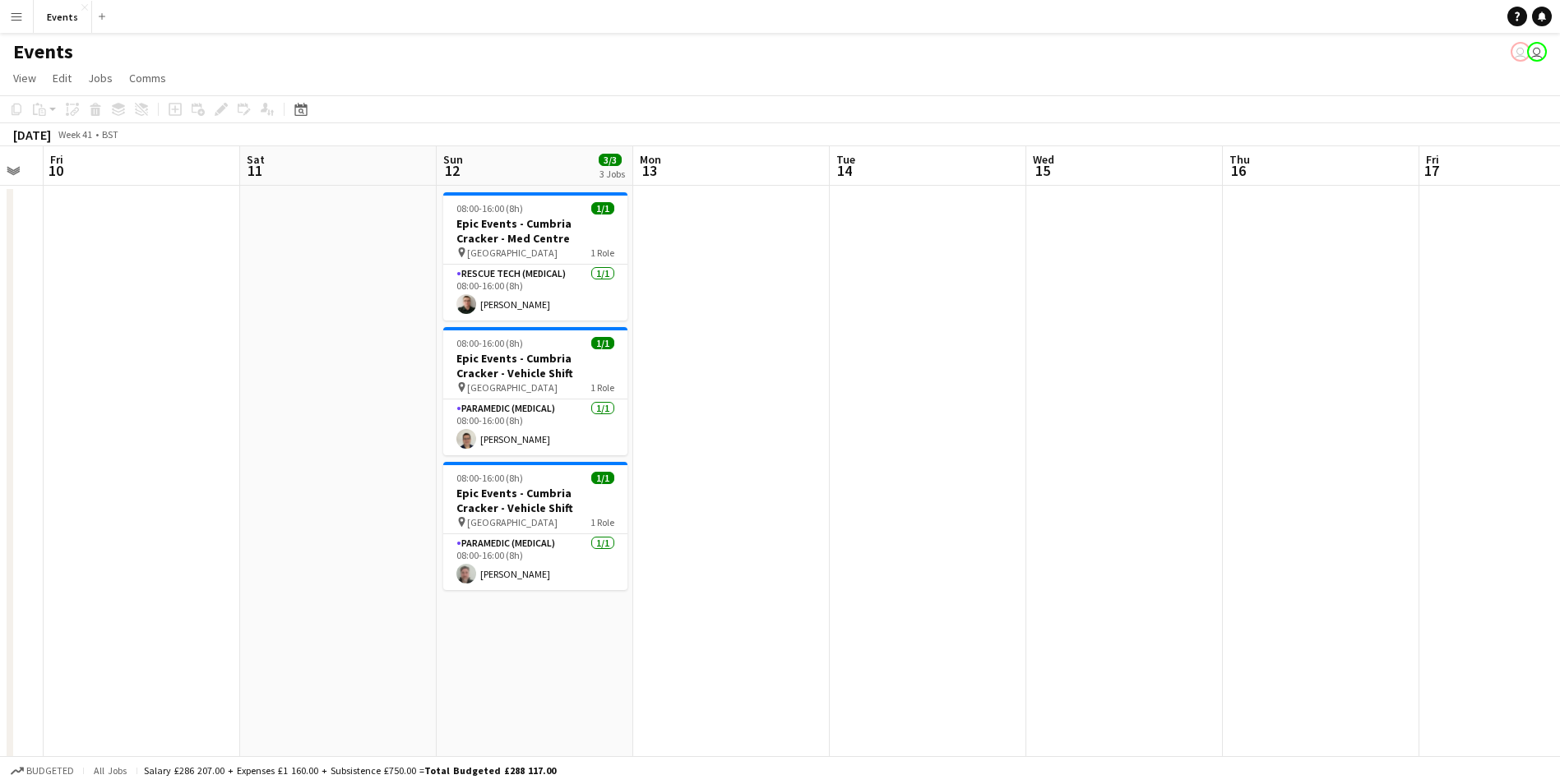
scroll to position [0, 583]
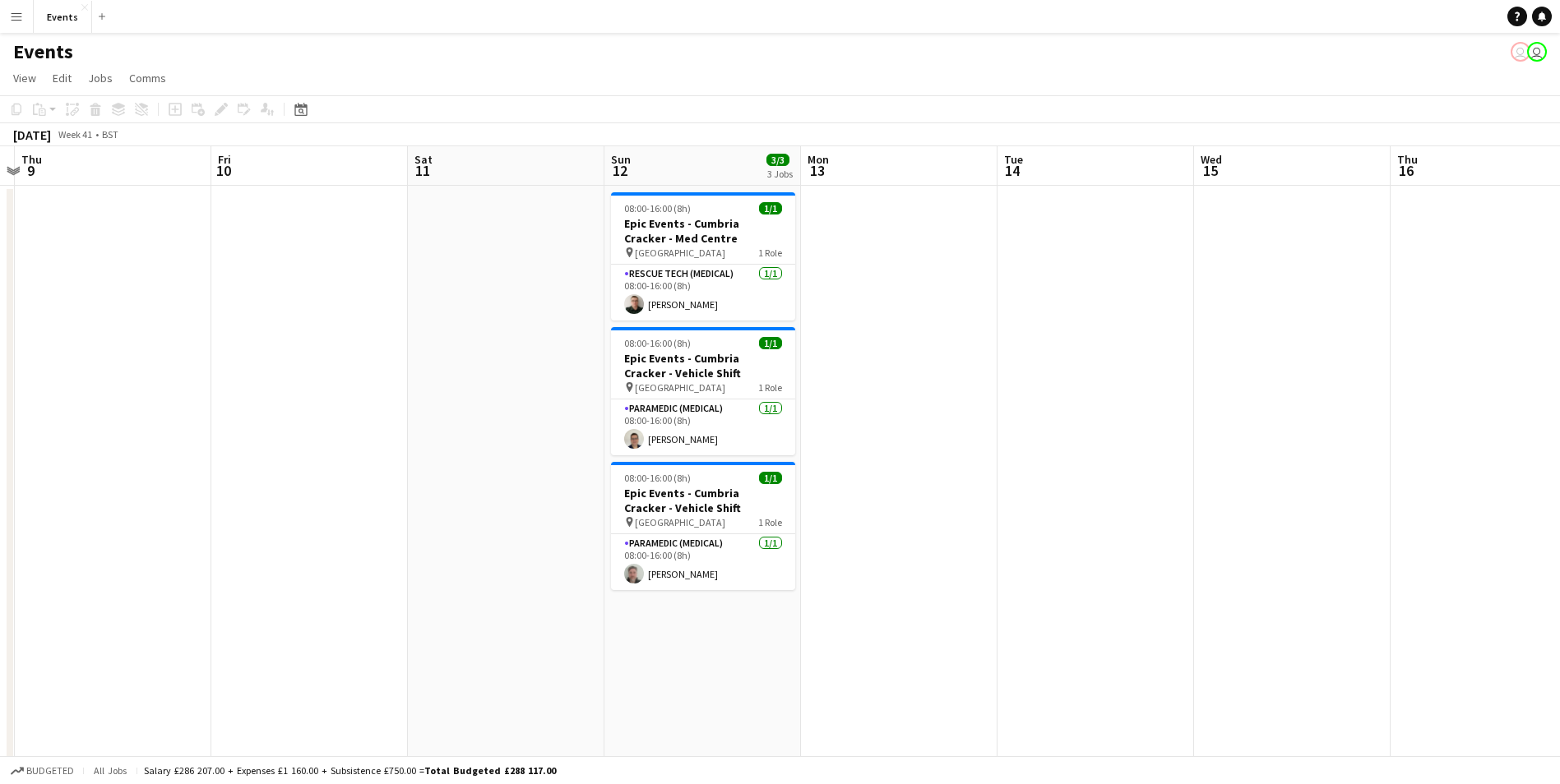
scroll to position [0, 373]
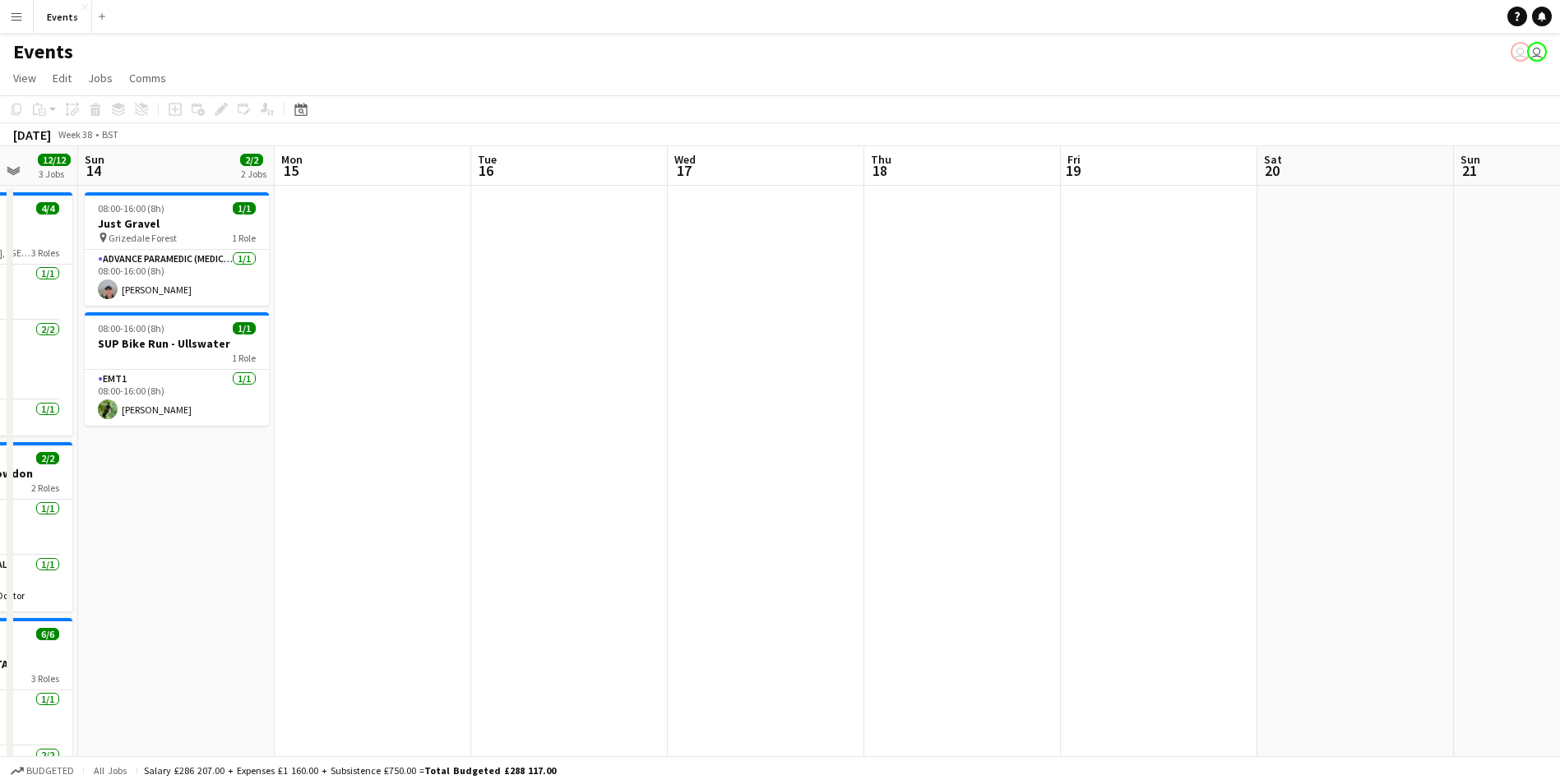
scroll to position [0, 0]
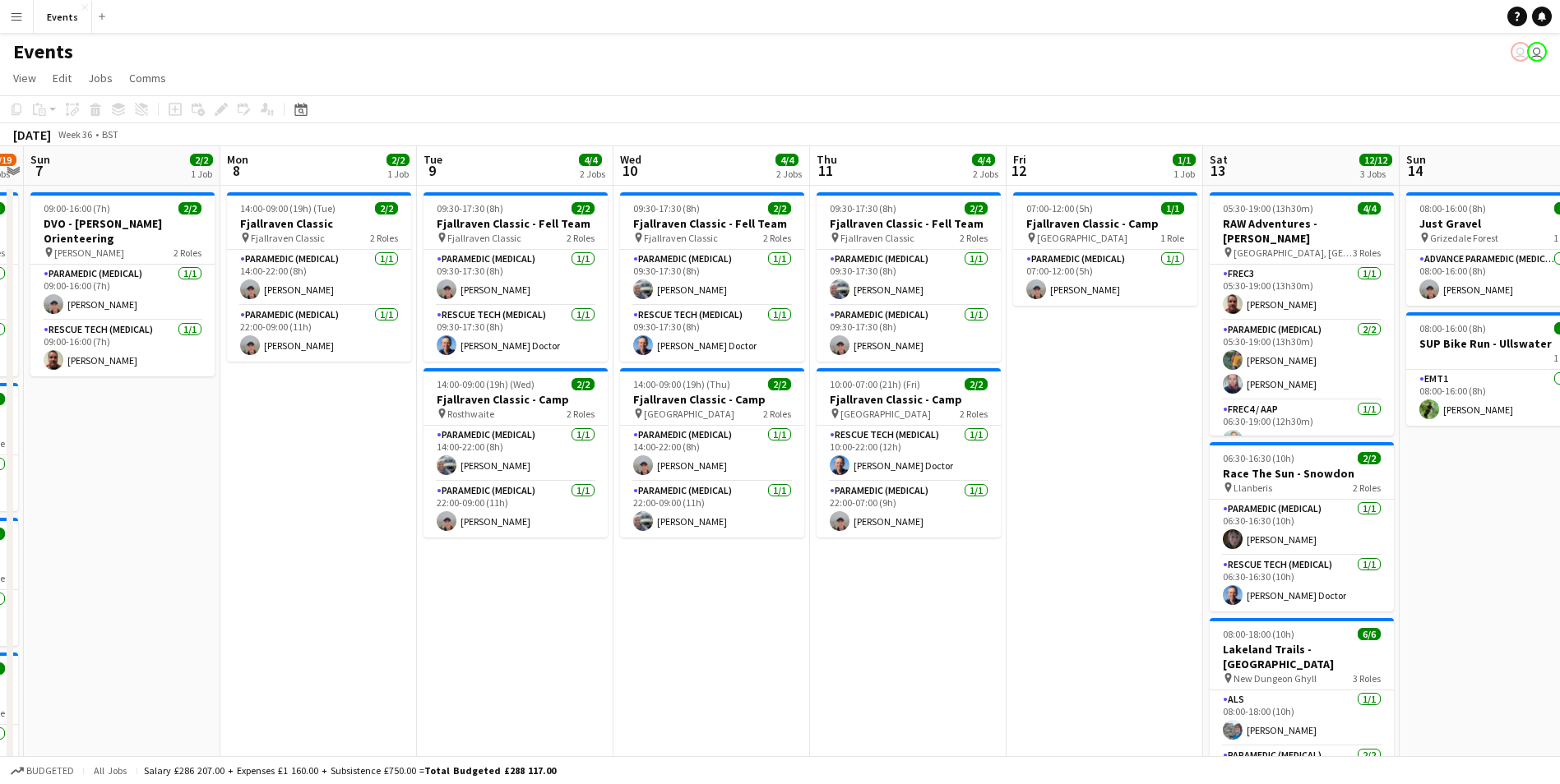
scroll to position [0, 448]
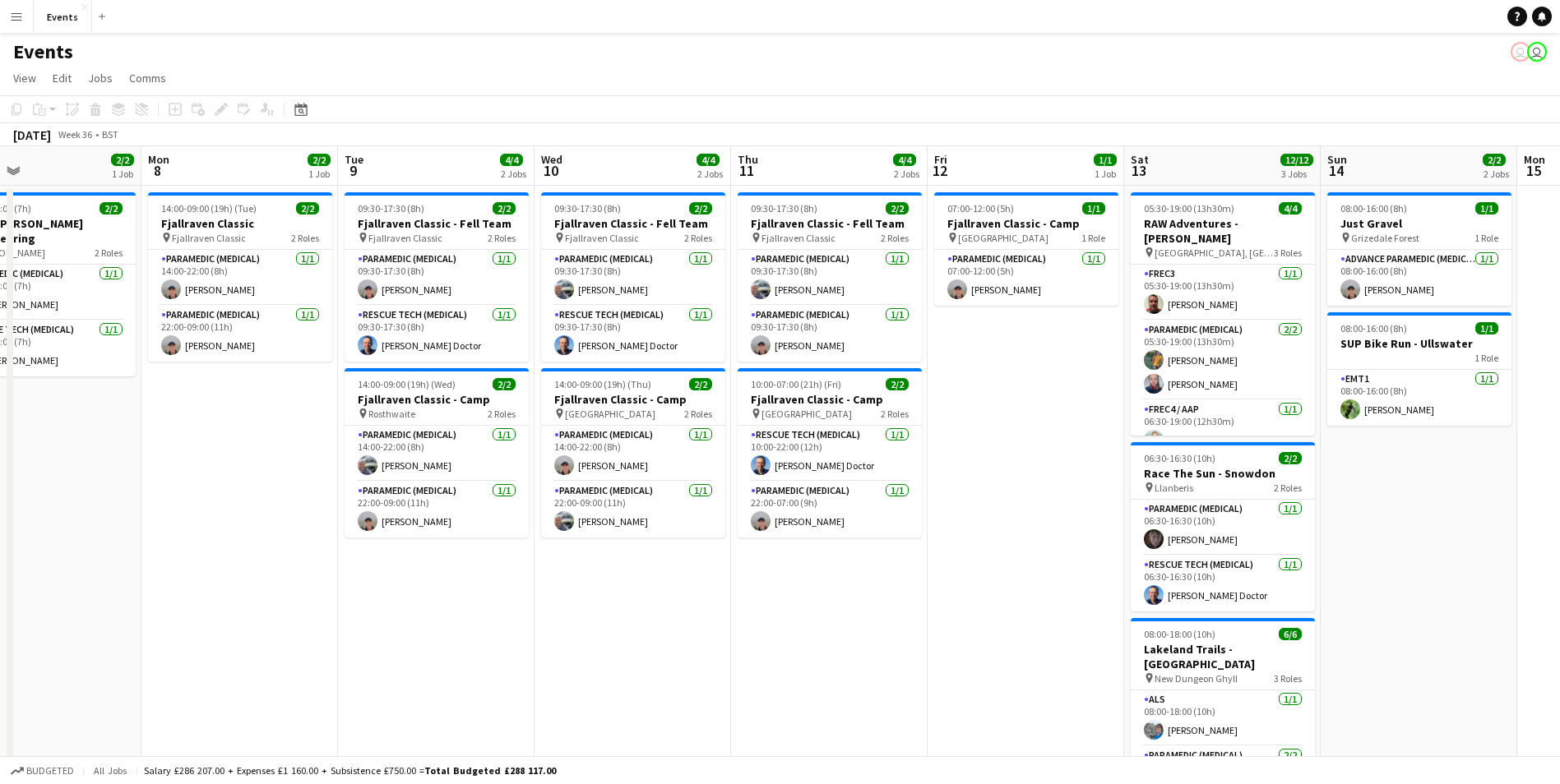
click at [99, 336] on app-card-role "Rescue Tech (Medical) 1/1 09:00-16:00 (7h) Paul Wilmore" at bounding box center [43, 349] width 184 height 56
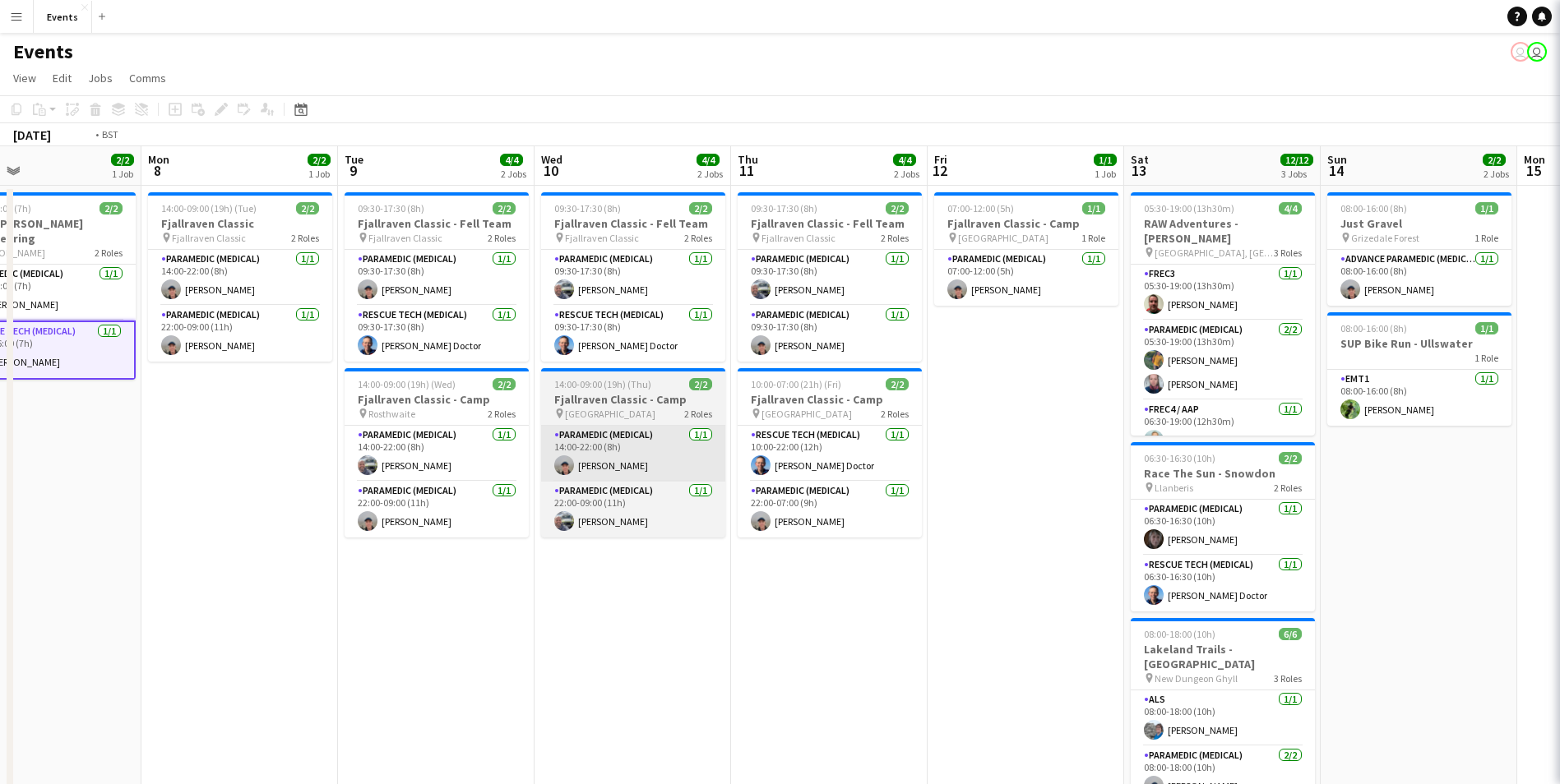
scroll to position [0, 405]
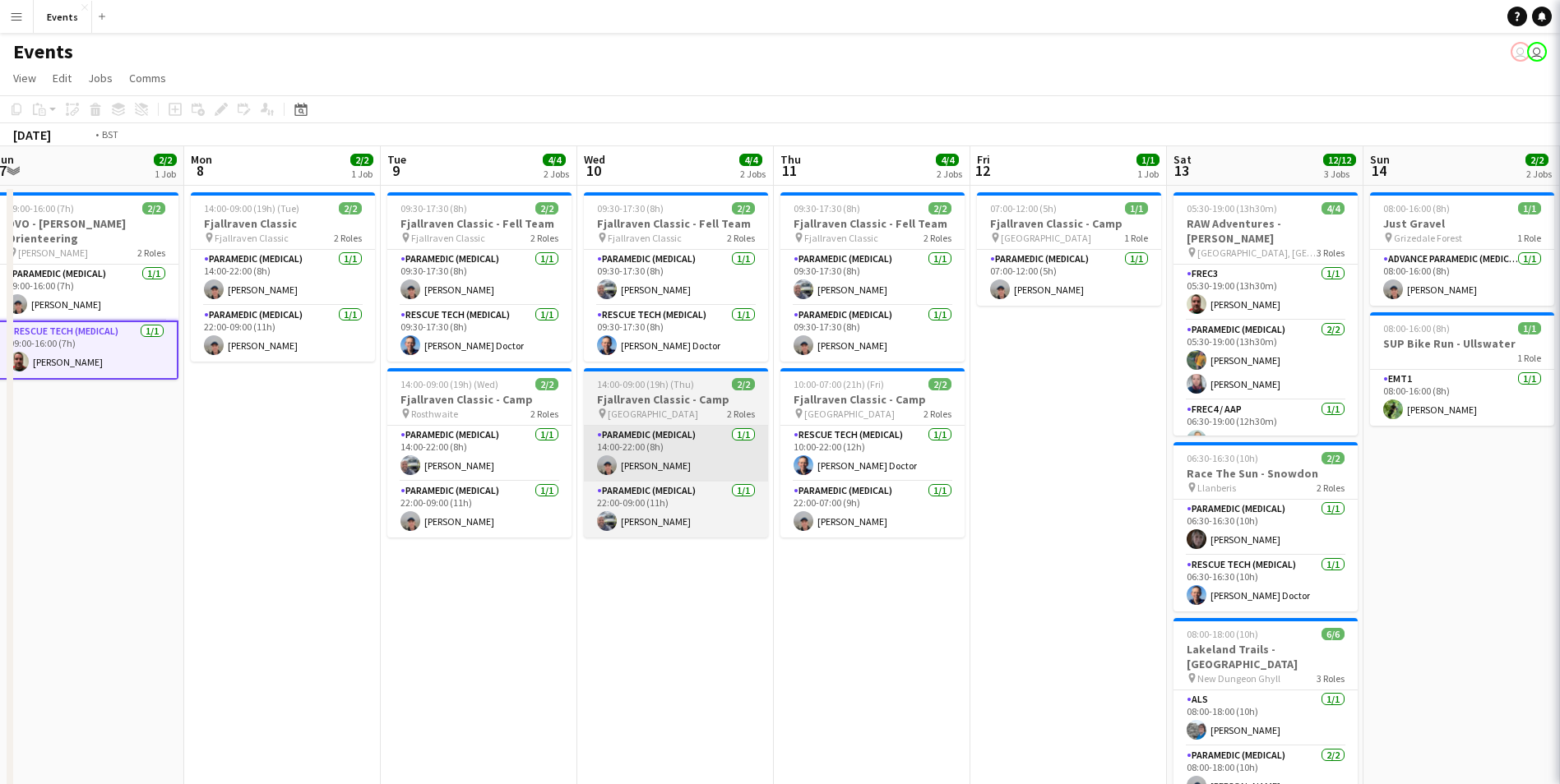
drag, startPoint x: 475, startPoint y: 594, endPoint x: 0, endPoint y: 469, distance: 491.2
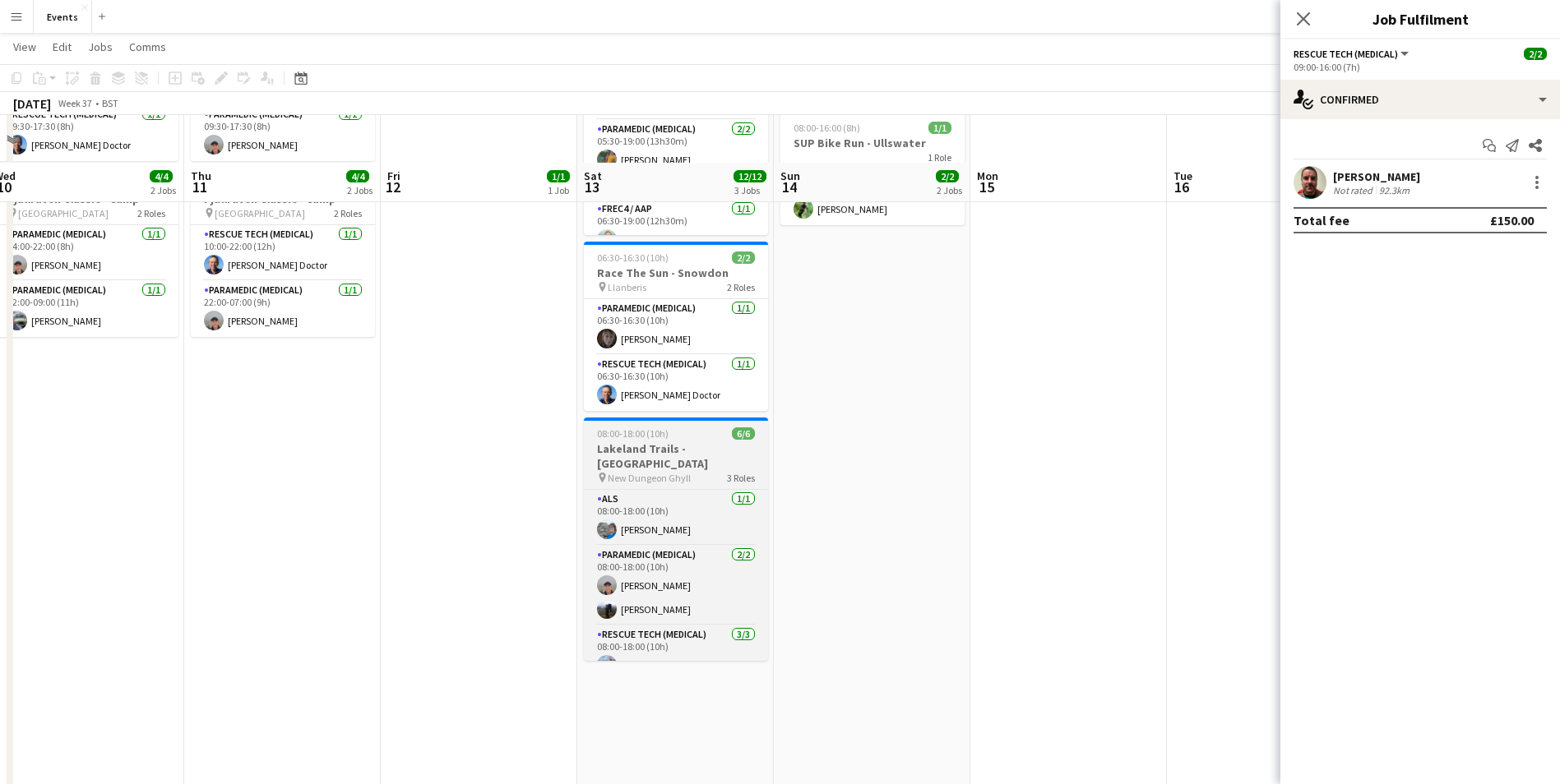
scroll to position [247, 0]
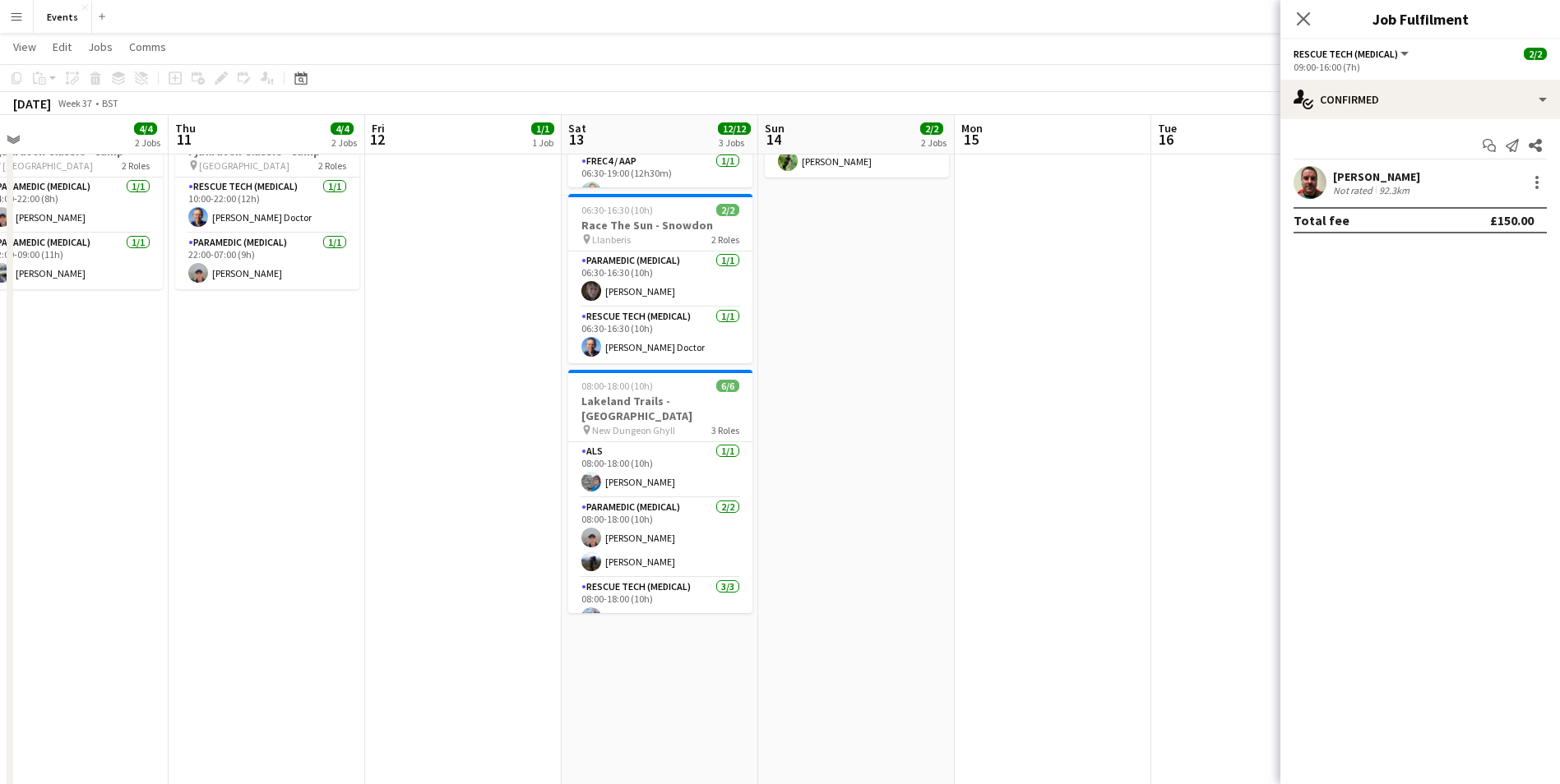
drag, startPoint x: 767, startPoint y: 539, endPoint x: 753, endPoint y: 581, distance: 44.3
click at [753, 581] on app-calendar-viewport "Mon 8 2/2 1 Job Tue 9 4/4 2 Jobs Wed 10 4/4 2 Jobs Thu 11 4/4 2 Jobs Fri 12 1/1…" at bounding box center [780, 732] width 1560 height 1830
drag, startPoint x: 757, startPoint y: 549, endPoint x: 762, endPoint y: 591, distance: 42.3
click at [761, 590] on app-date-cell "05:30-19:00 (13h30m) 4/4 RAW Adventures - Keswick pin Crow Park, Keswick 3 Role…" at bounding box center [663, 792] width 196 height 1709
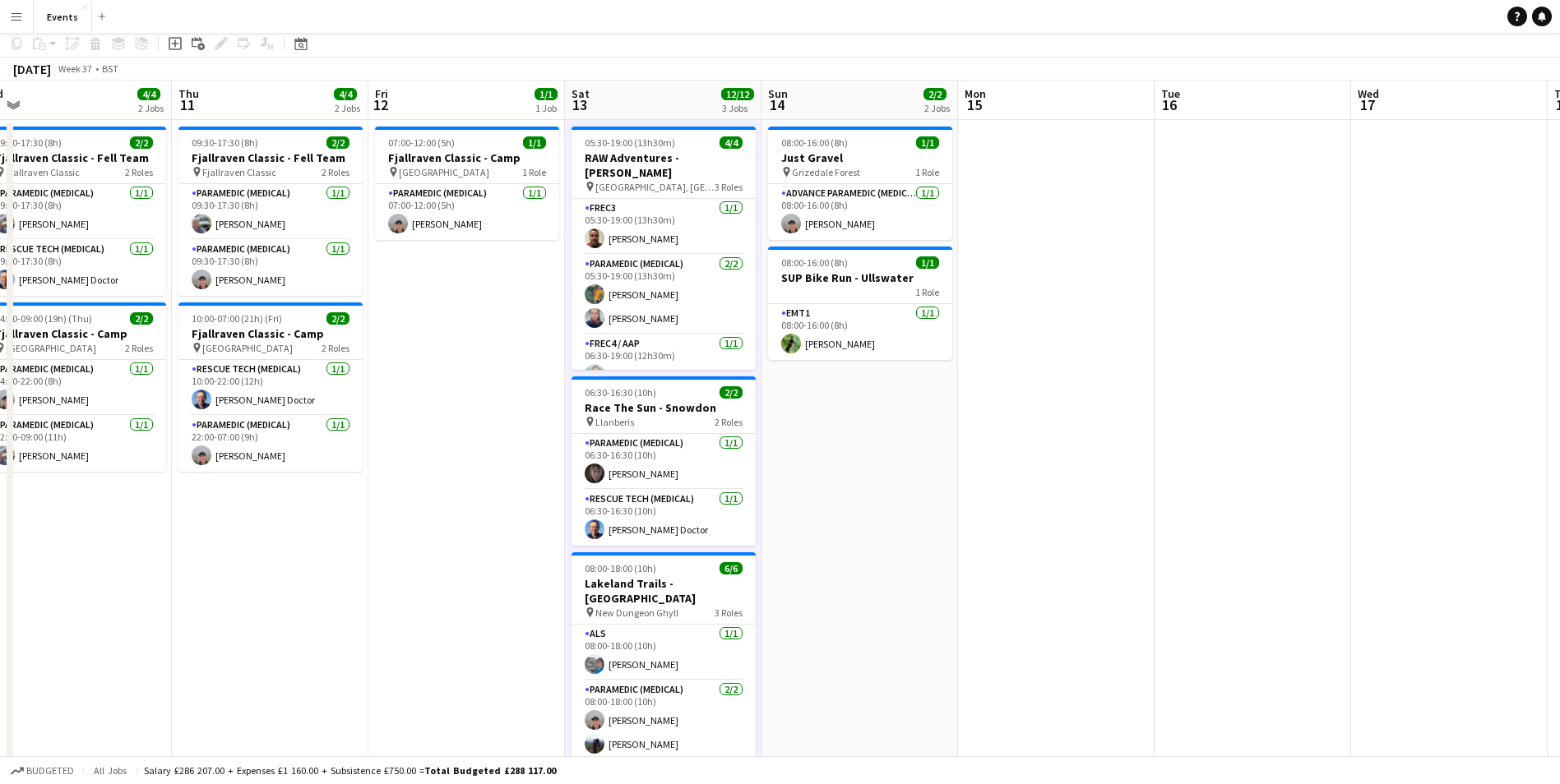
scroll to position [0, 0]
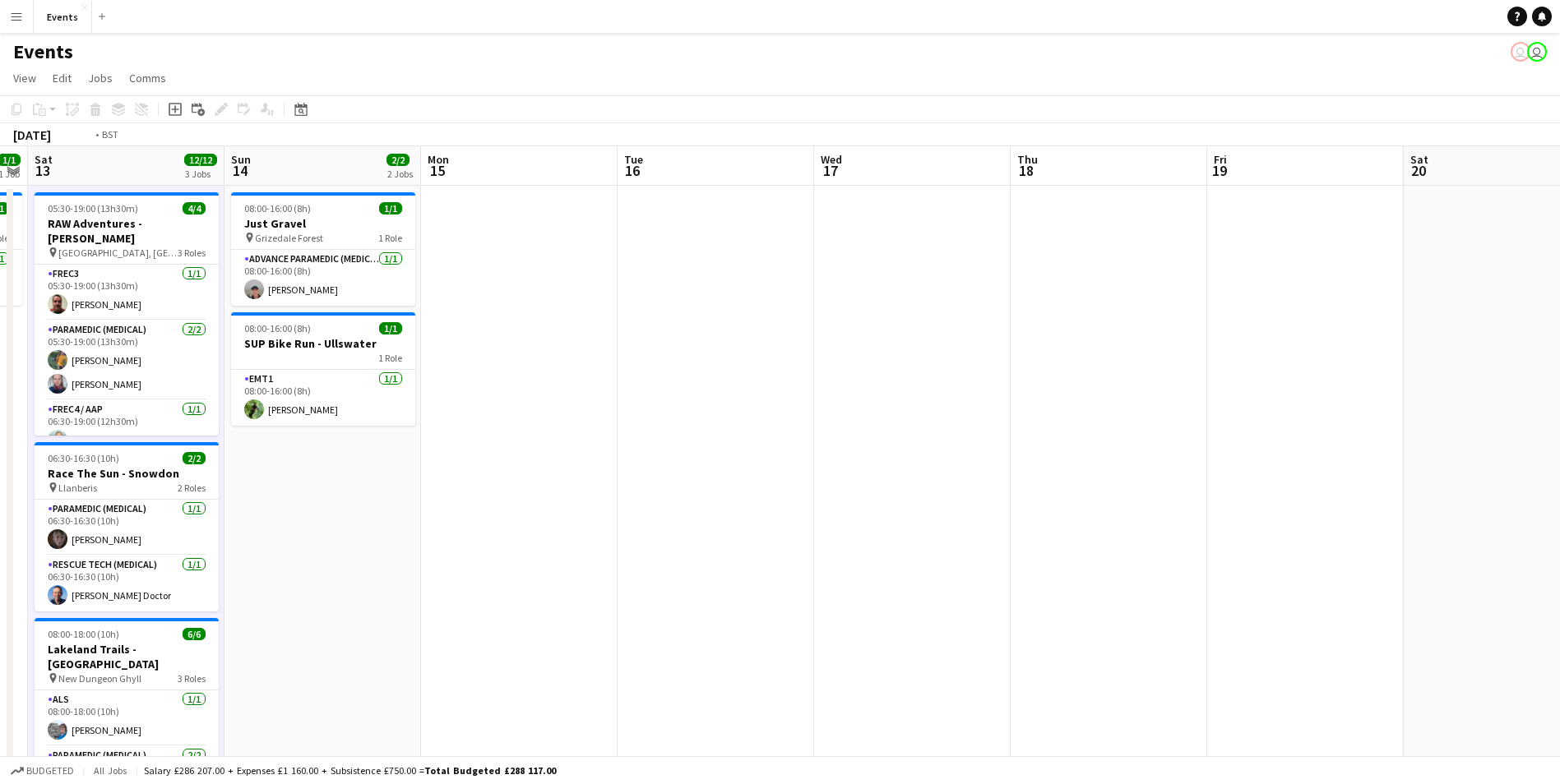
drag, startPoint x: 1182, startPoint y: 597, endPoint x: 56, endPoint y: 509, distance: 1129.4
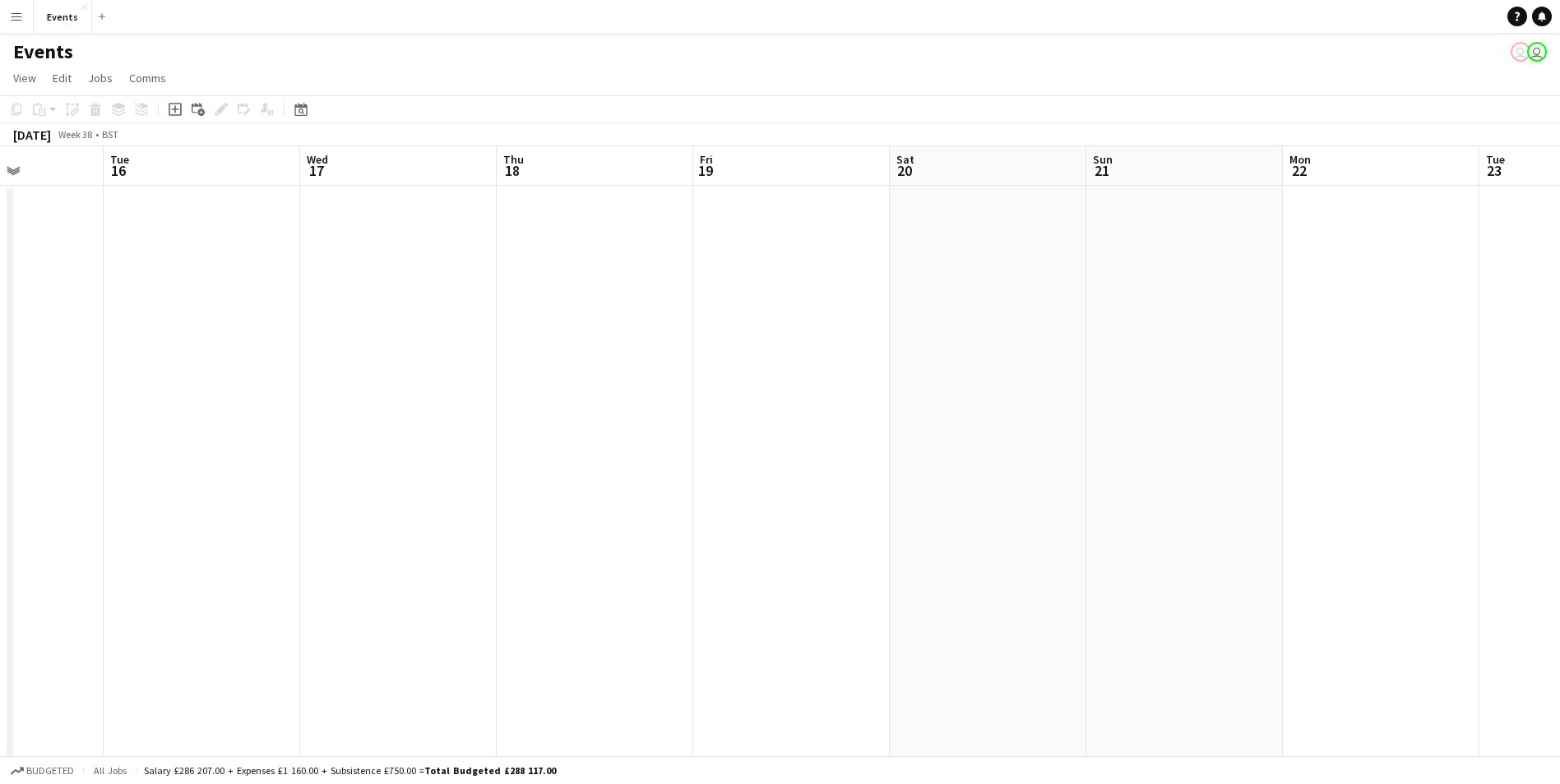
drag, startPoint x: 955, startPoint y: 662, endPoint x: 0, endPoint y: 537, distance: 963.1
drag, startPoint x: 1252, startPoint y: 646, endPoint x: 176, endPoint y: 586, distance: 1077.7
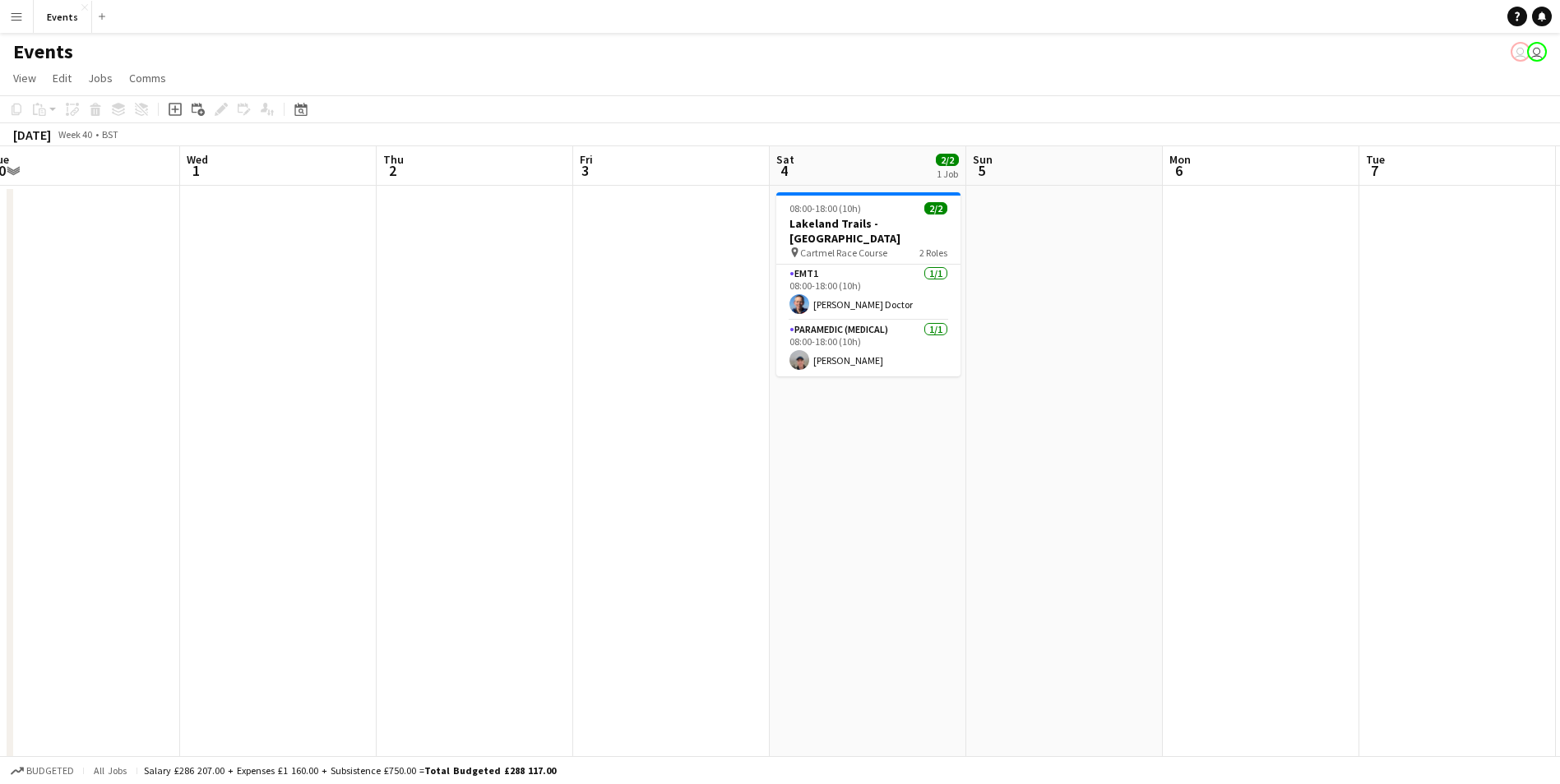
drag, startPoint x: 1079, startPoint y: 625, endPoint x: 378, endPoint y: 577, distance: 702.6
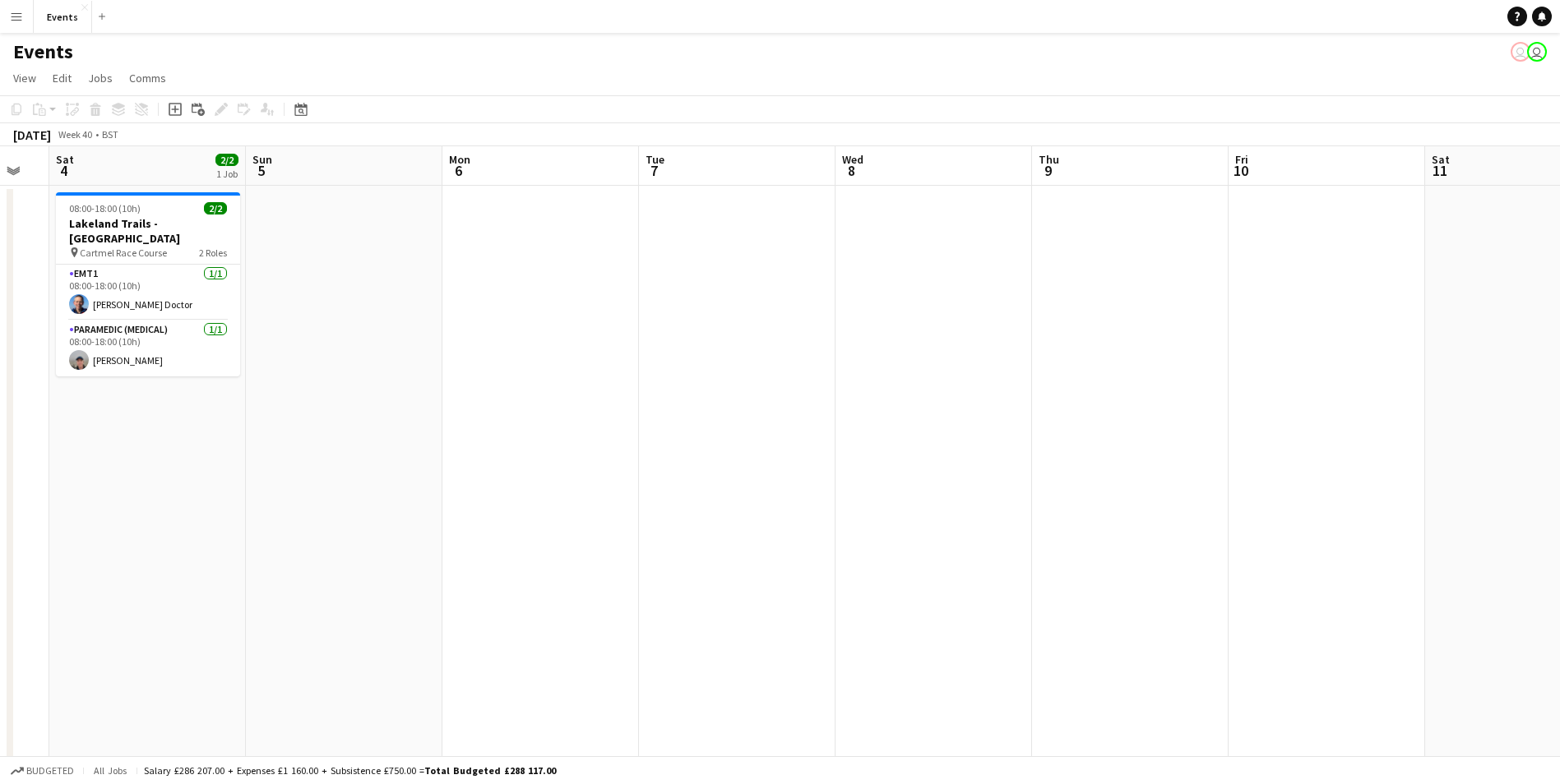
drag, startPoint x: 1119, startPoint y: 571, endPoint x: -3, endPoint y: 547, distance: 1122.3
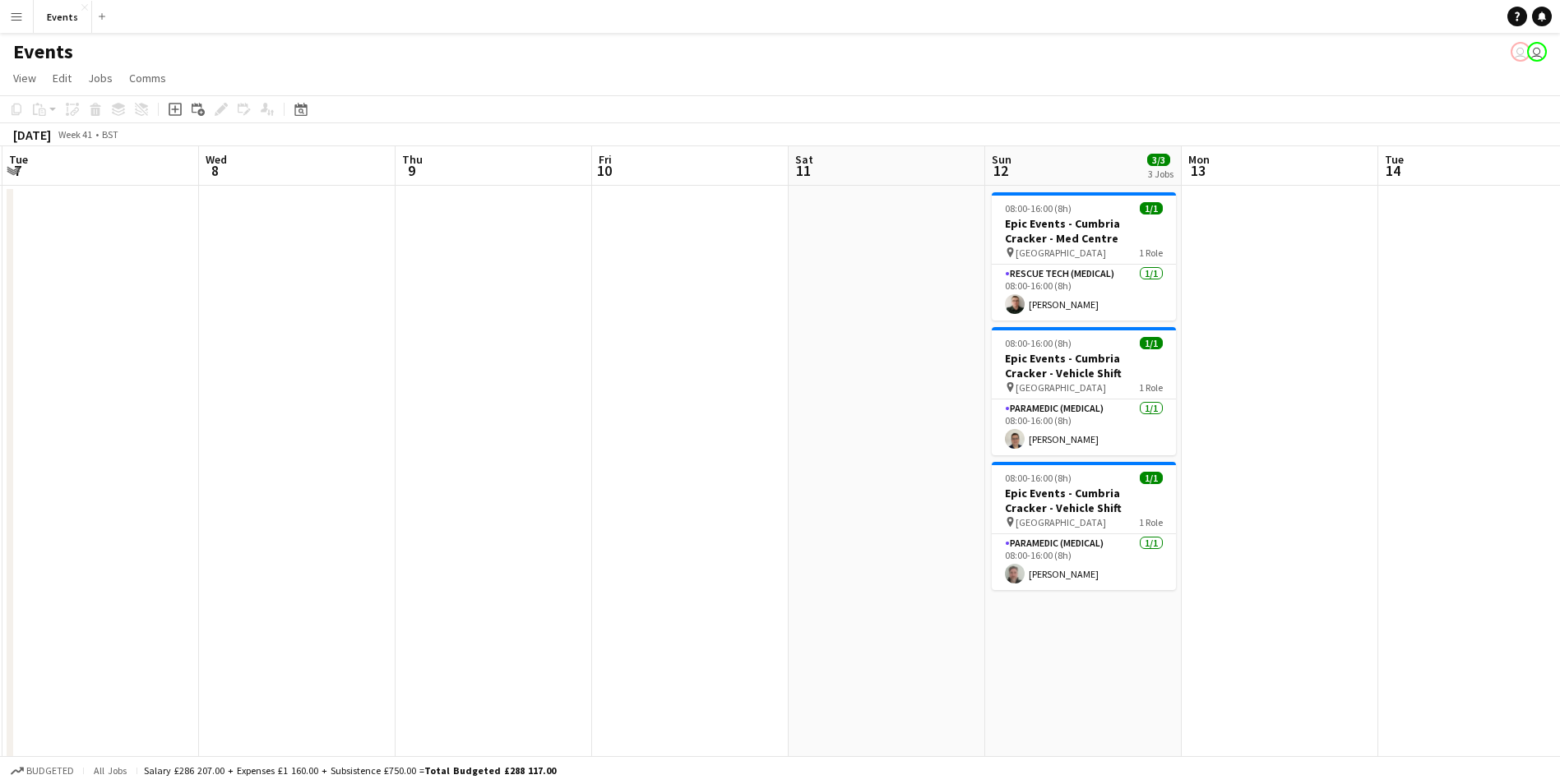
scroll to position [0, 600]
